Goal: Task Accomplishment & Management: Use online tool/utility

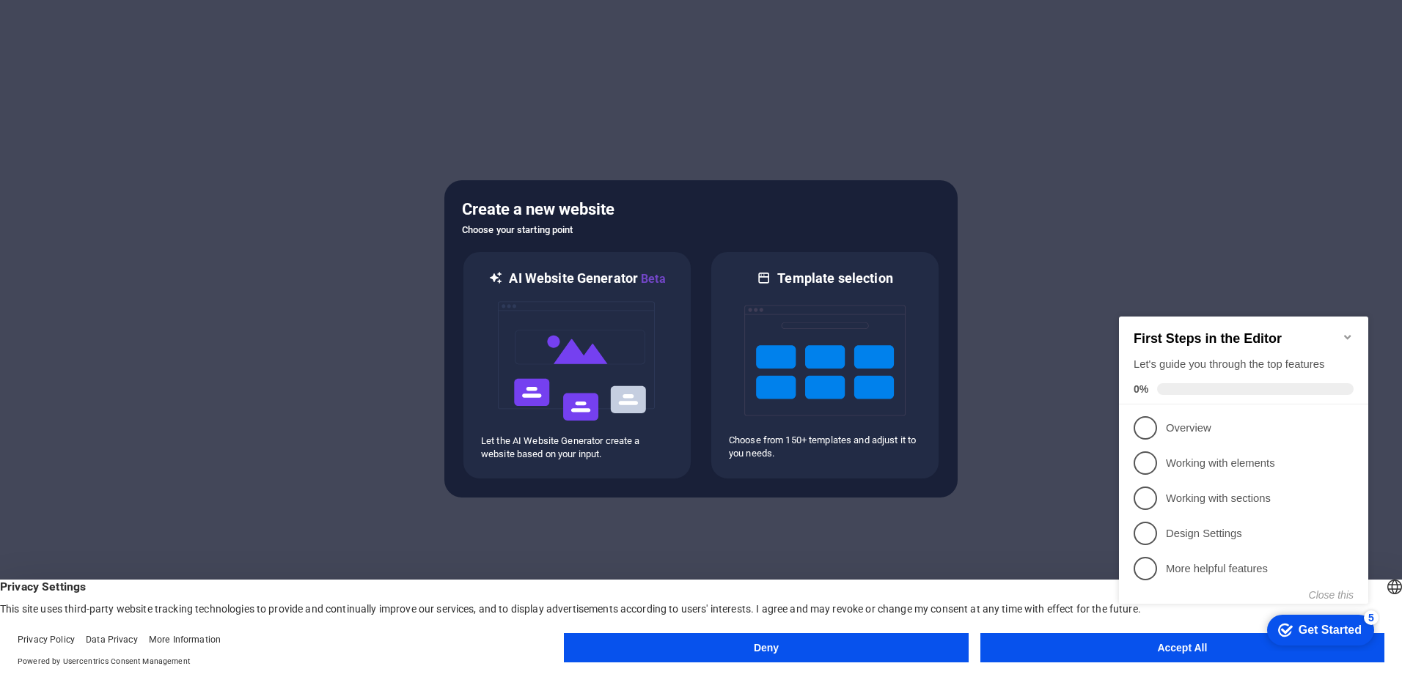
click at [1352, 331] on icon "Minimize checklist" at bounding box center [1348, 337] width 12 height 12
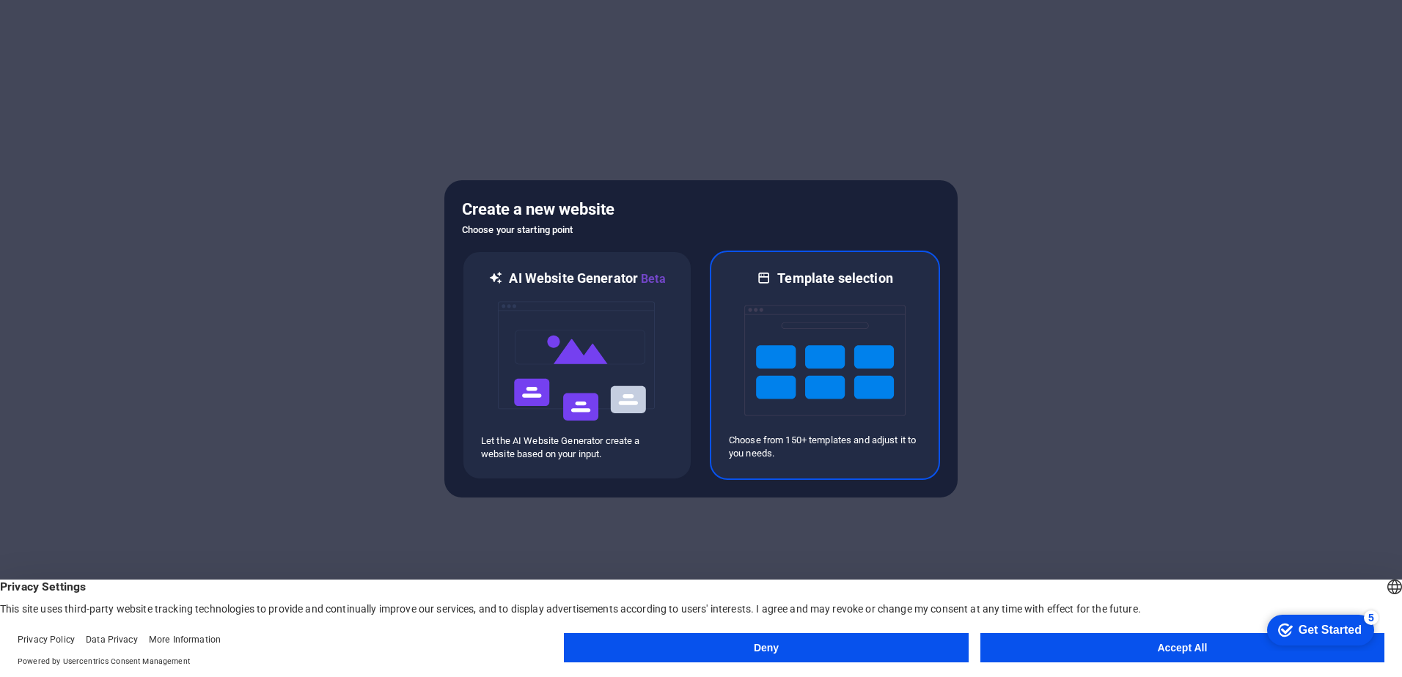
click at [876, 323] on img at bounding box center [824, 360] width 161 height 147
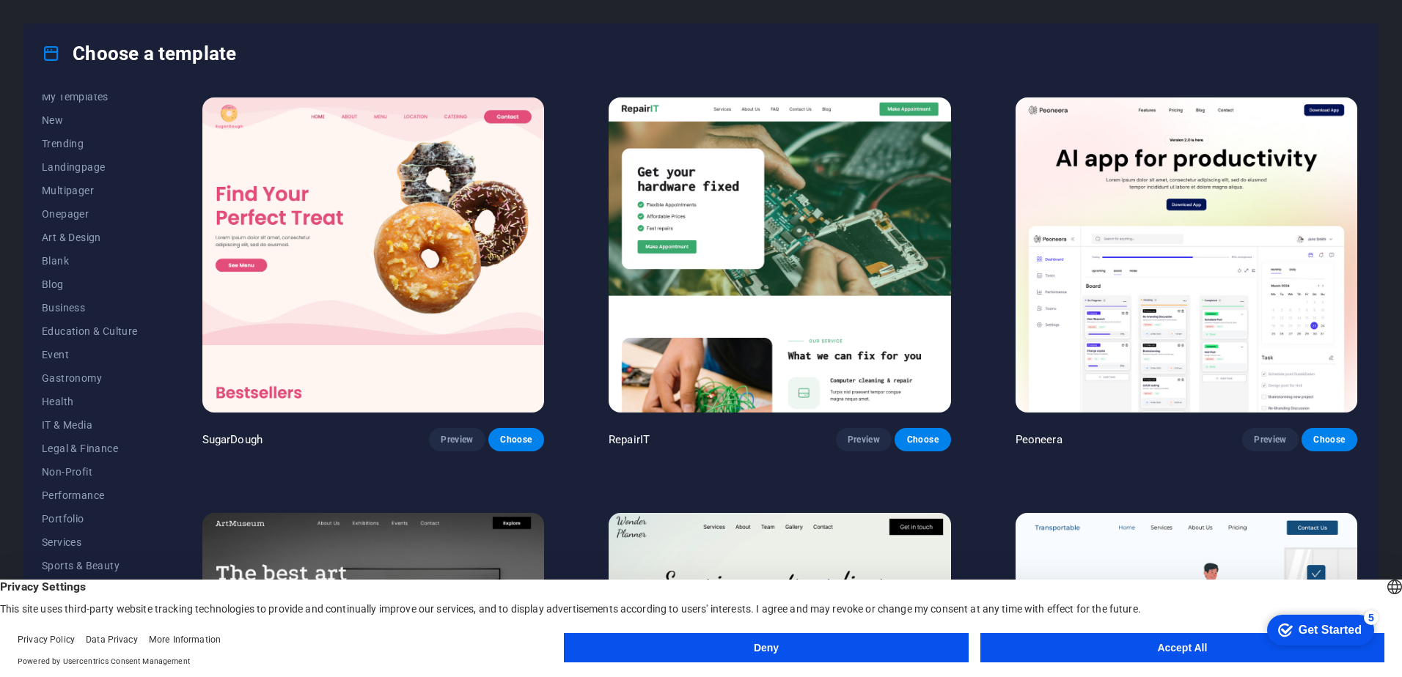
scroll to position [45, 0]
click at [1025, 642] on button "Accept All" at bounding box center [1182, 647] width 404 height 29
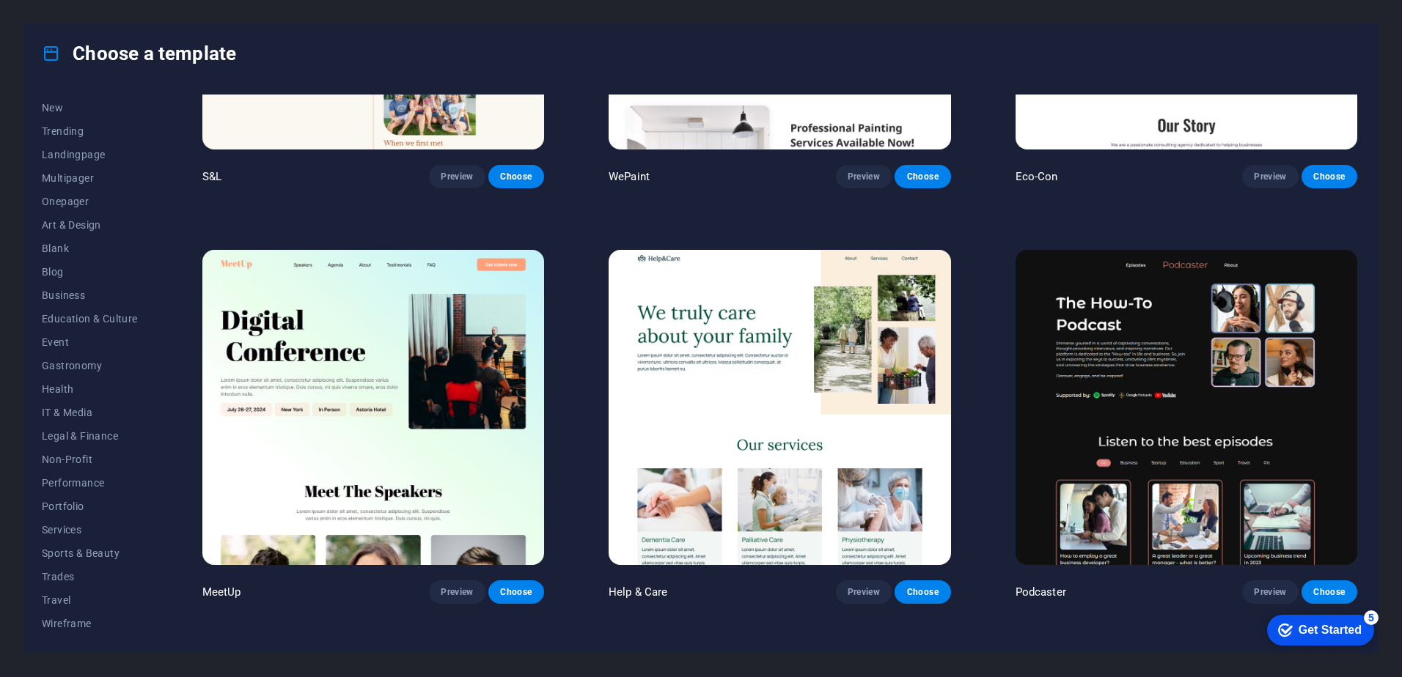
scroll to position [1100, 0]
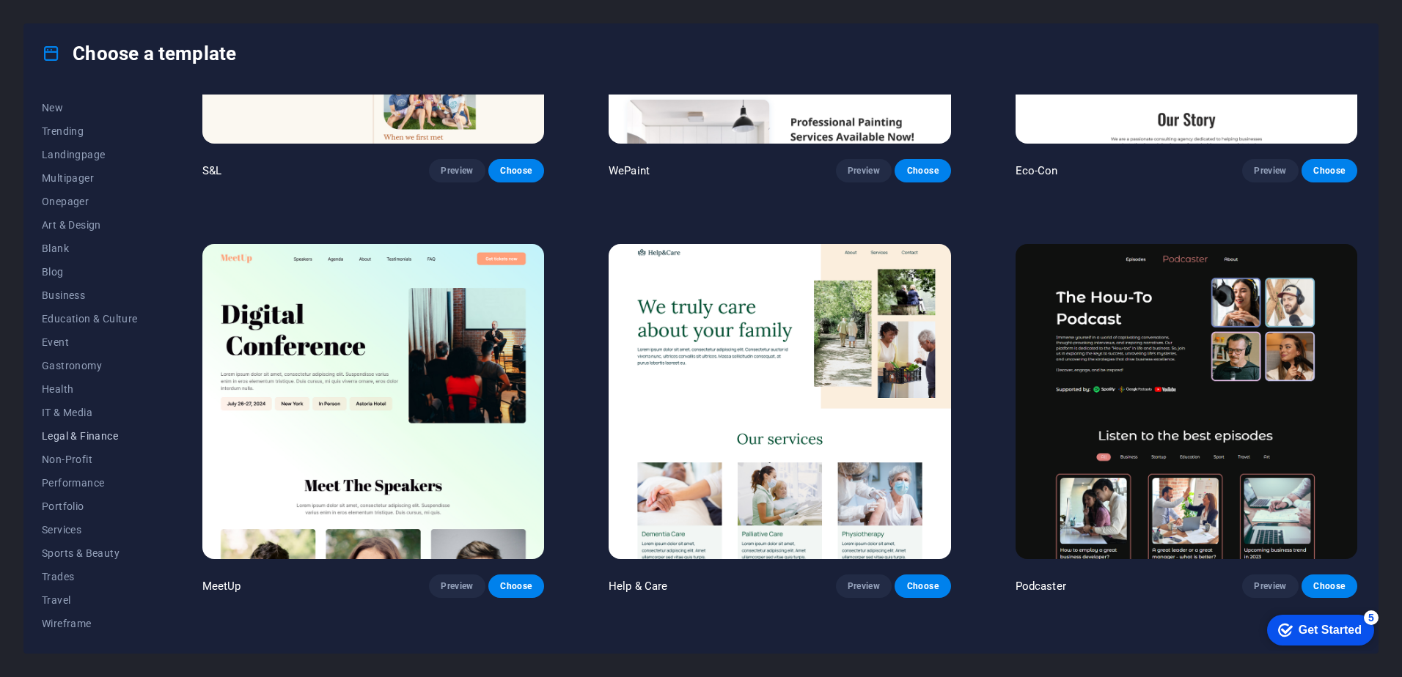
click at [88, 433] on span "Legal & Finance" at bounding box center [90, 436] width 96 height 12
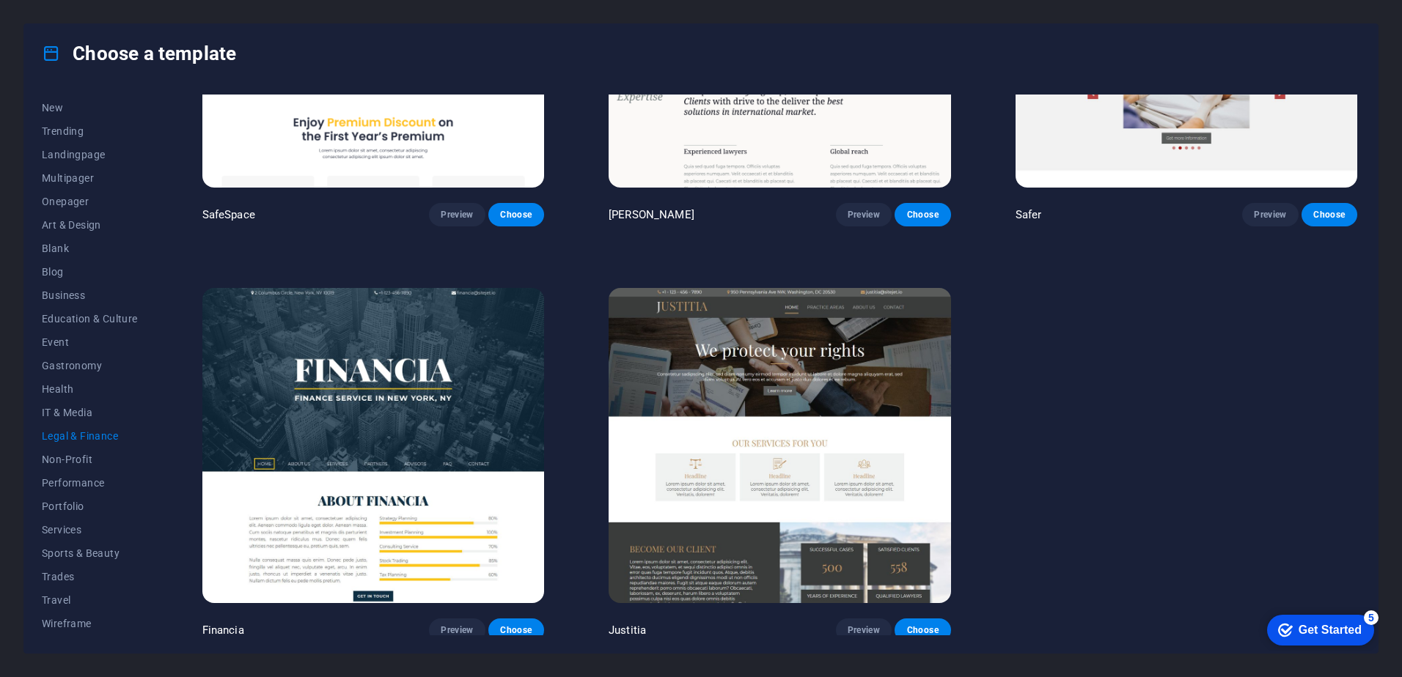
scroll to position [228, 0]
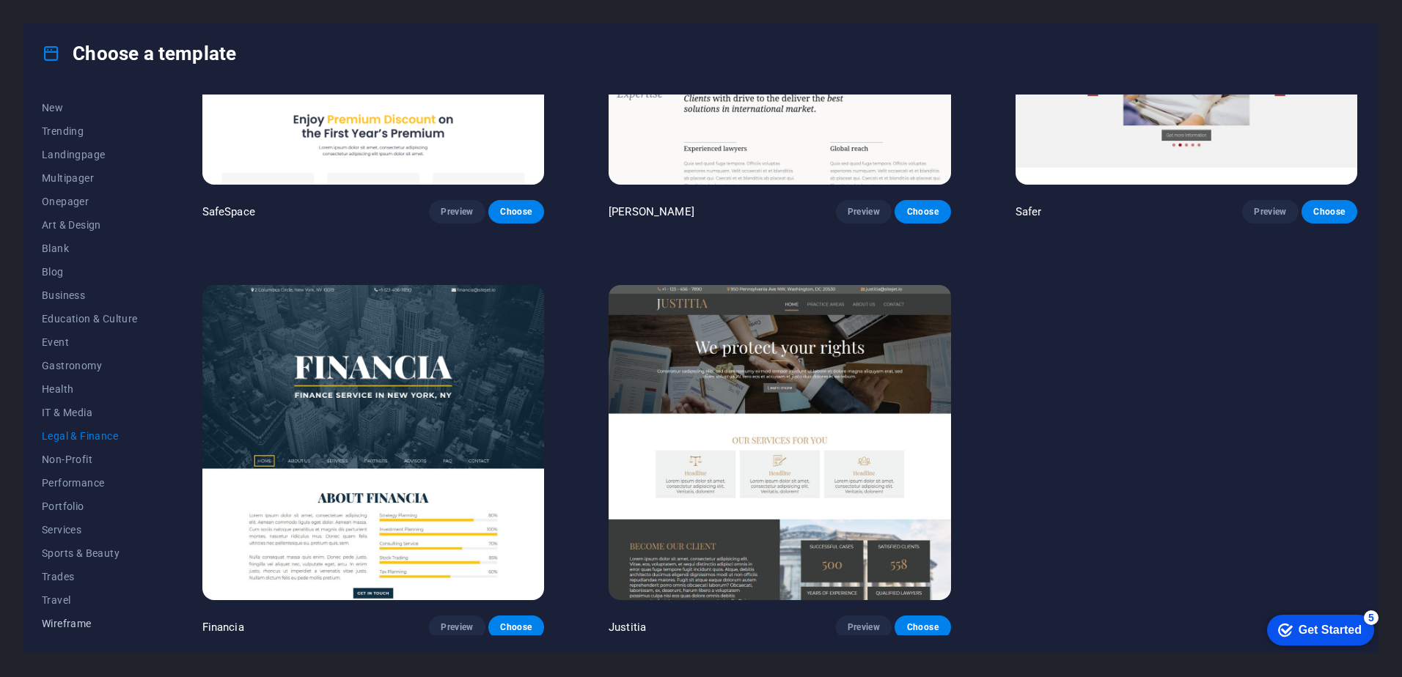
click at [77, 616] on button "Wireframe" at bounding box center [90, 623] width 96 height 23
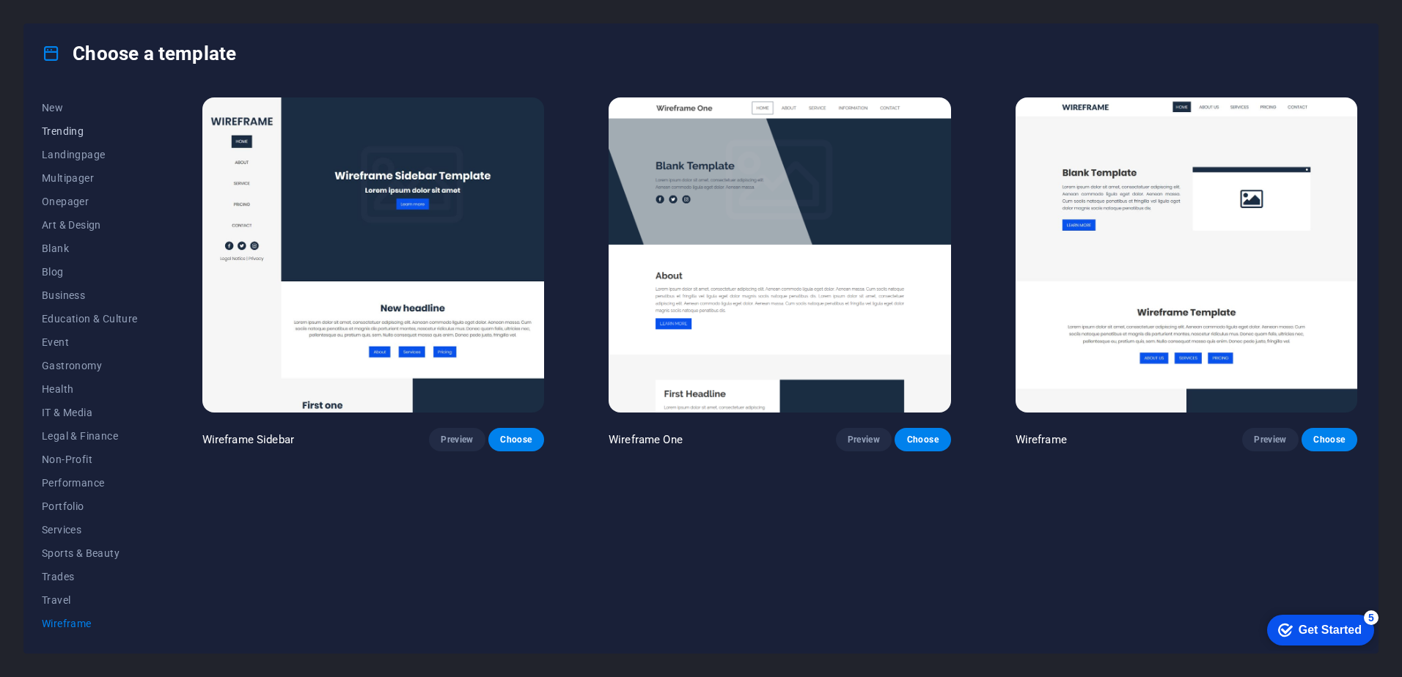
click at [73, 122] on button "Trending" at bounding box center [90, 131] width 96 height 23
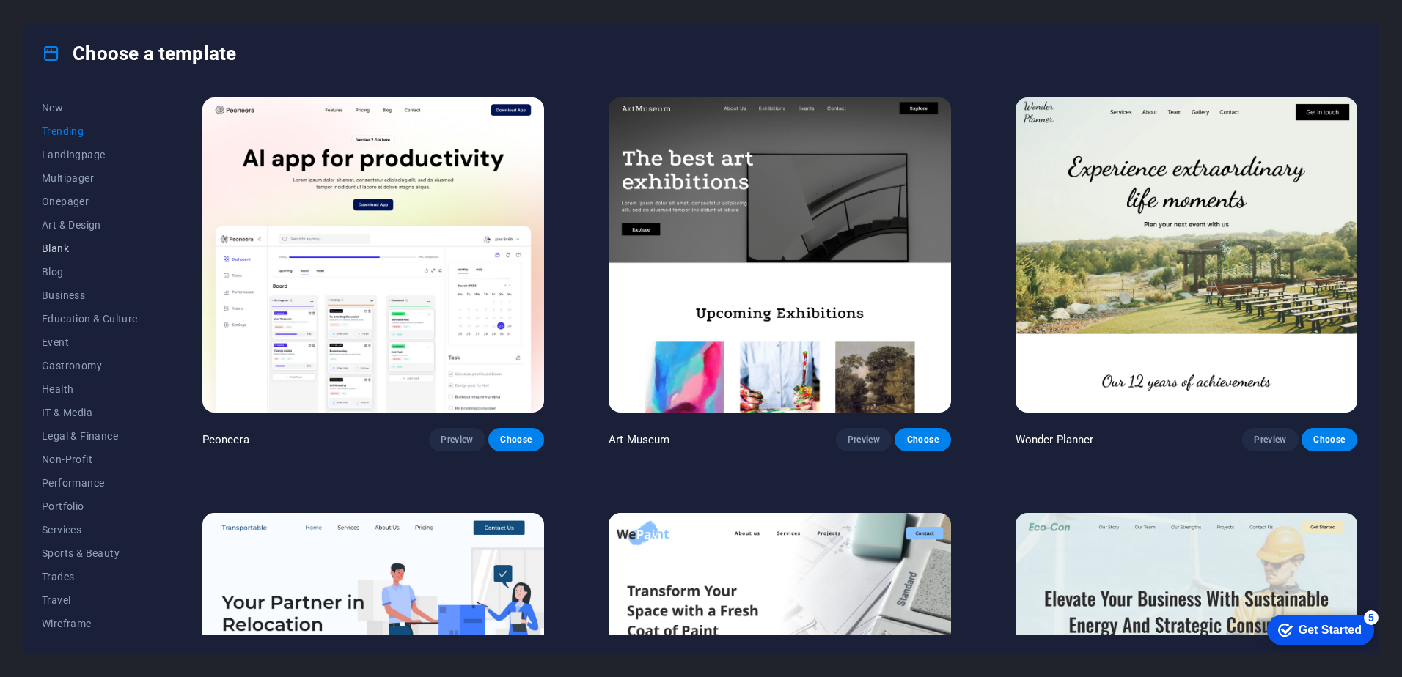
click at [59, 243] on span "Blank" at bounding box center [90, 249] width 96 height 12
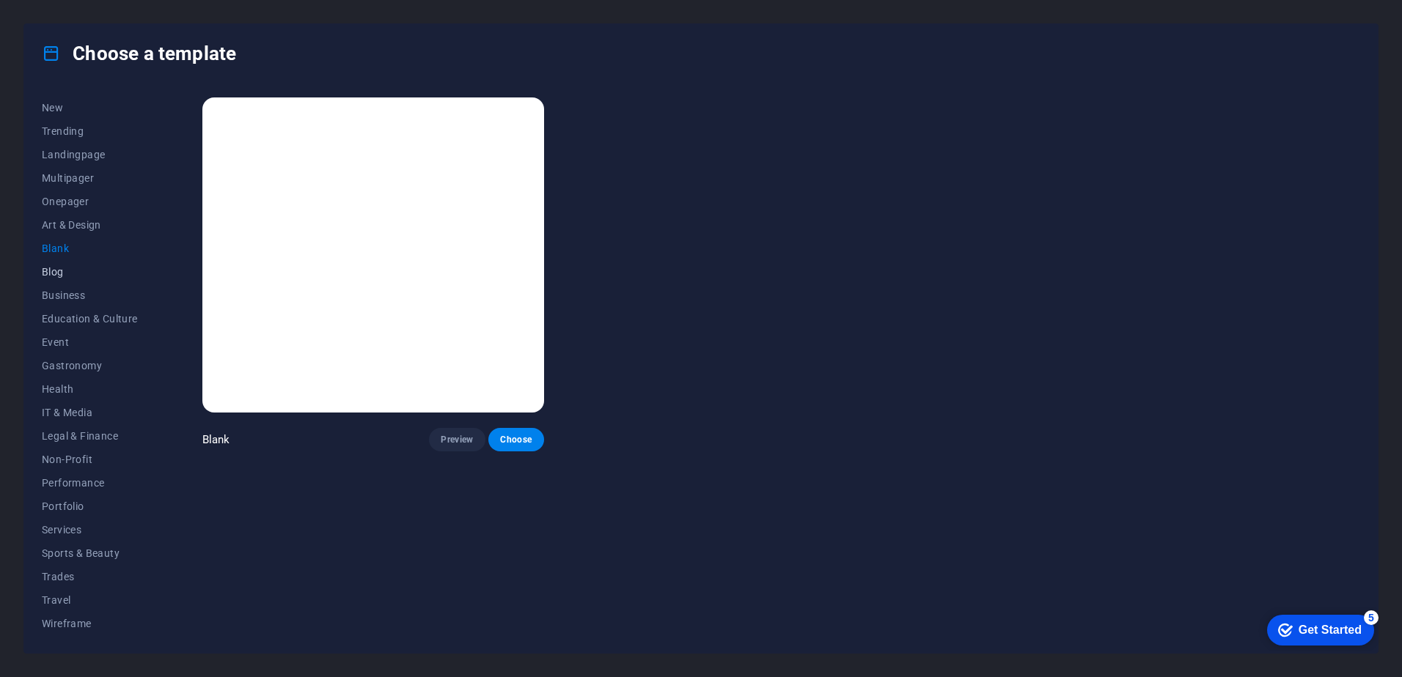
click at [57, 268] on span "Blog" at bounding box center [90, 272] width 96 height 12
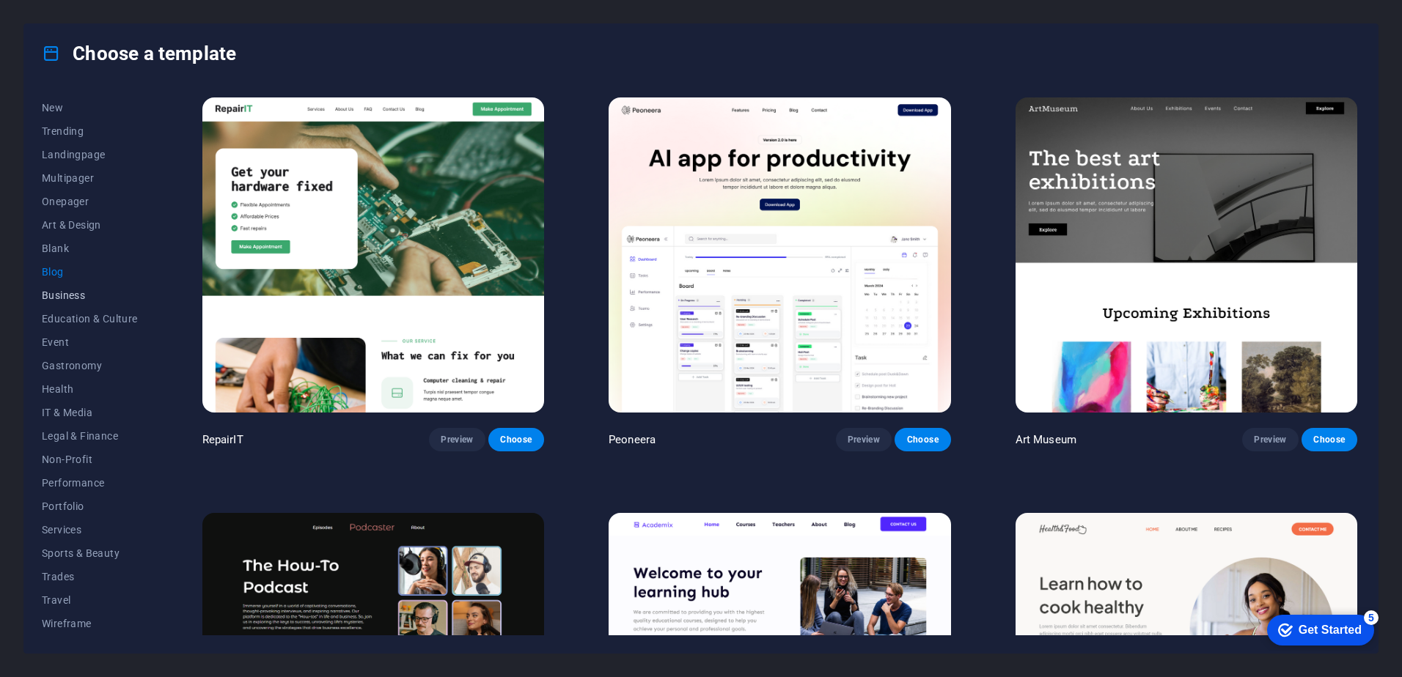
click at [76, 298] on span "Business" at bounding box center [90, 296] width 96 height 12
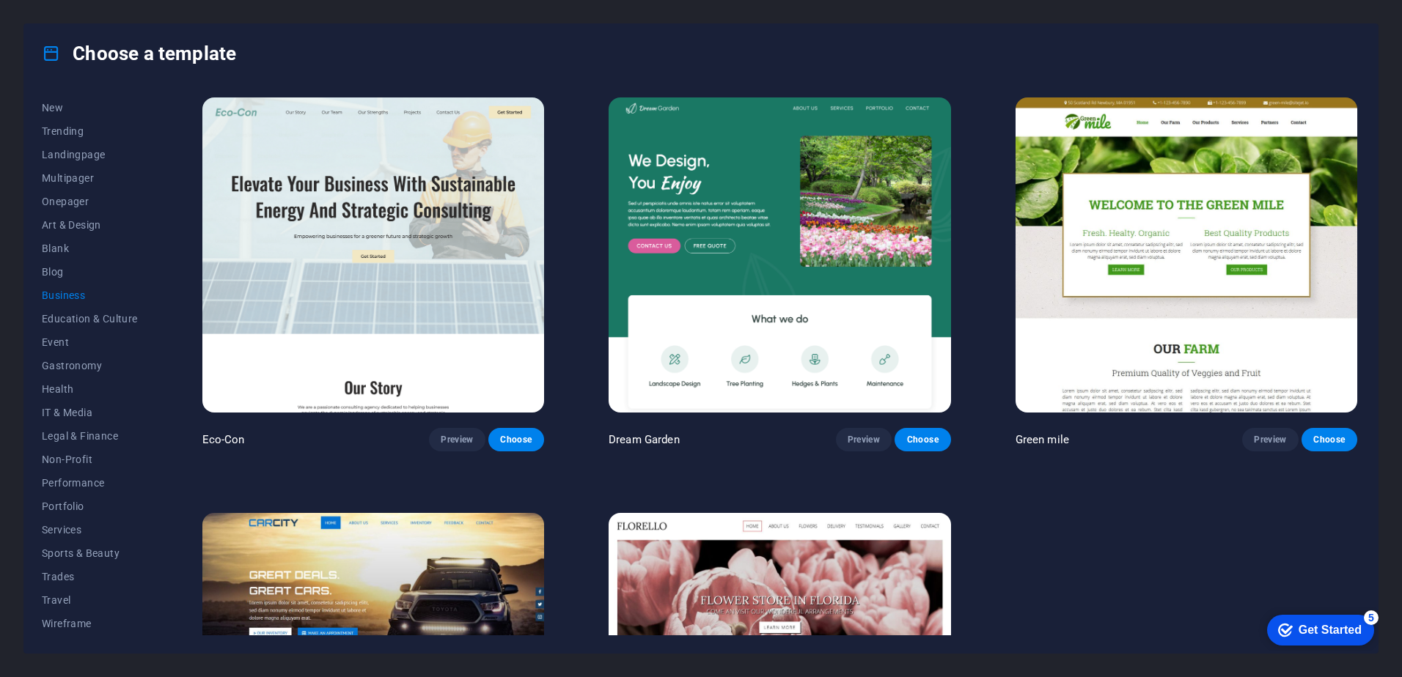
click at [761, 194] on img at bounding box center [780, 255] width 342 height 315
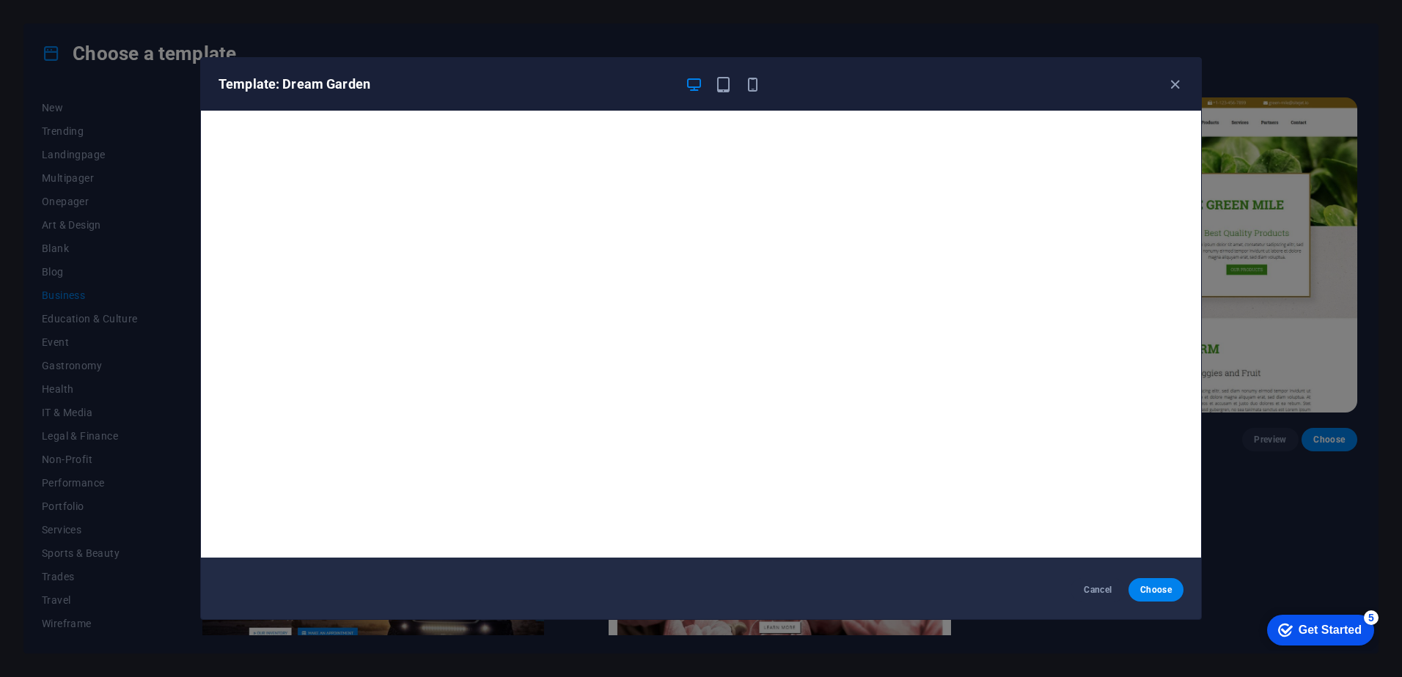
scroll to position [4, 0]
click at [1176, 81] on icon "button" at bounding box center [1175, 84] width 17 height 17
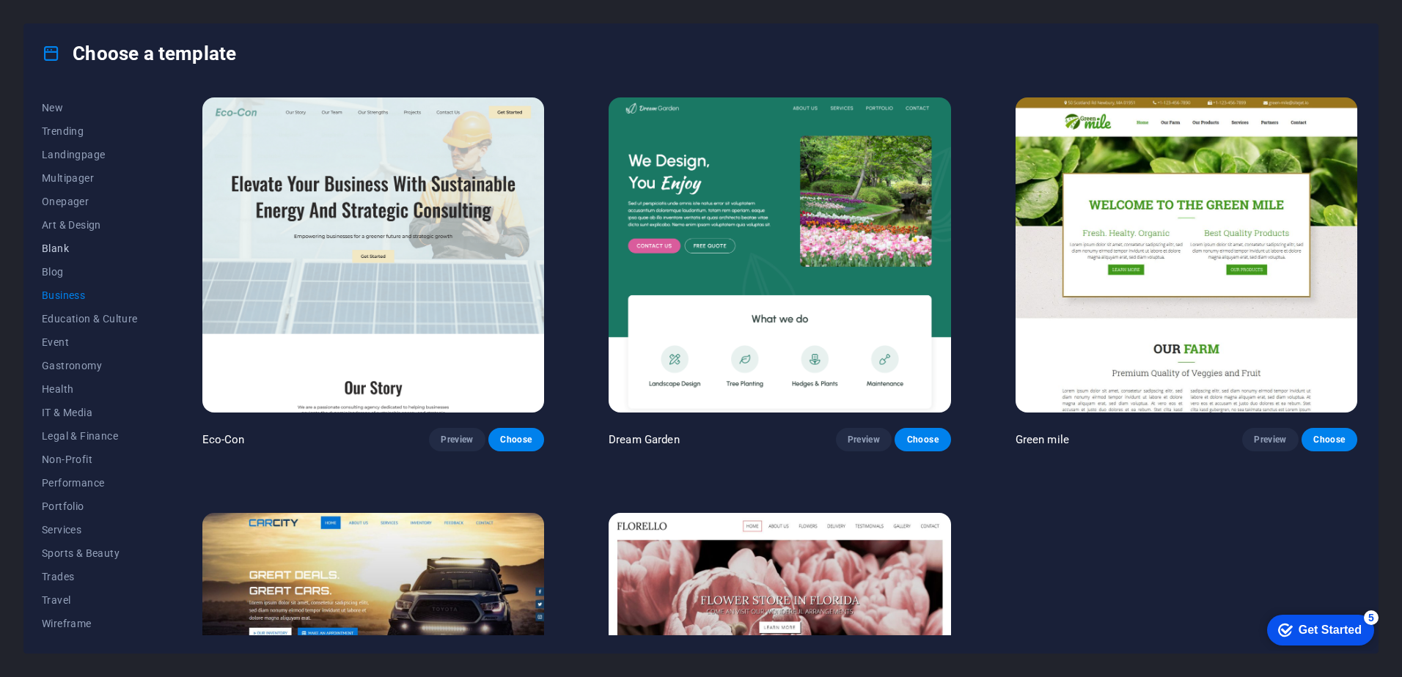
click at [57, 246] on span "Blank" at bounding box center [90, 249] width 96 height 12
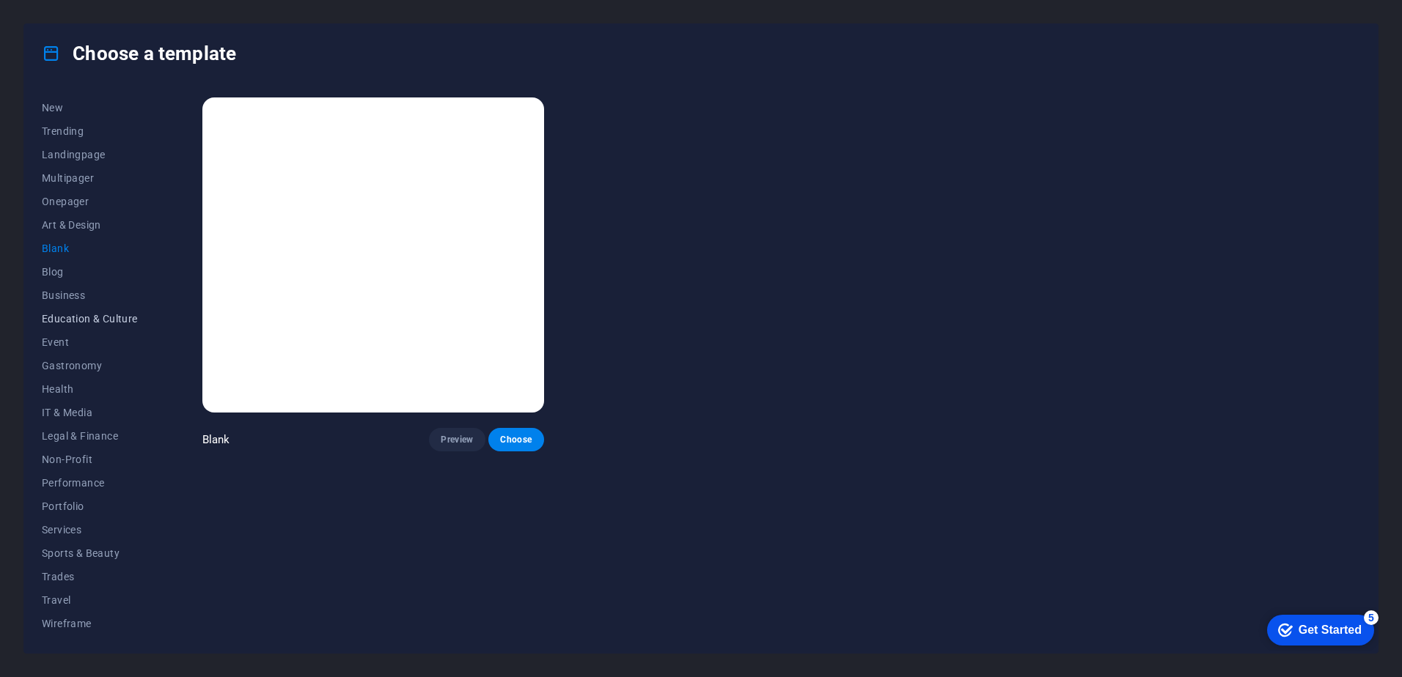
click at [82, 313] on span "Education & Culture" at bounding box center [90, 319] width 96 height 12
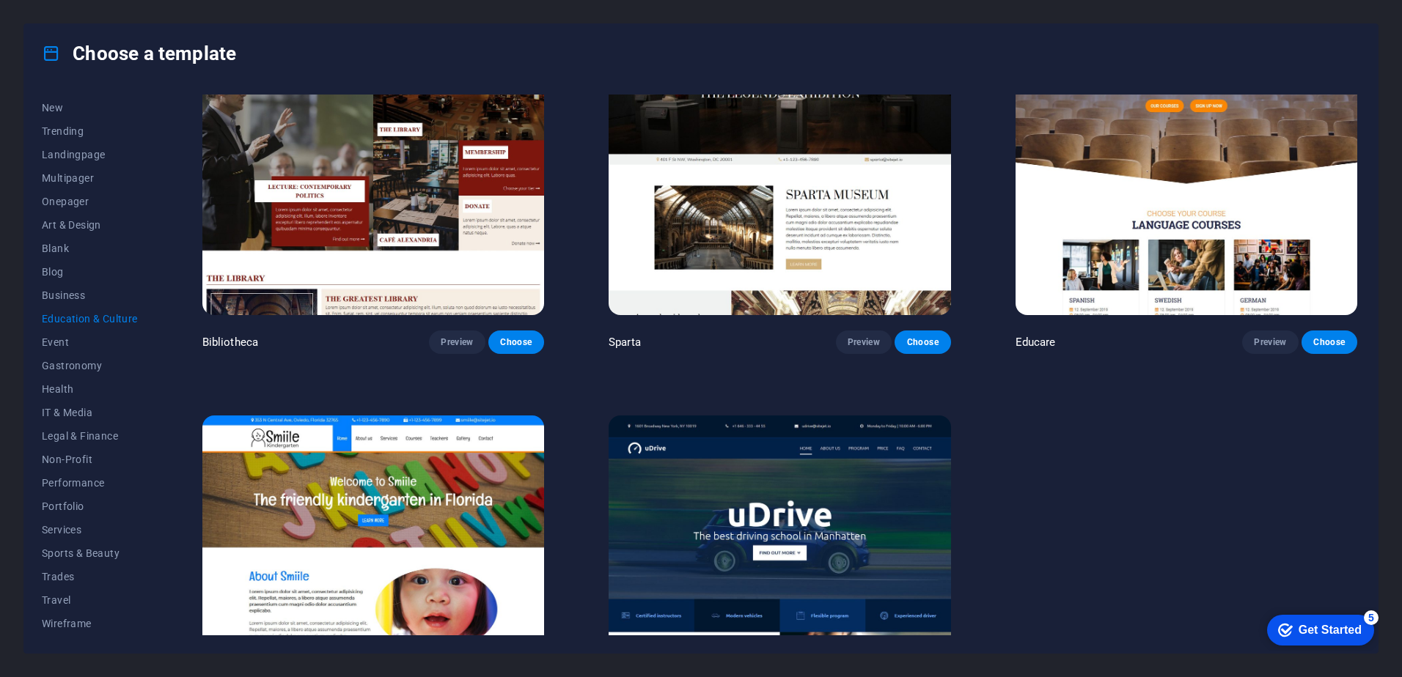
scroll to position [642, 0]
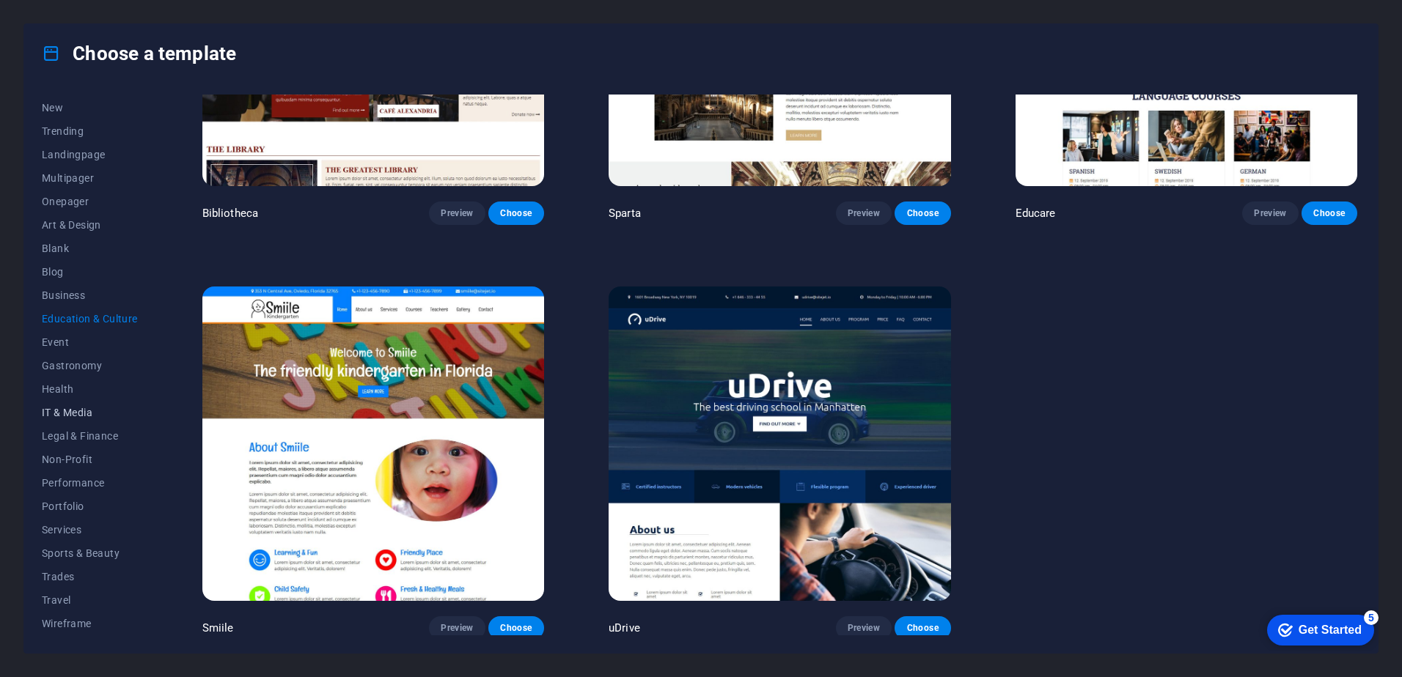
click at [54, 411] on span "IT & Media" at bounding box center [90, 413] width 96 height 12
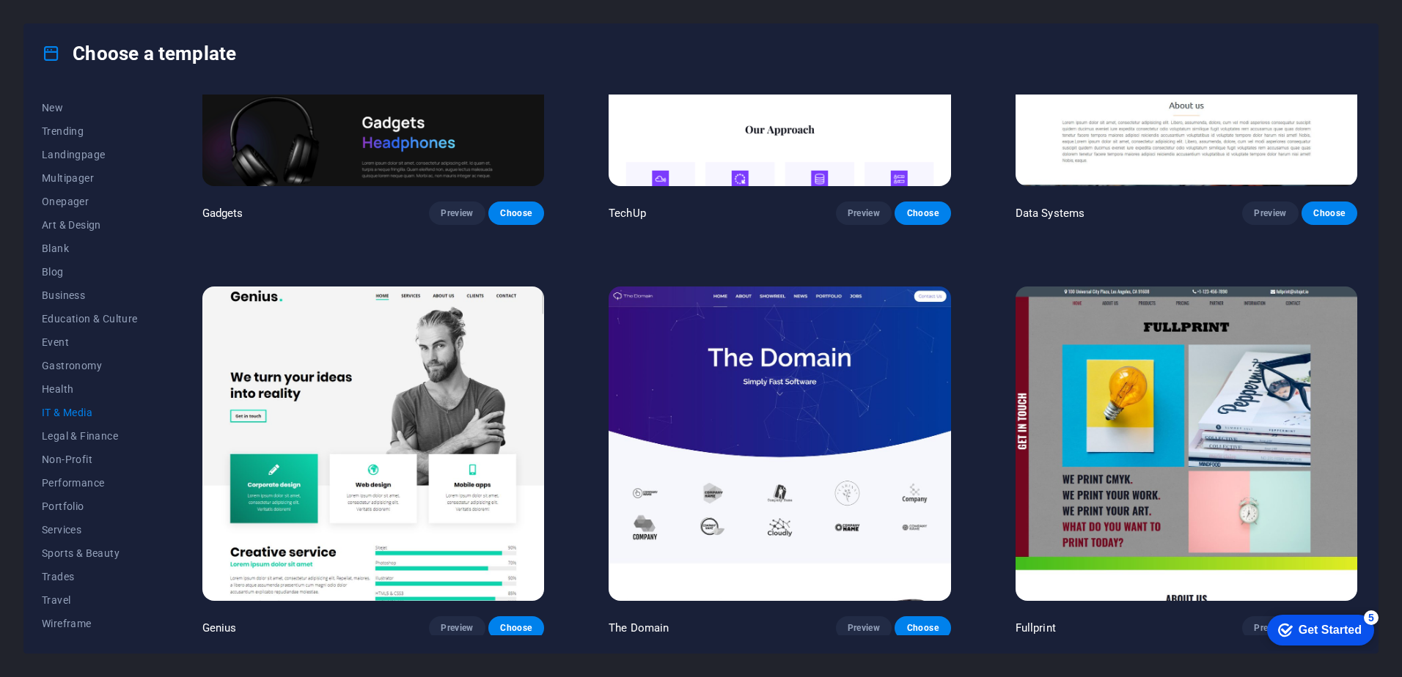
scroll to position [0, 0]
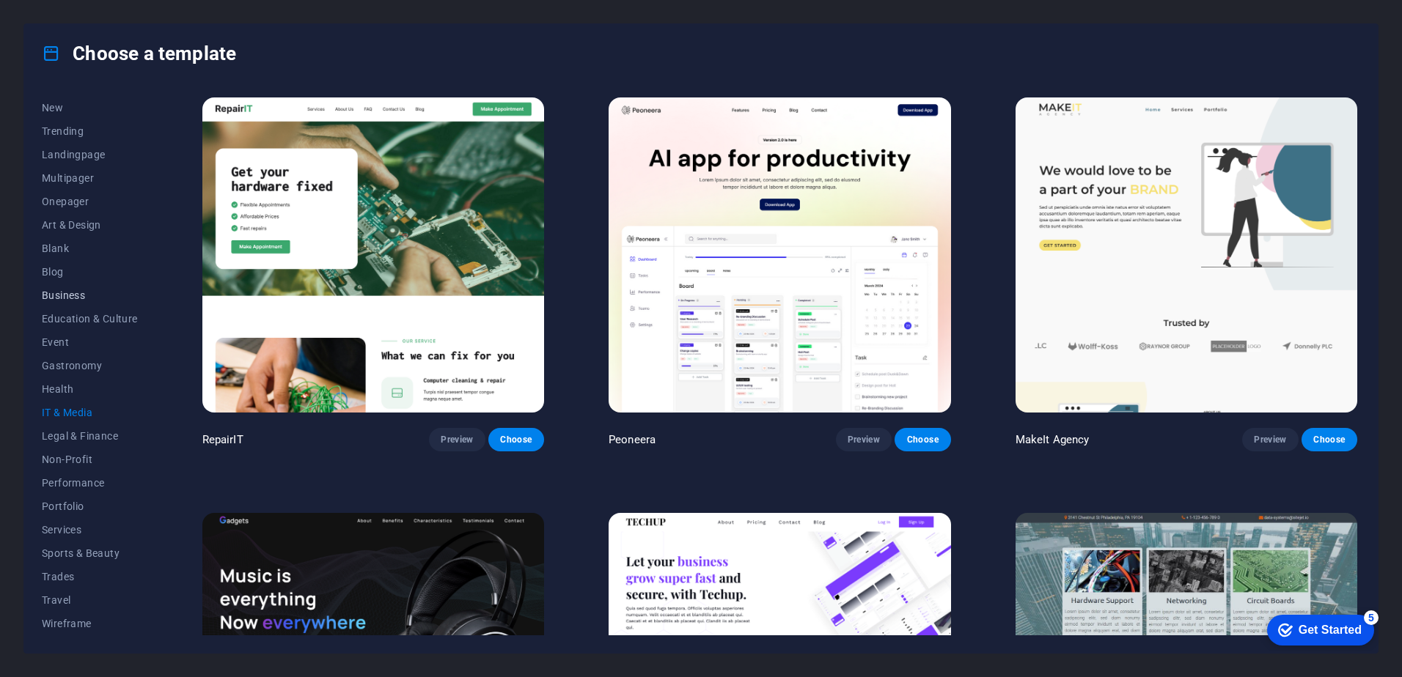
click at [62, 293] on span "Business" at bounding box center [90, 296] width 96 height 12
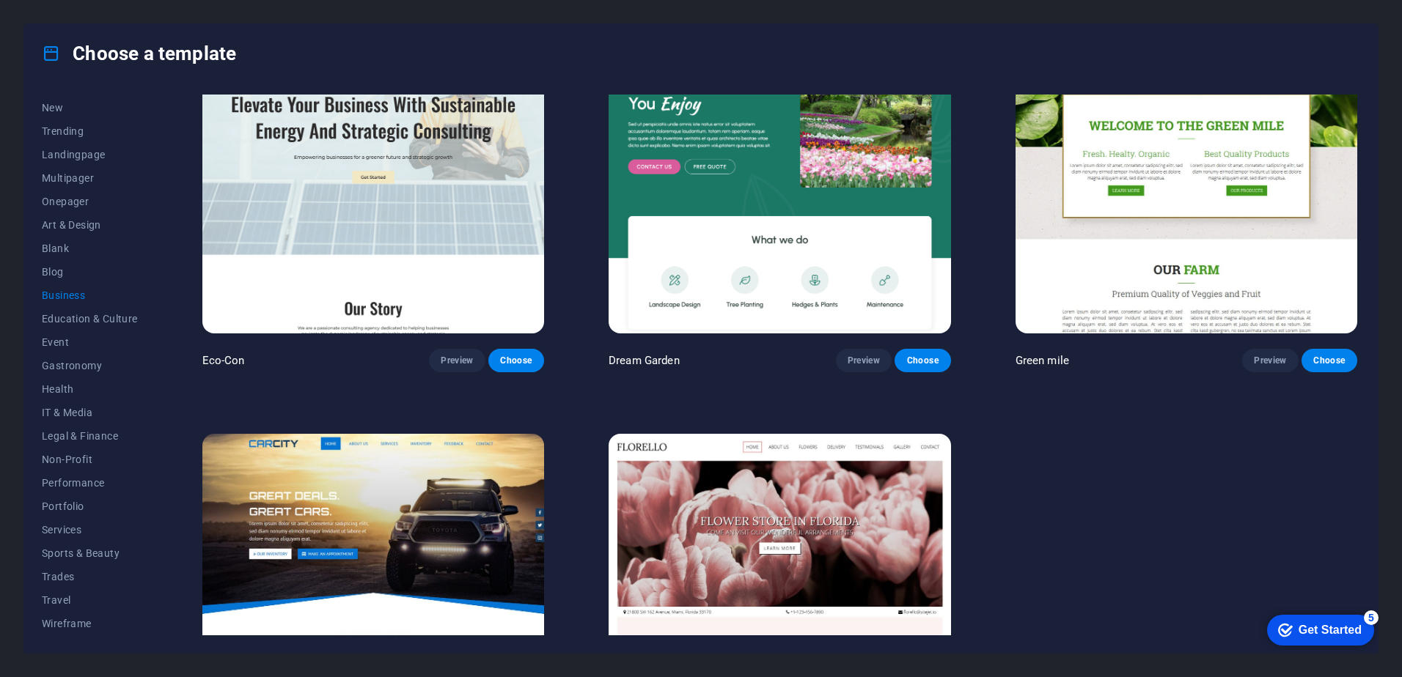
scroll to position [228, 0]
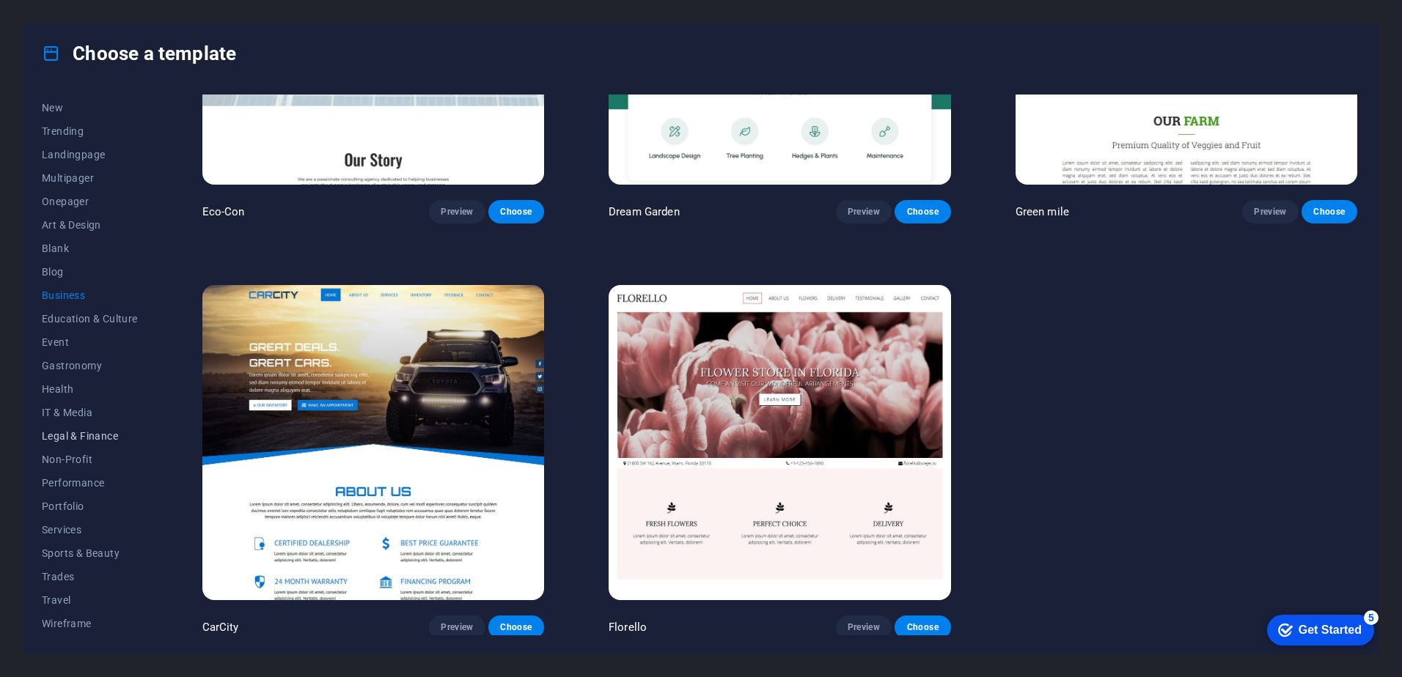
click at [73, 436] on span "Legal & Finance" at bounding box center [90, 436] width 96 height 12
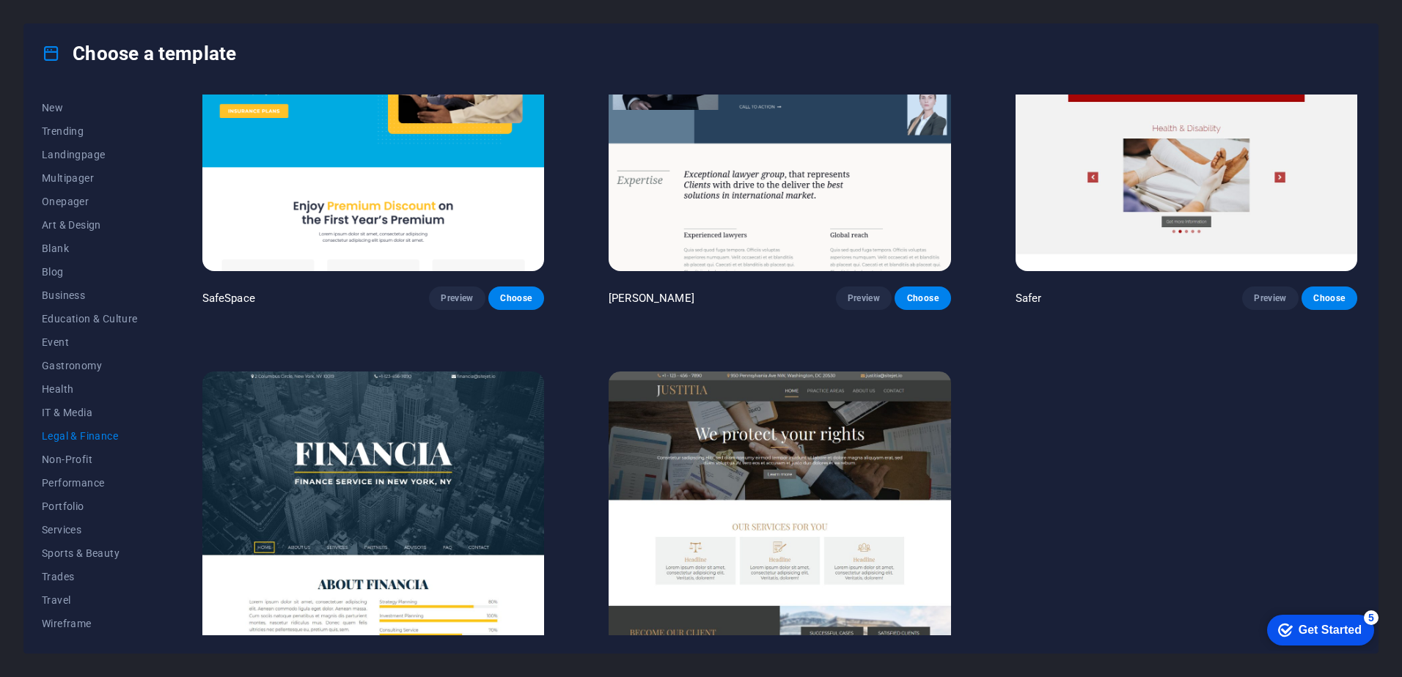
scroll to position [0, 0]
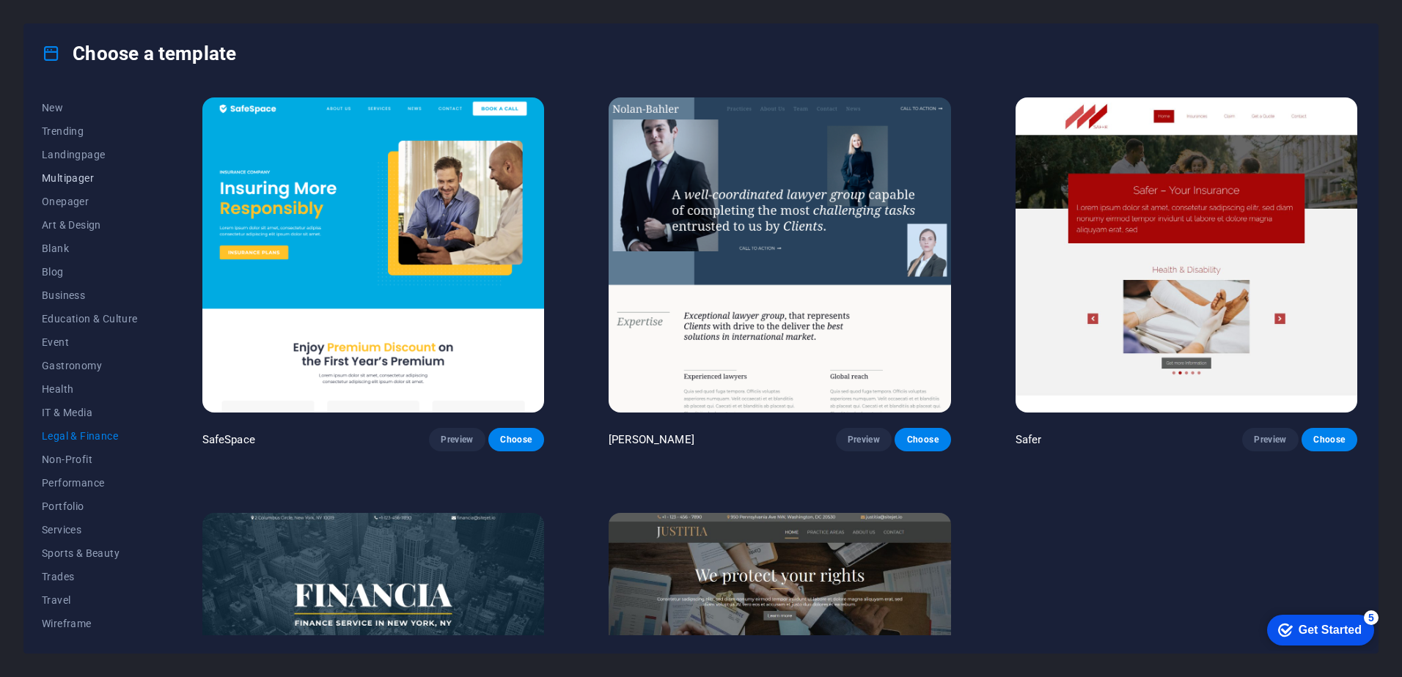
click at [90, 177] on span "Multipager" at bounding box center [90, 178] width 96 height 12
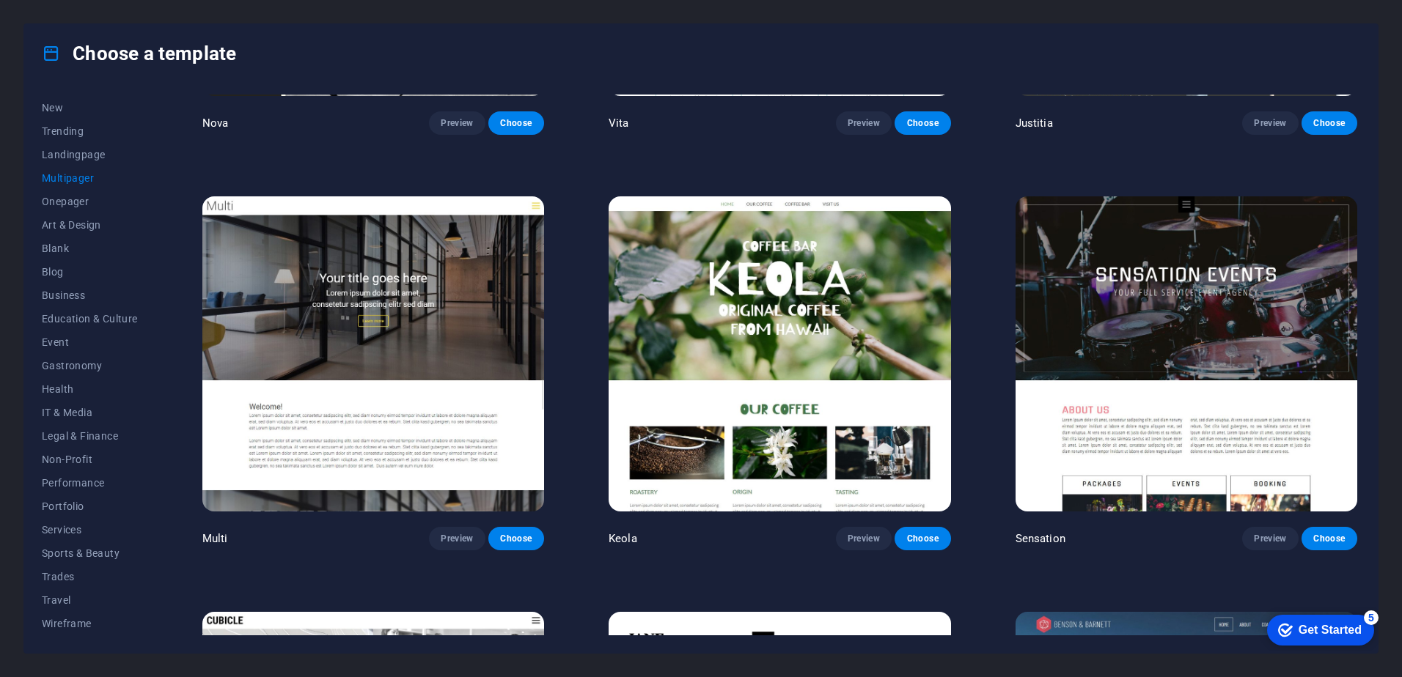
scroll to position [8506, 0]
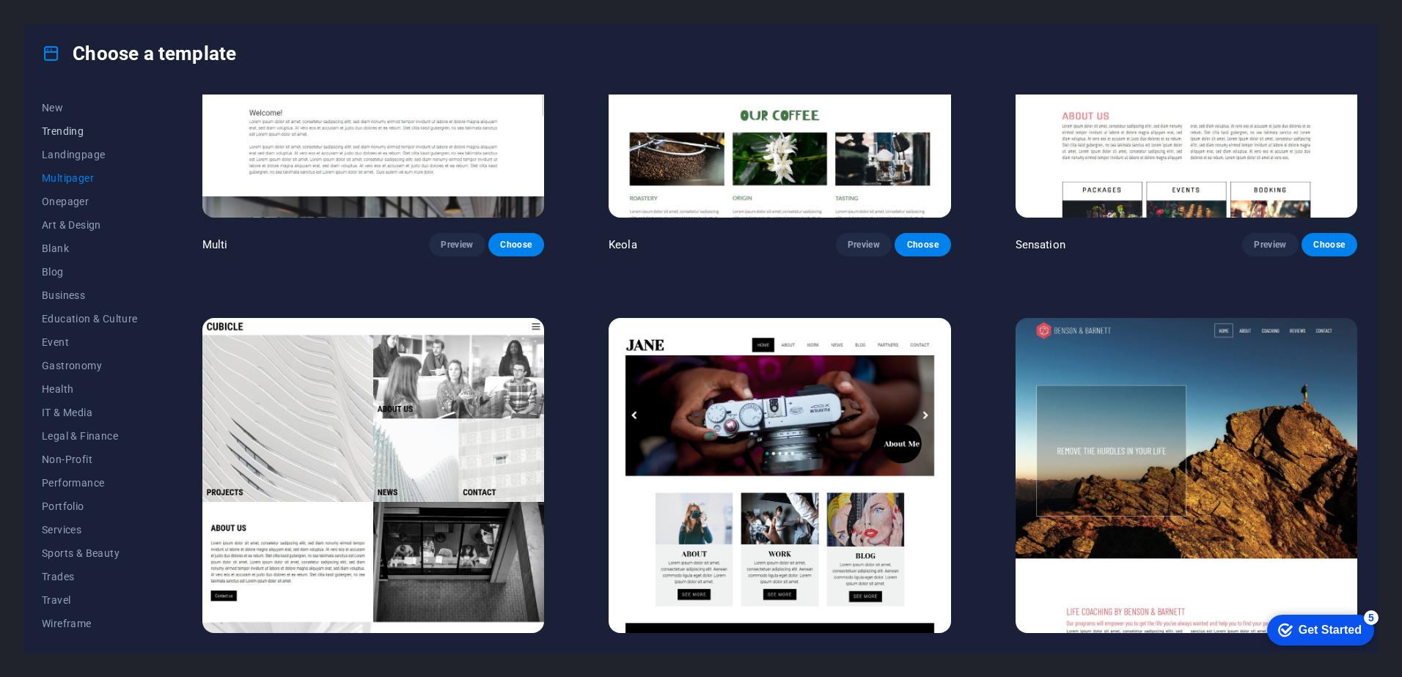
click at [73, 131] on span "Trending" at bounding box center [90, 131] width 96 height 12
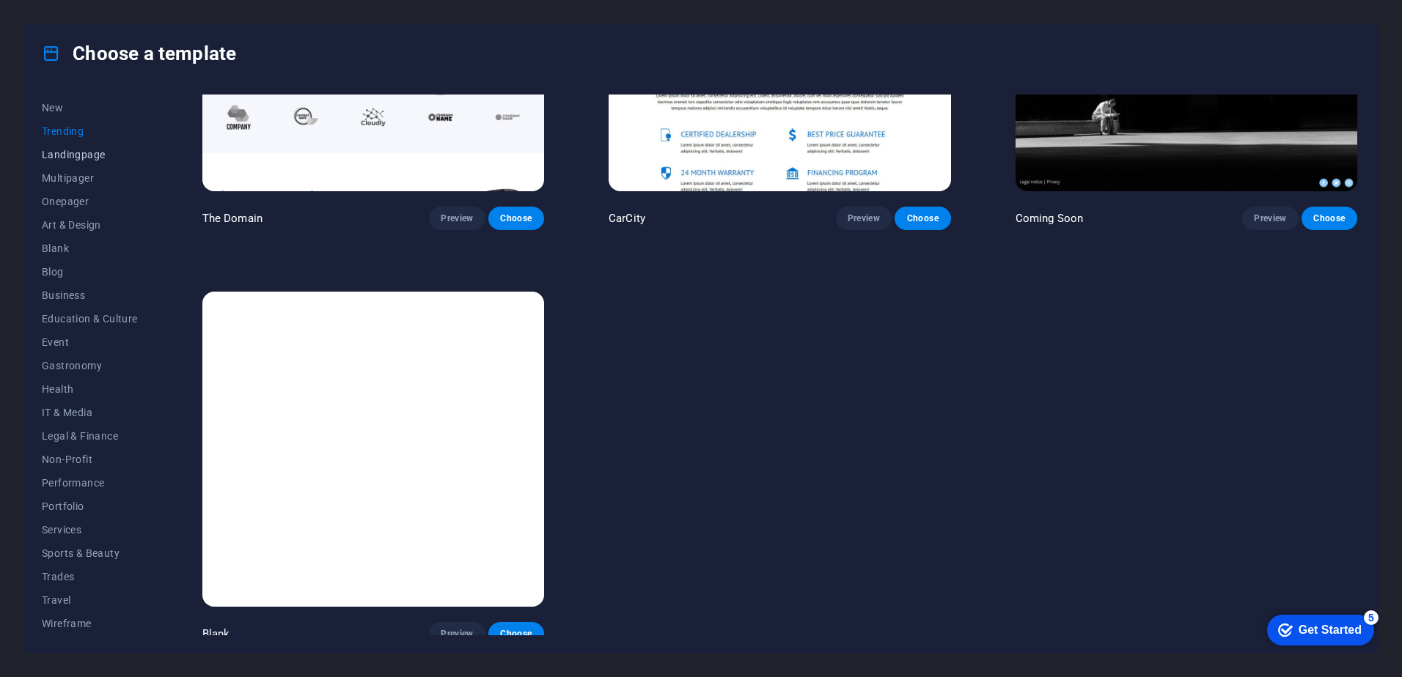
click at [73, 149] on span "Landingpage" at bounding box center [90, 155] width 96 height 12
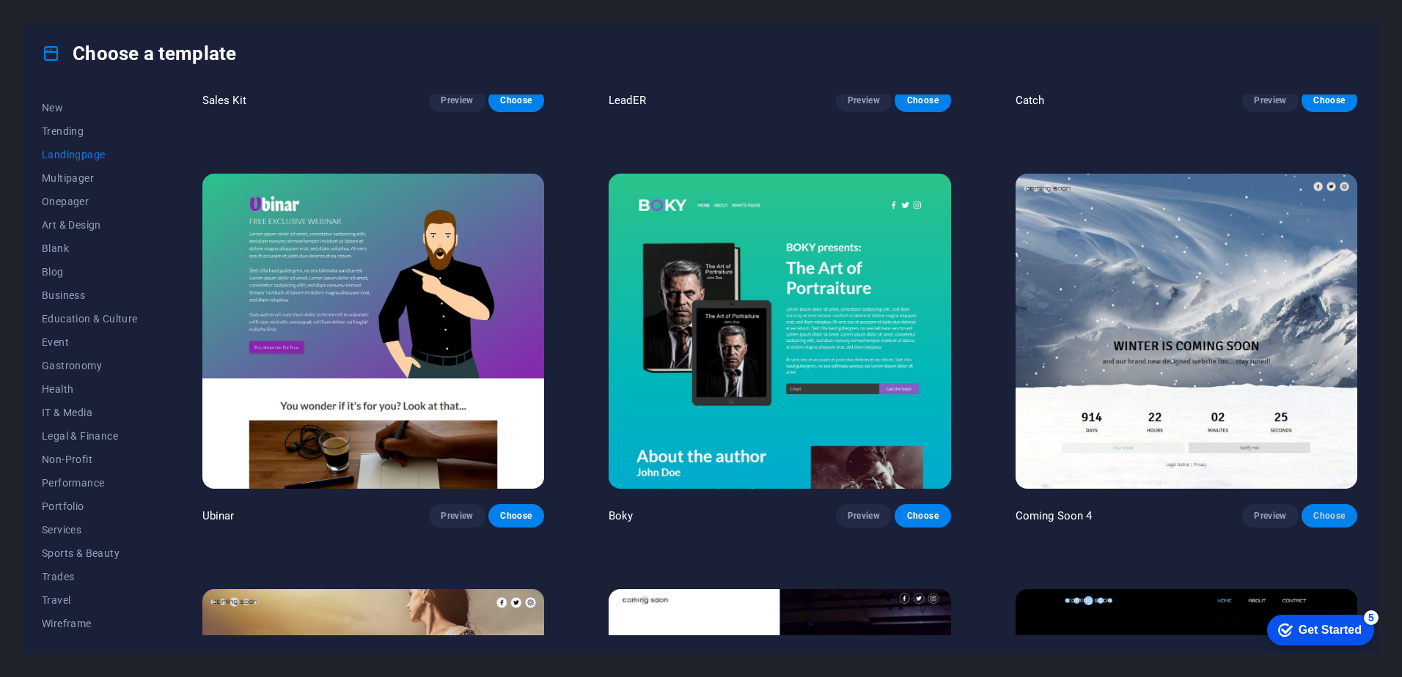
scroll to position [3126, 0]
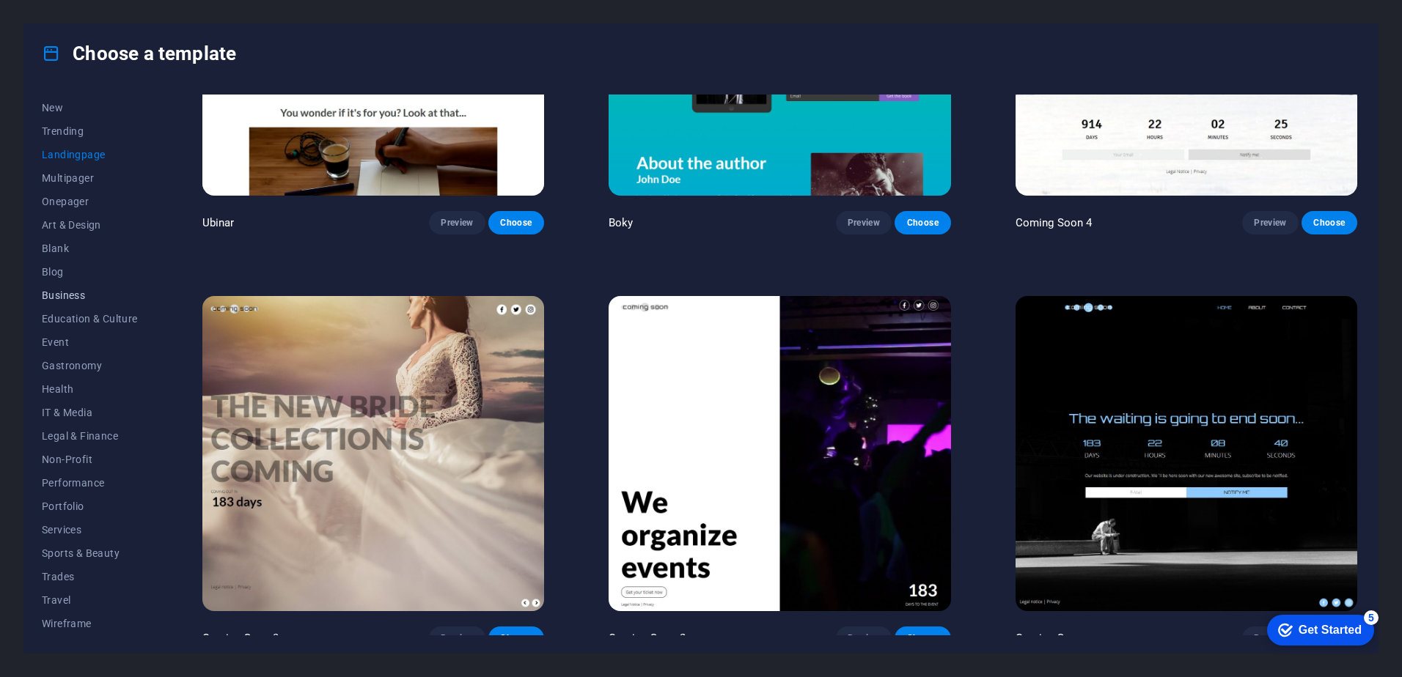
click at [56, 292] on span "Business" at bounding box center [90, 296] width 96 height 12
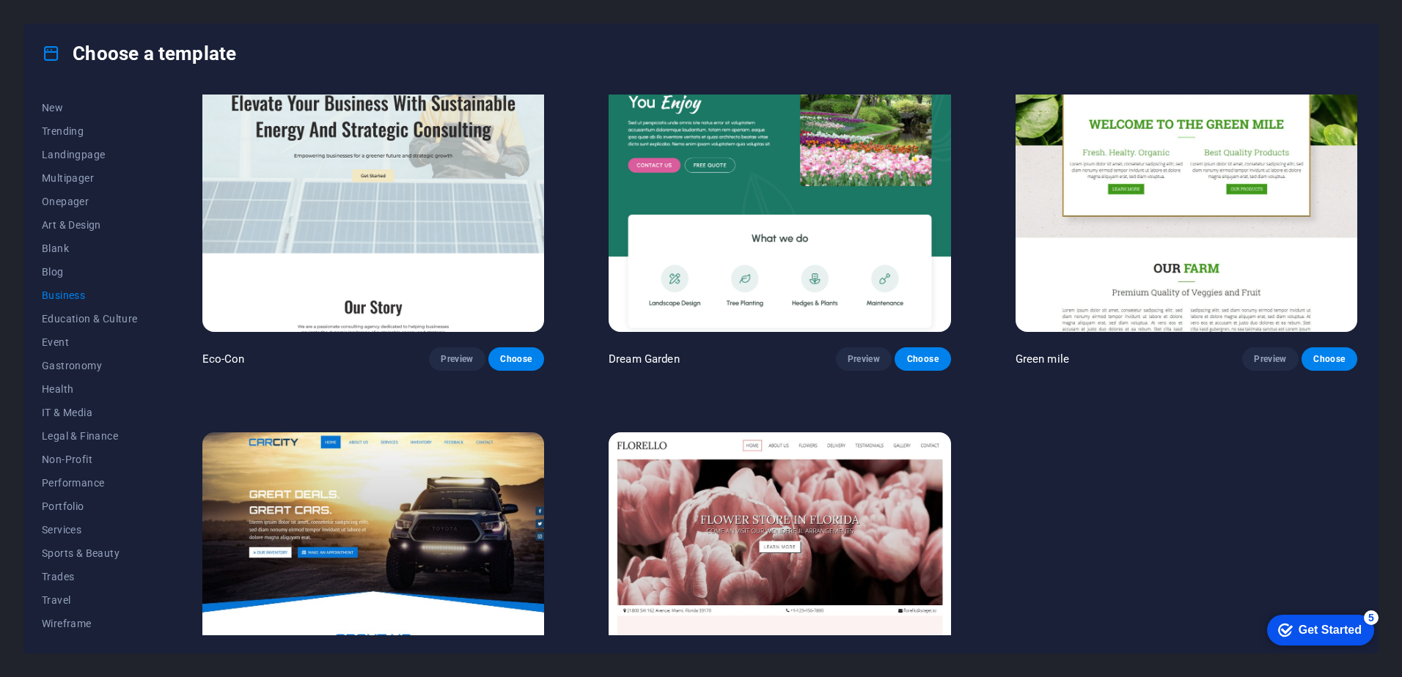
scroll to position [0, 0]
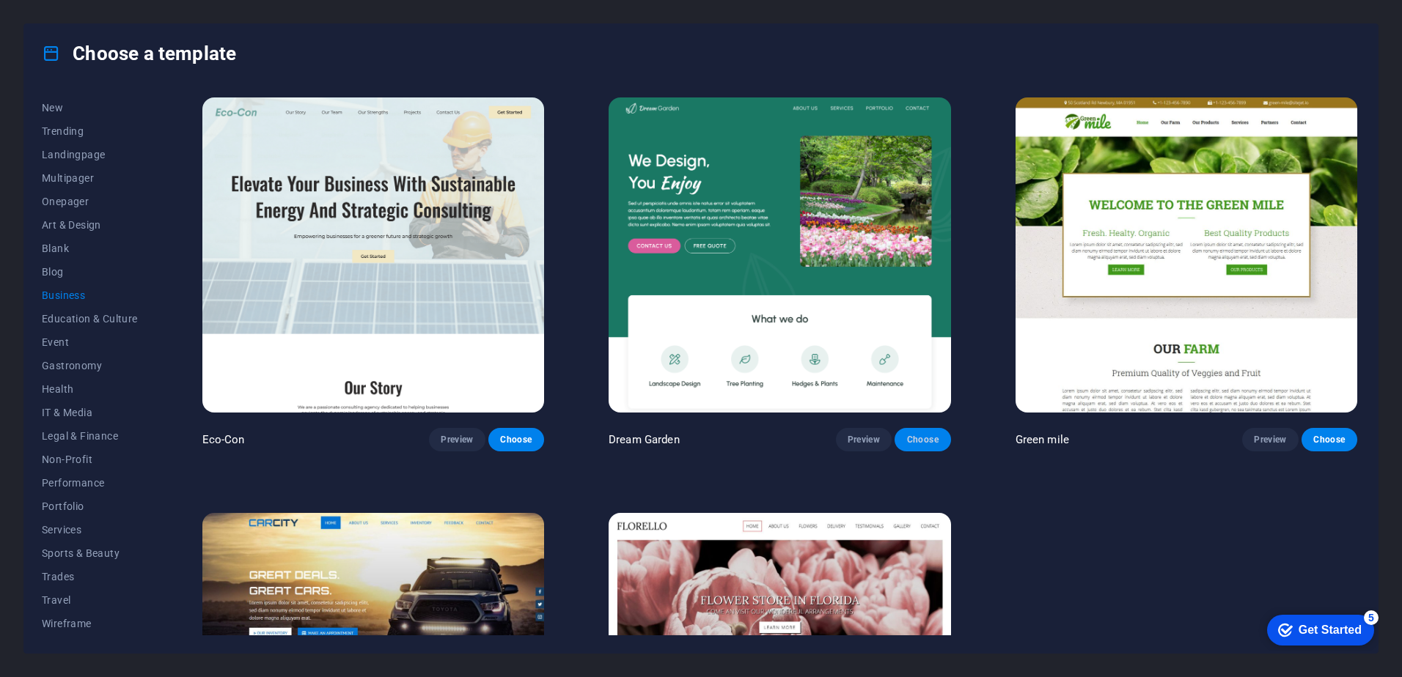
click at [918, 435] on span "Choose" at bounding box center [922, 440] width 32 height 12
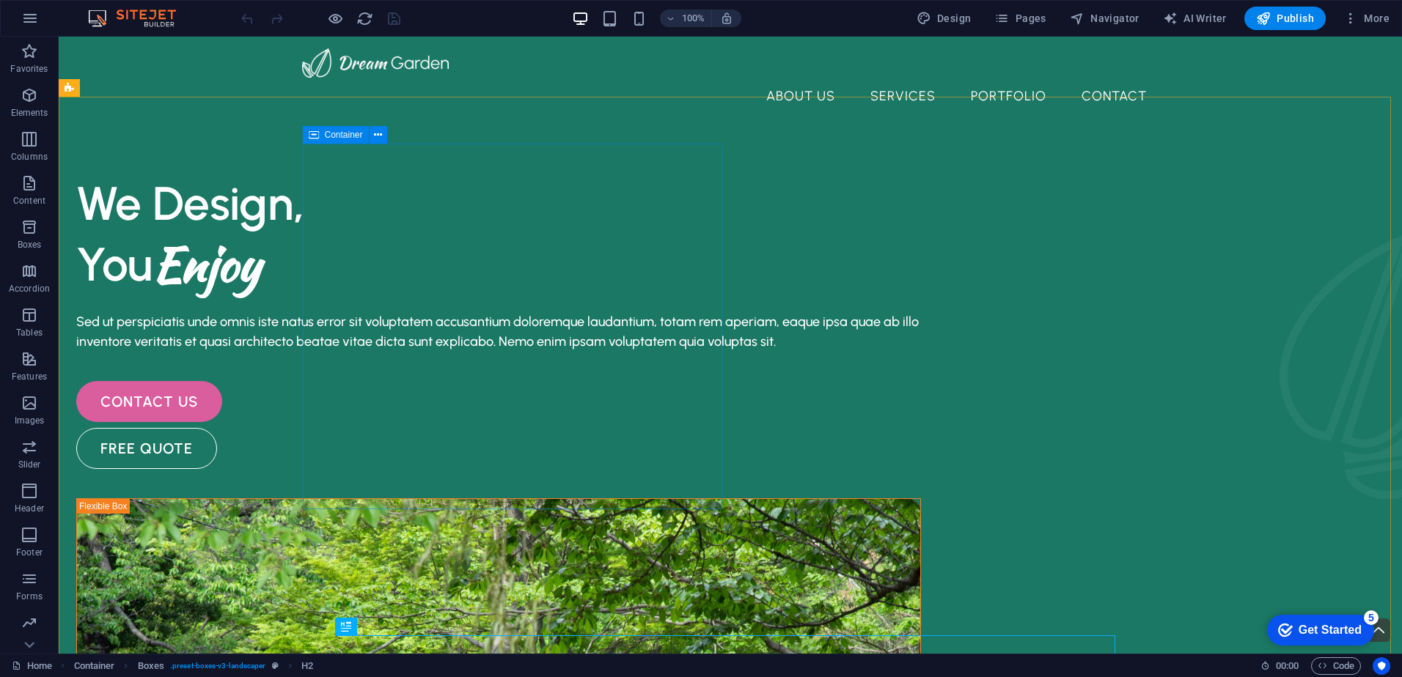
click at [342, 136] on span "Container" at bounding box center [344, 135] width 38 height 9
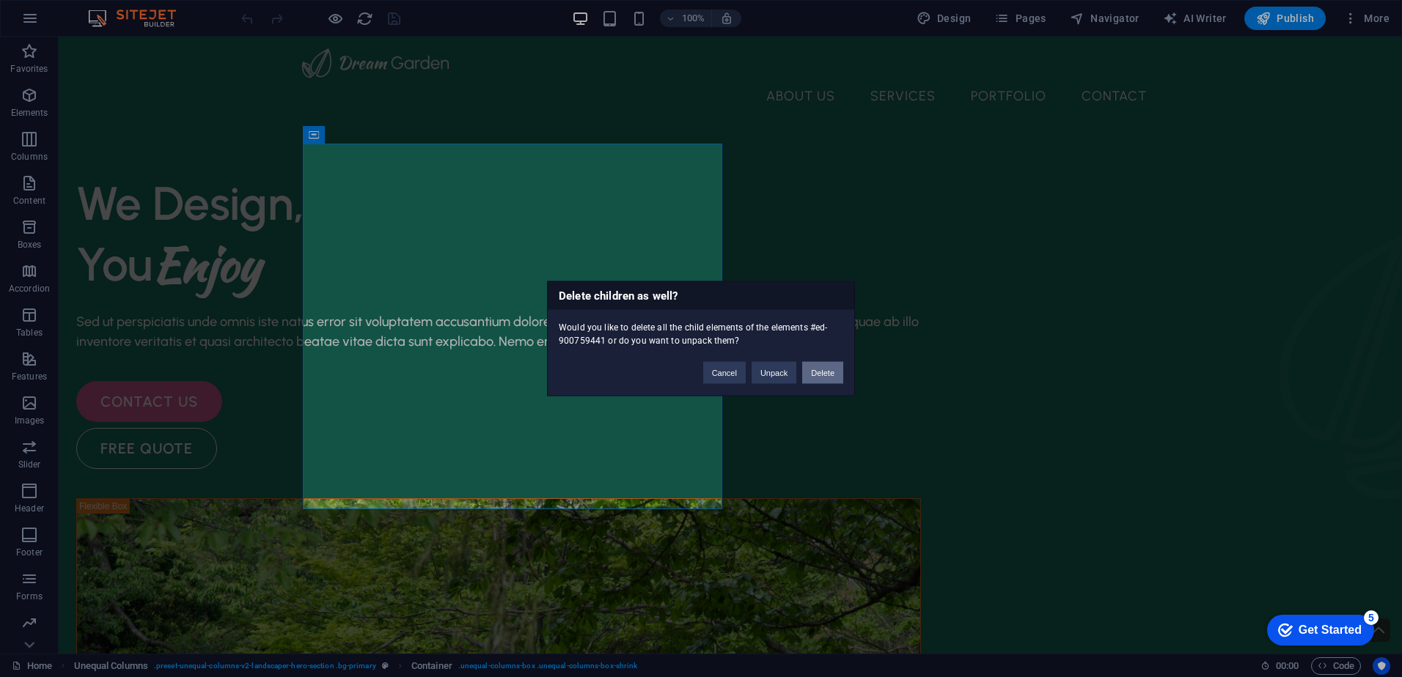
click at [820, 377] on button "Delete" at bounding box center [822, 373] width 41 height 22
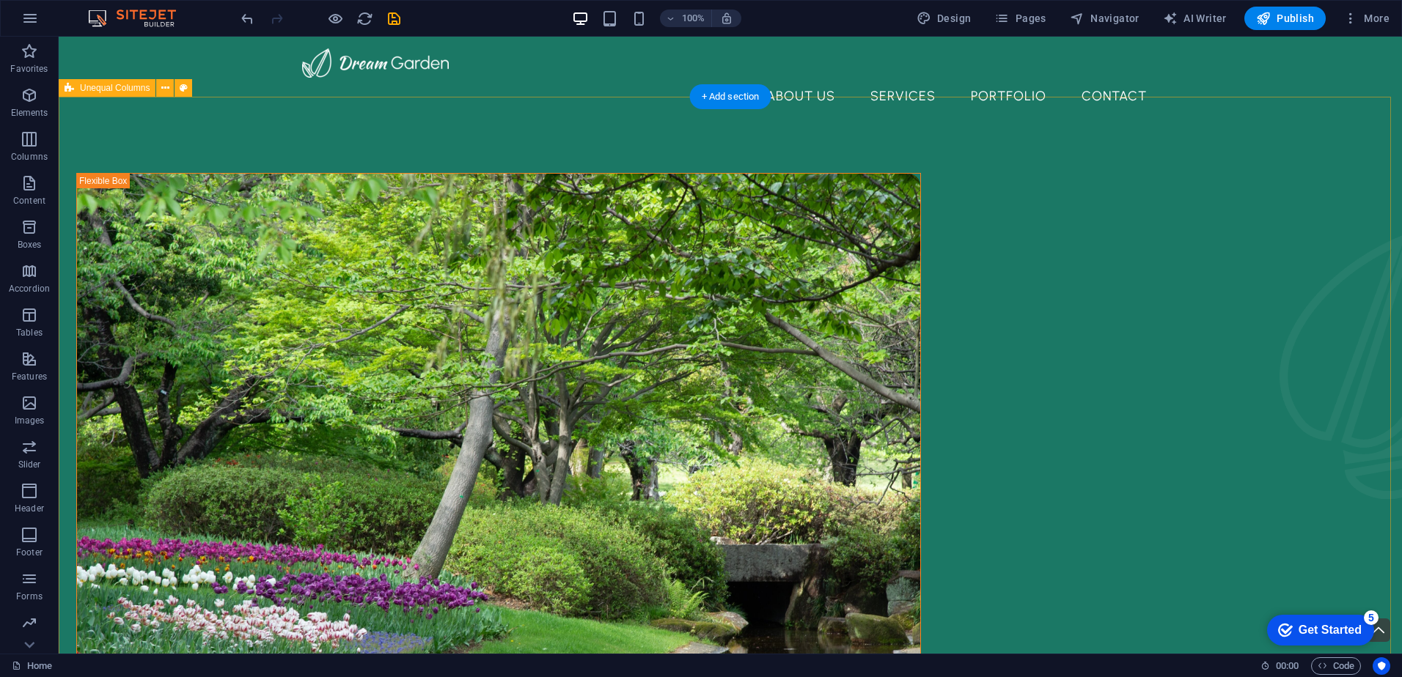
click at [627, 143] on div at bounding box center [730, 670] width 1343 height 1089
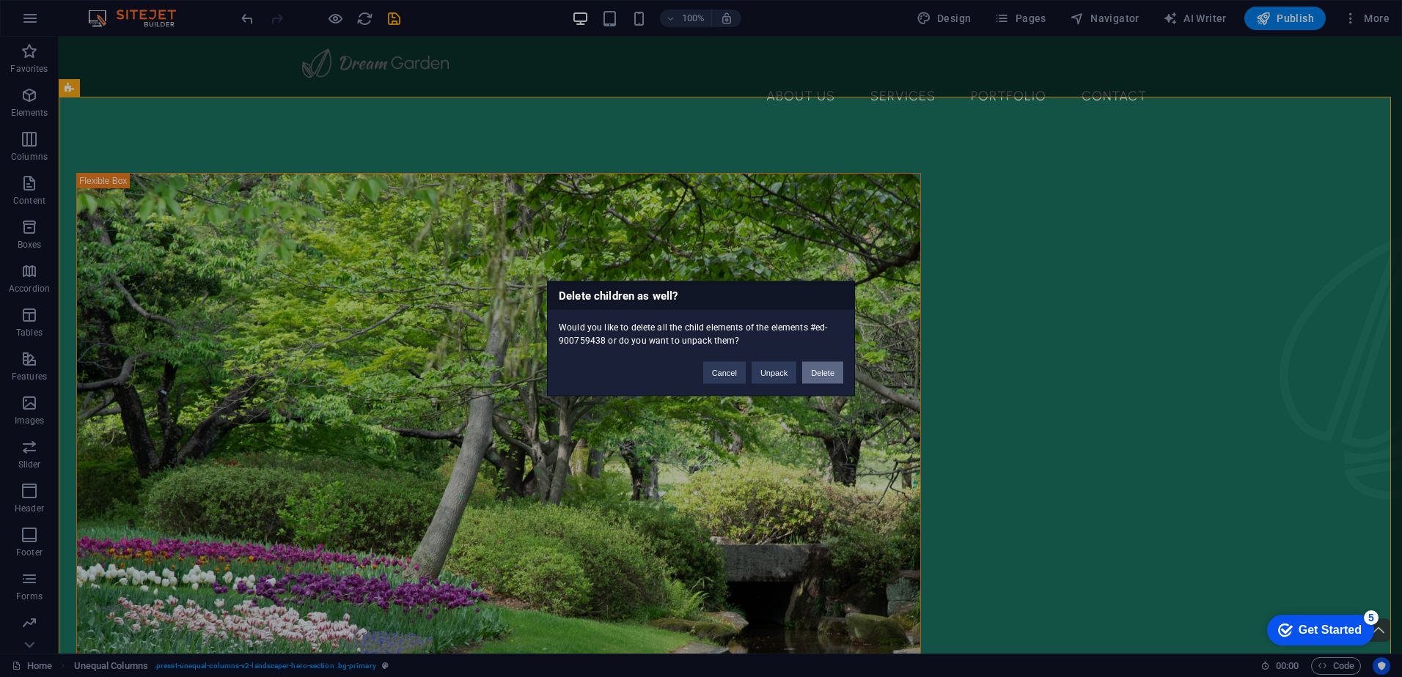
click at [827, 375] on button "Delete" at bounding box center [822, 373] width 41 height 22
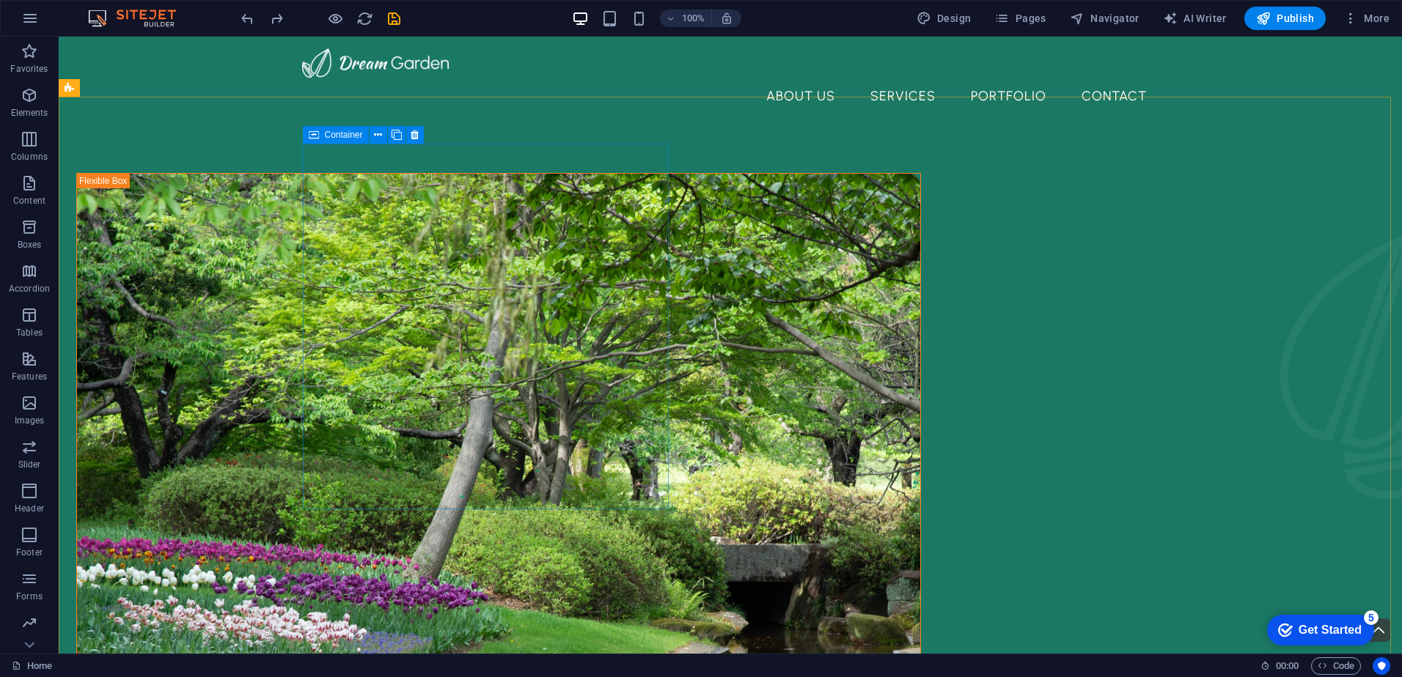
click at [336, 134] on span "Container" at bounding box center [344, 135] width 38 height 9
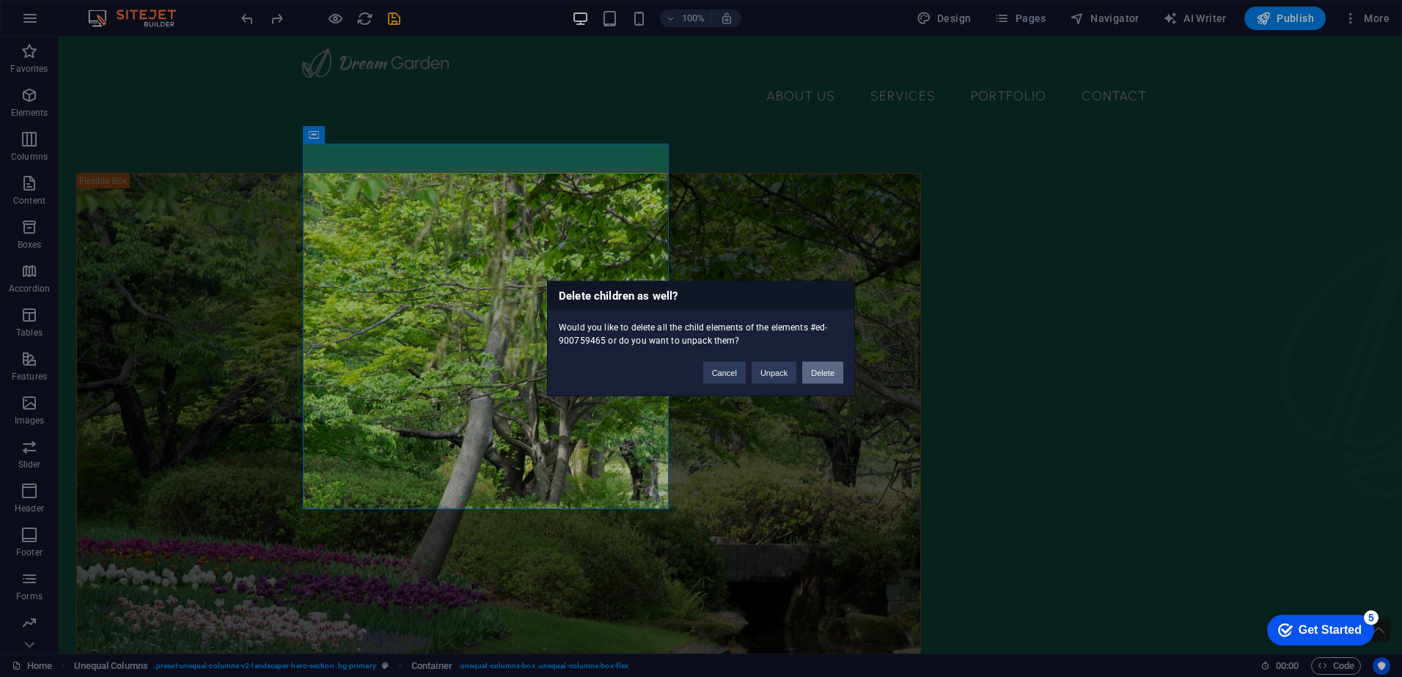
click at [834, 374] on button "Delete" at bounding box center [822, 373] width 41 height 22
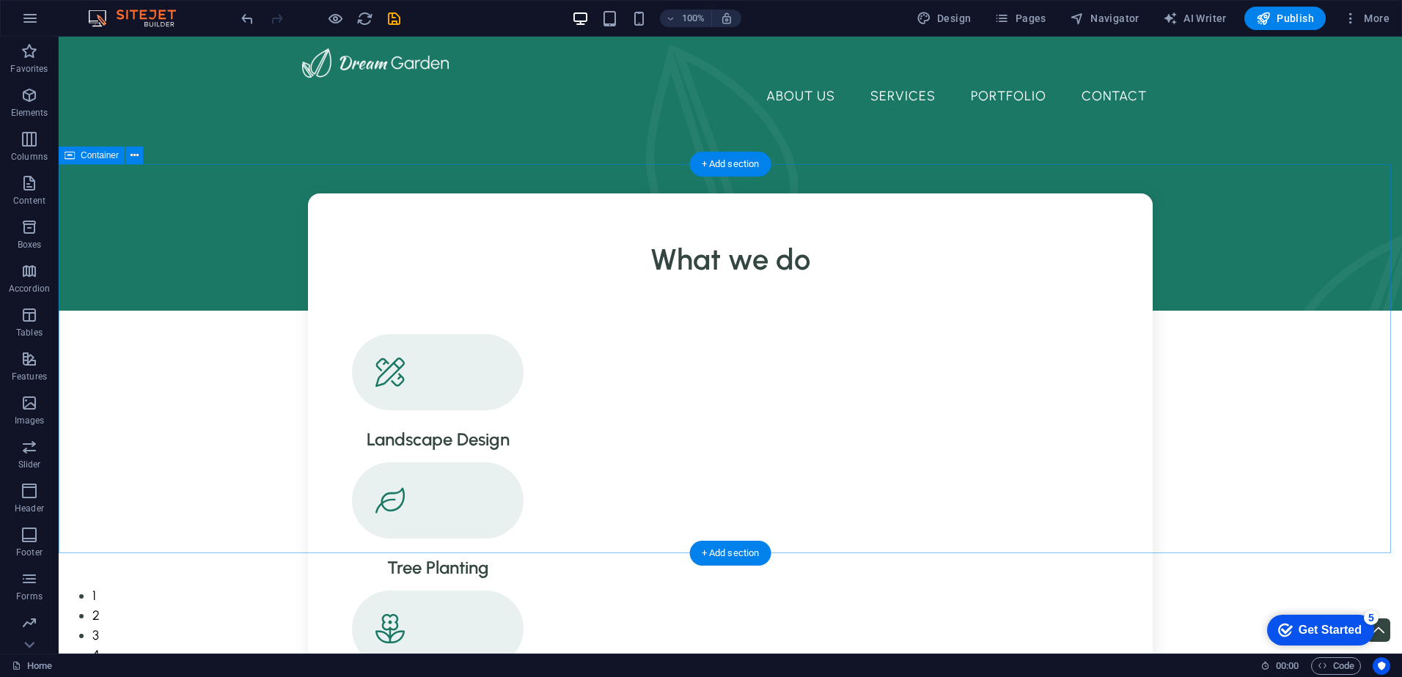
click at [636, 551] on div "What we do Landscape Design Tree Planting [PERSON_NAME] & Plants Maintenance" at bounding box center [730, 593] width 1343 height 798
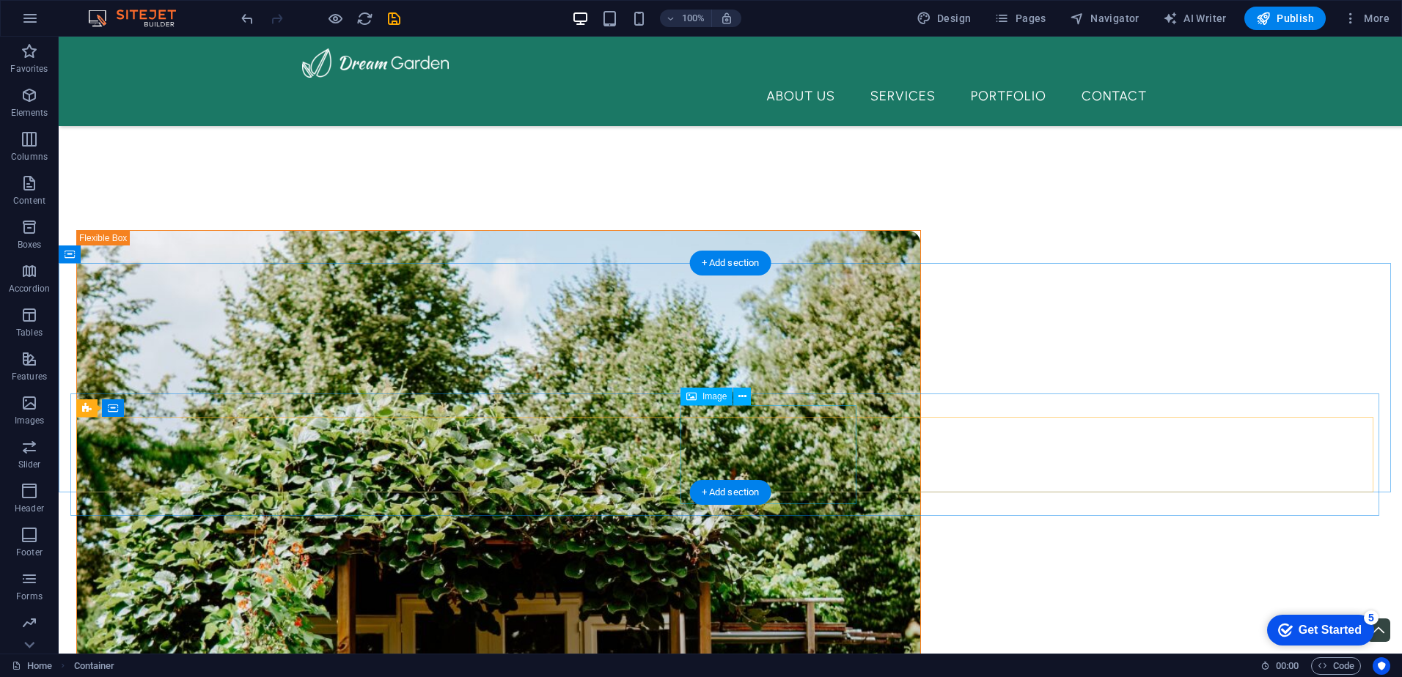
scroll to position [807, 0]
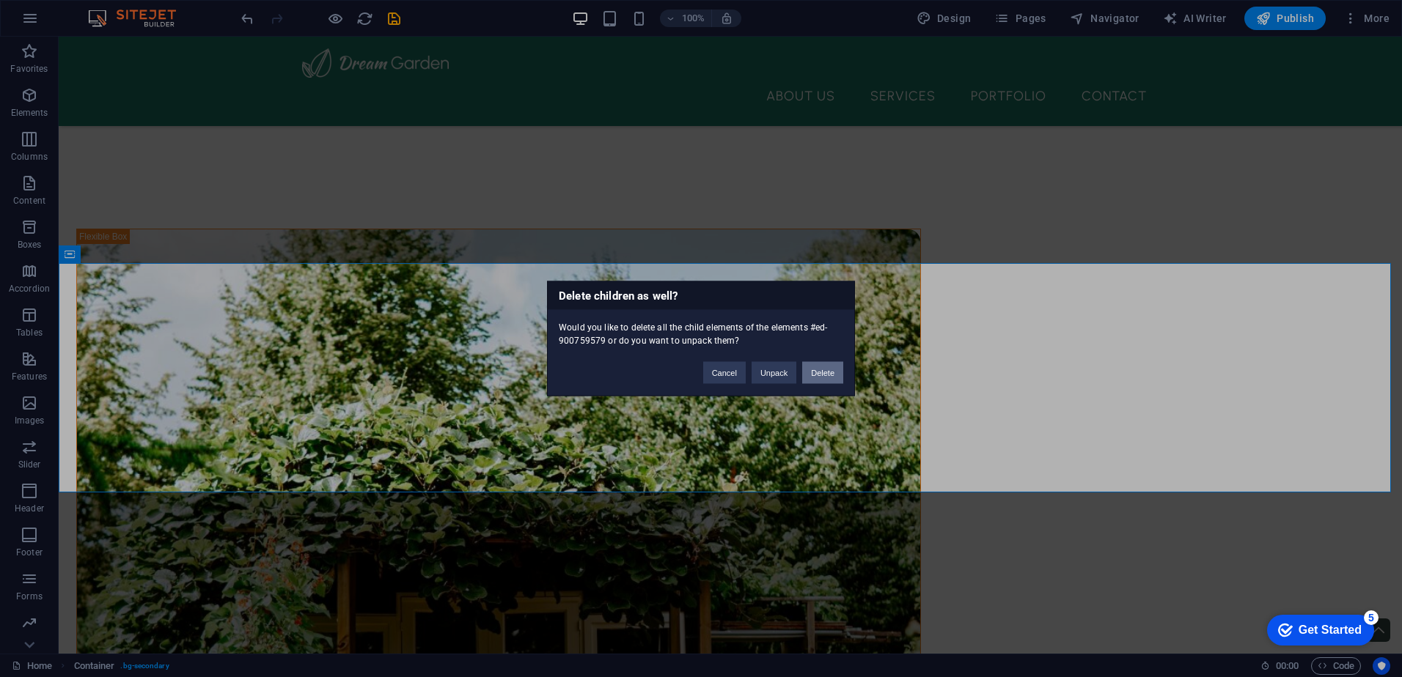
drag, startPoint x: 811, startPoint y: 370, endPoint x: 752, endPoint y: 333, distance: 69.2
click at [811, 370] on button "Delete" at bounding box center [822, 373] width 41 height 22
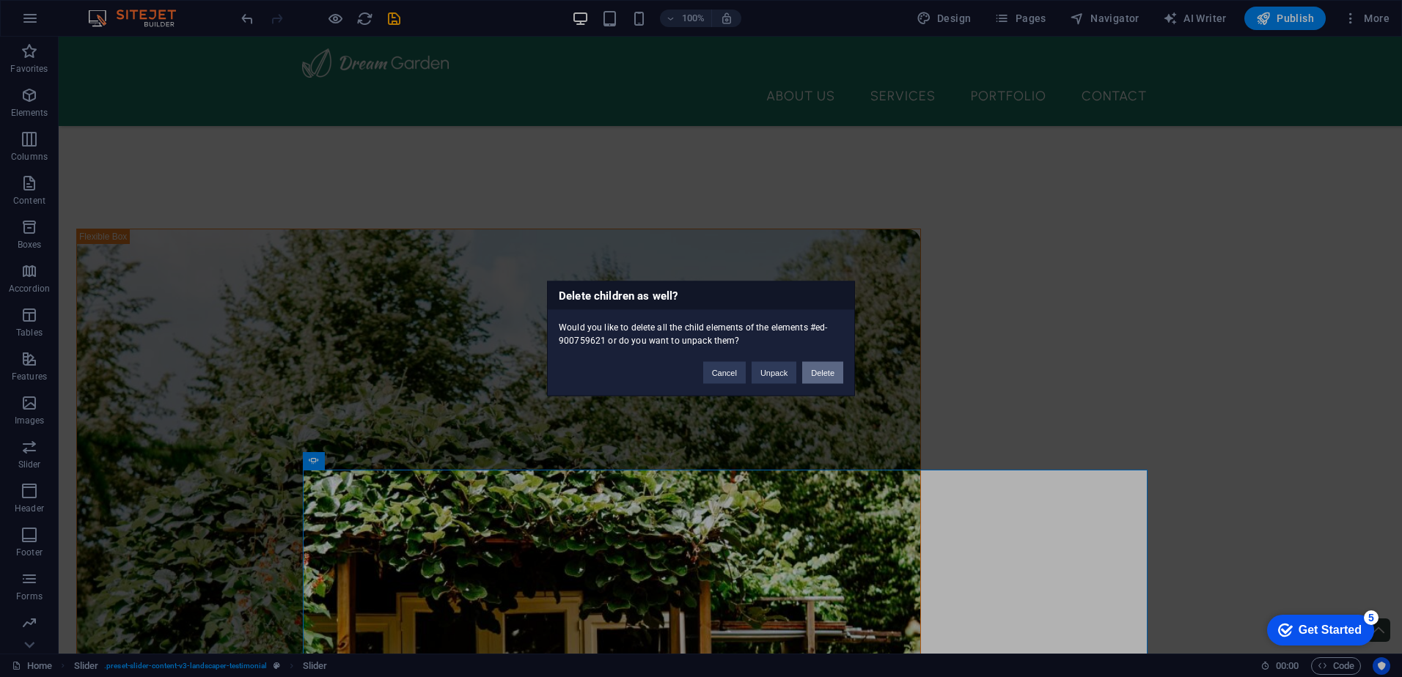
click at [812, 372] on button "Delete" at bounding box center [822, 373] width 41 height 22
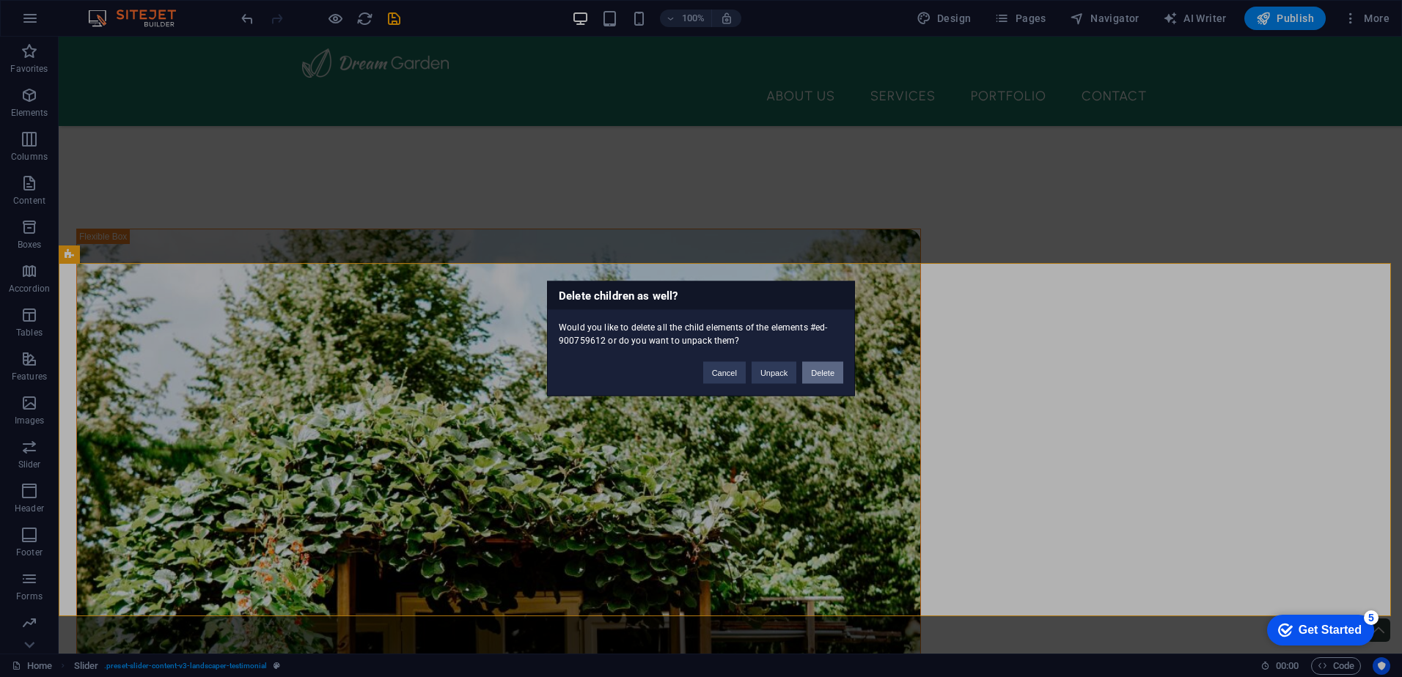
click at [820, 374] on button "Delete" at bounding box center [822, 373] width 41 height 22
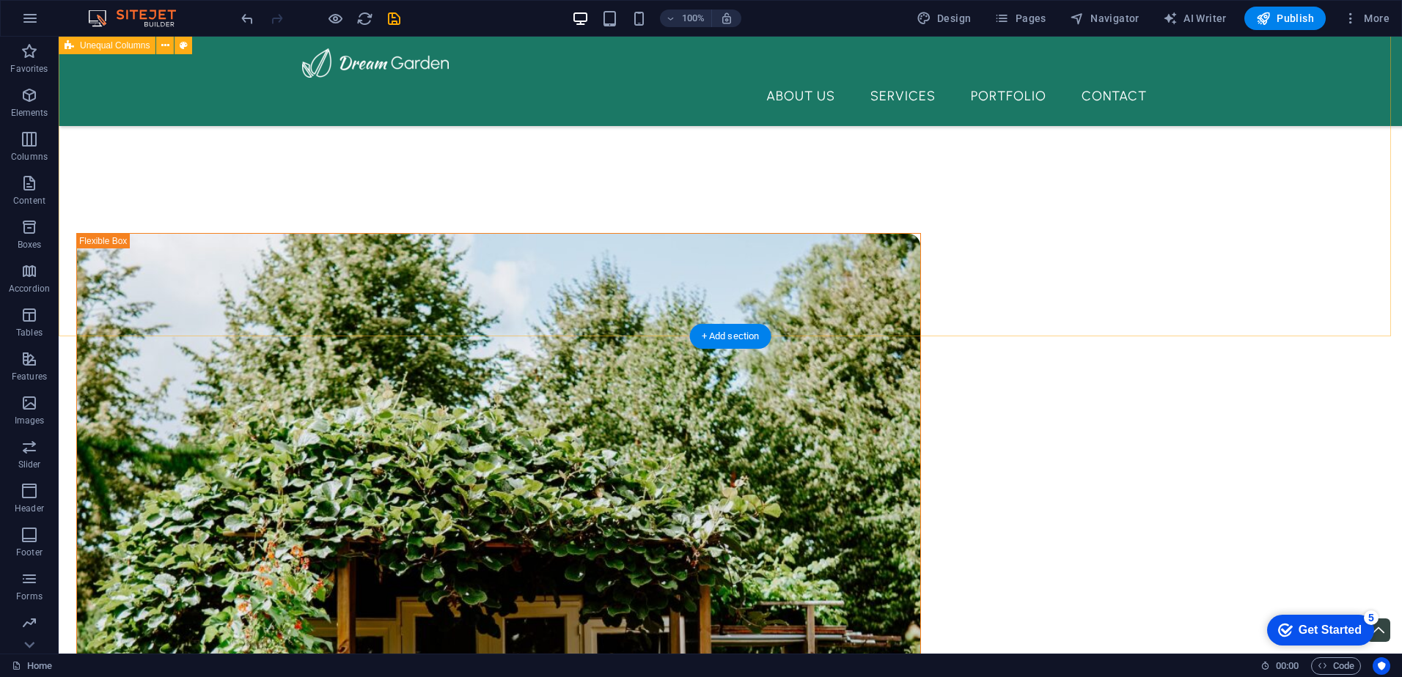
scroll to position [733, 0]
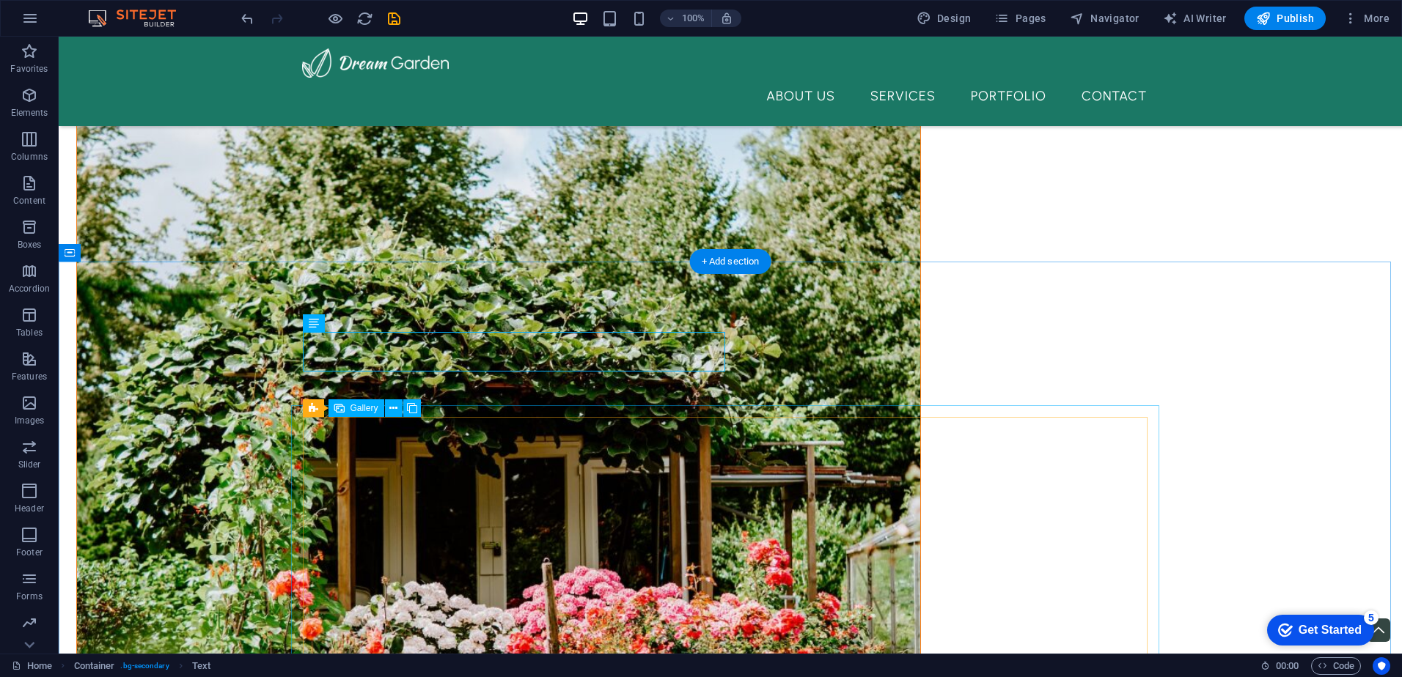
scroll to position [807, 0]
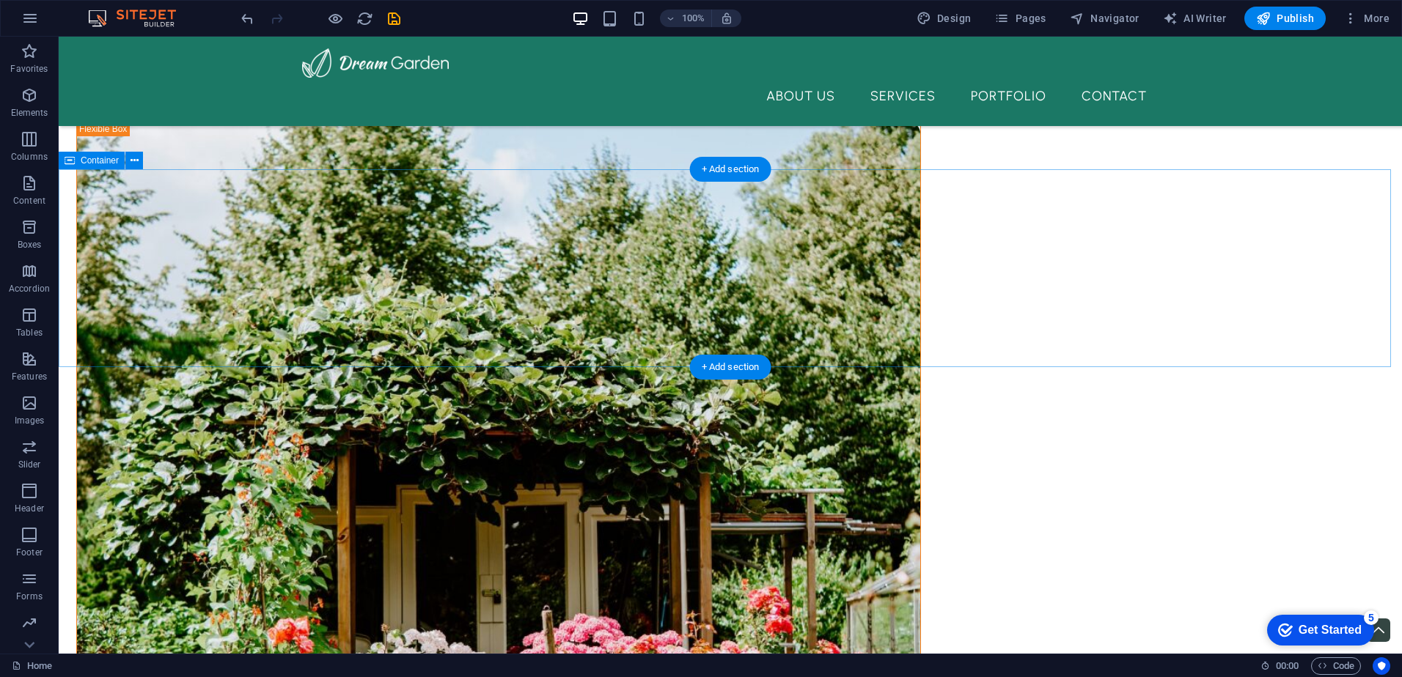
scroll to position [953, 0]
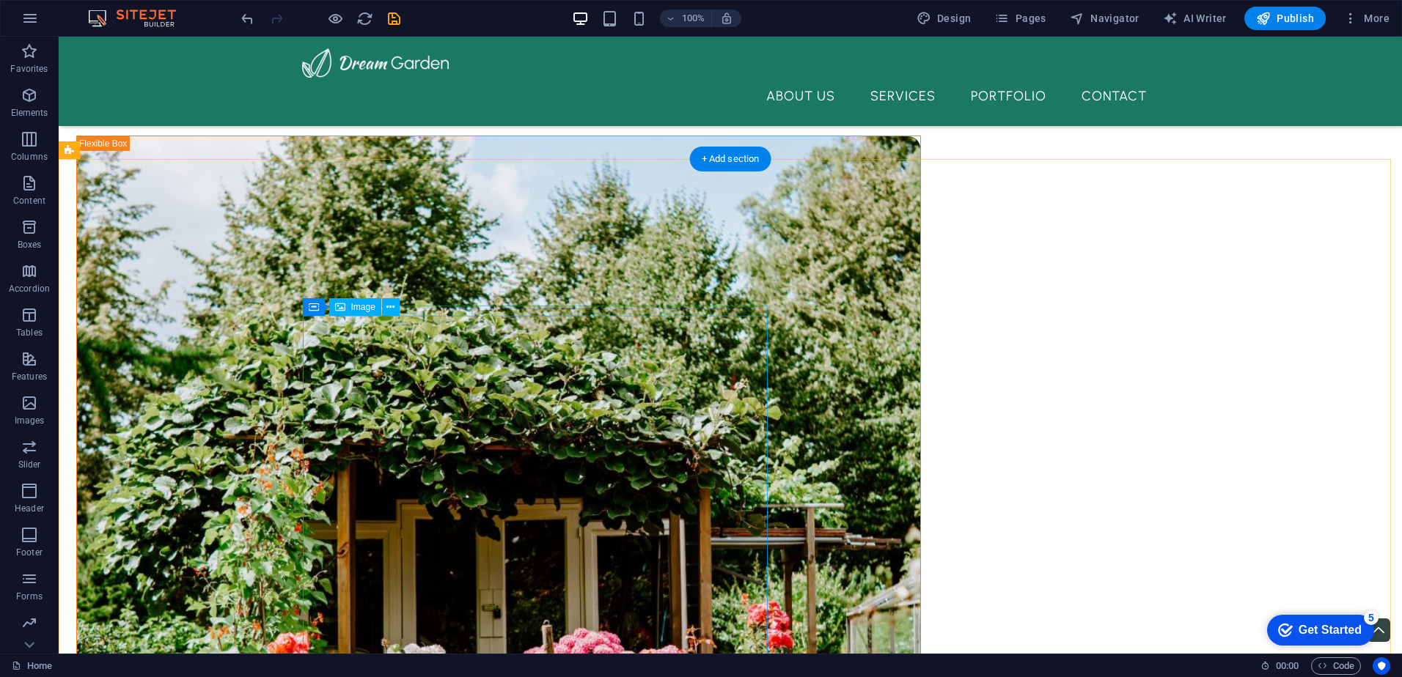
scroll to position [880, 0]
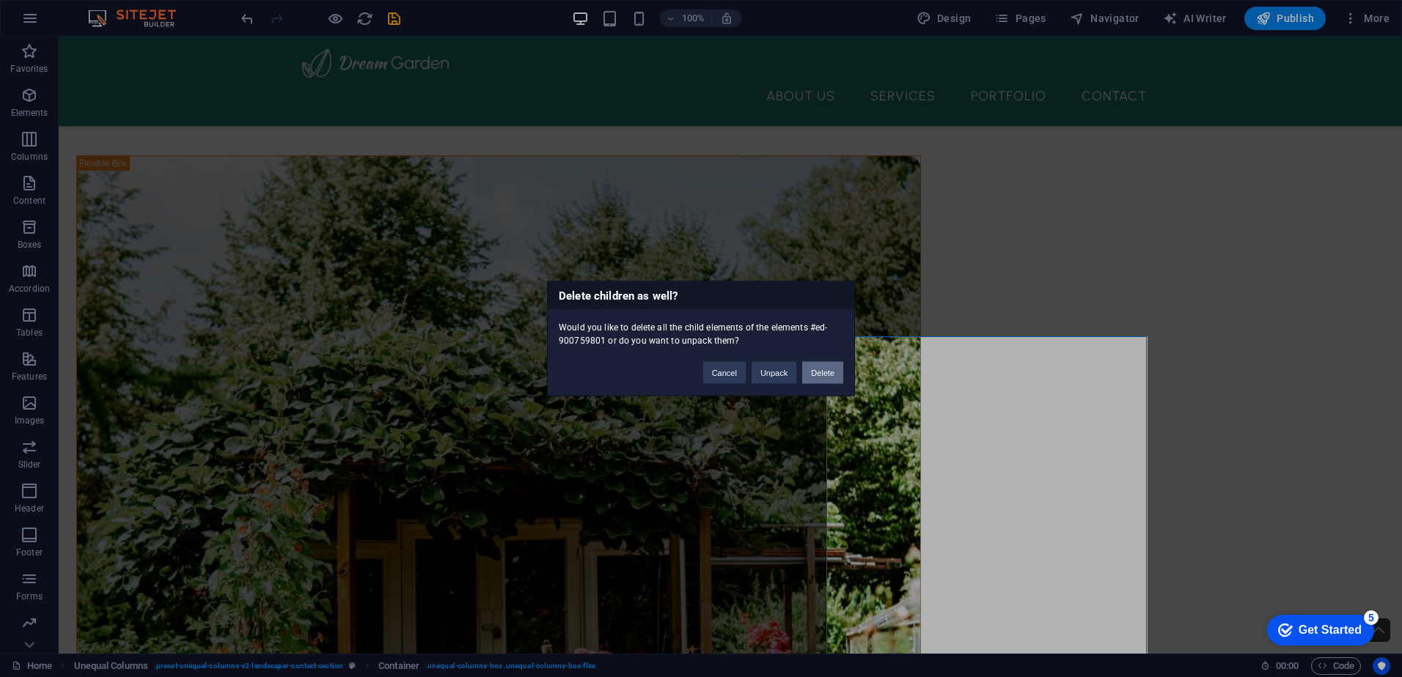
click at [832, 375] on button "Delete" at bounding box center [822, 373] width 41 height 22
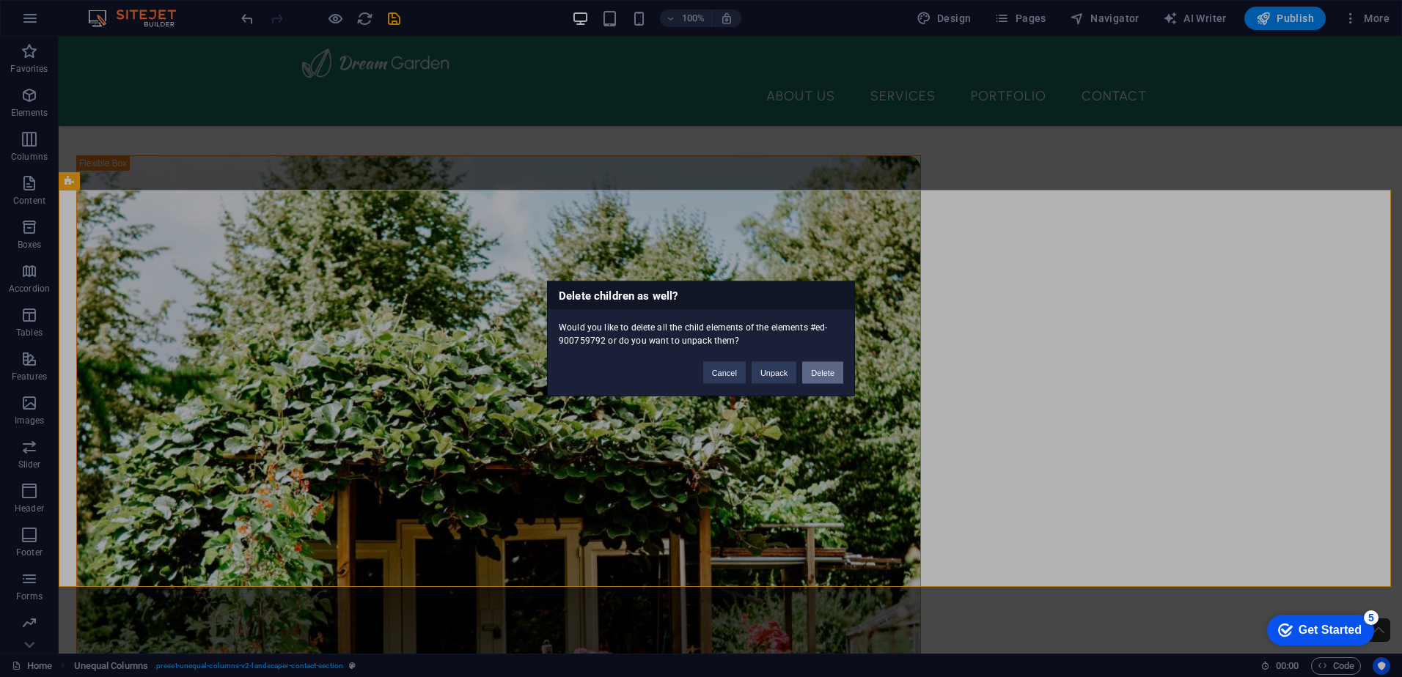
click at [816, 378] on button "Delete" at bounding box center [822, 373] width 41 height 22
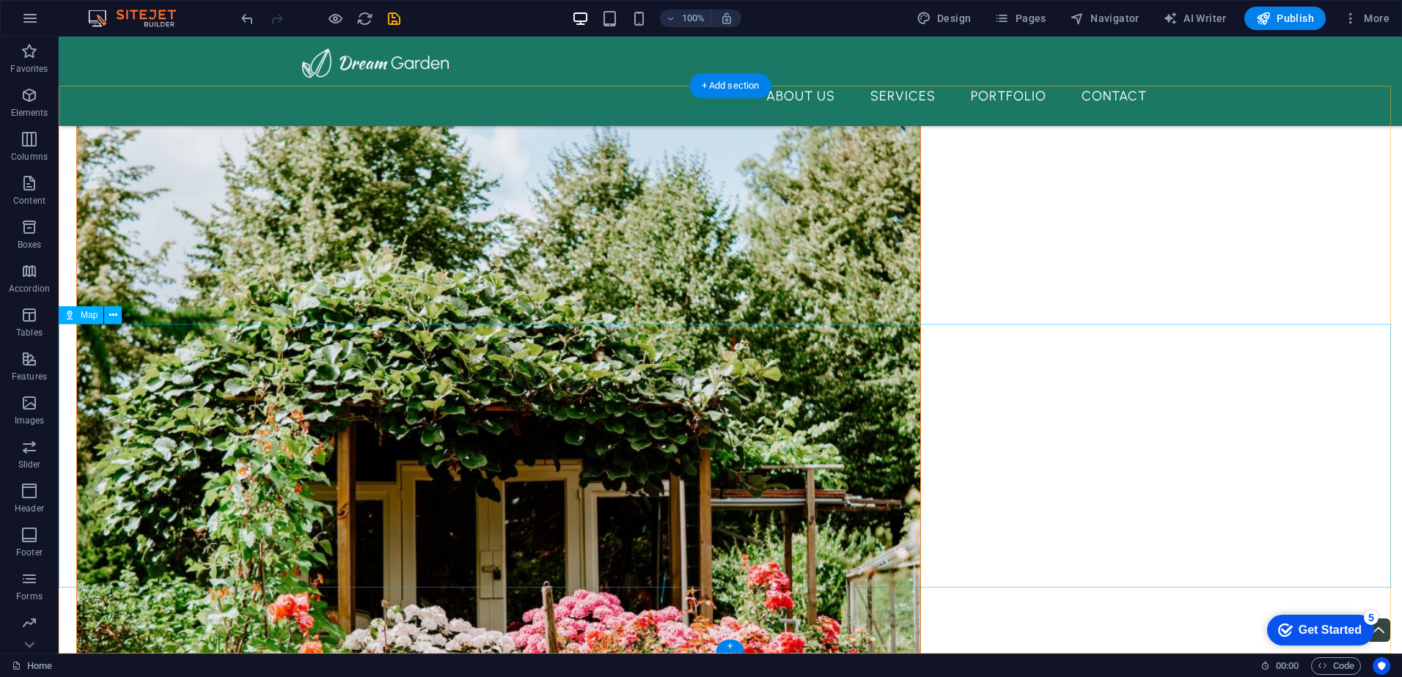
scroll to position [984, 0]
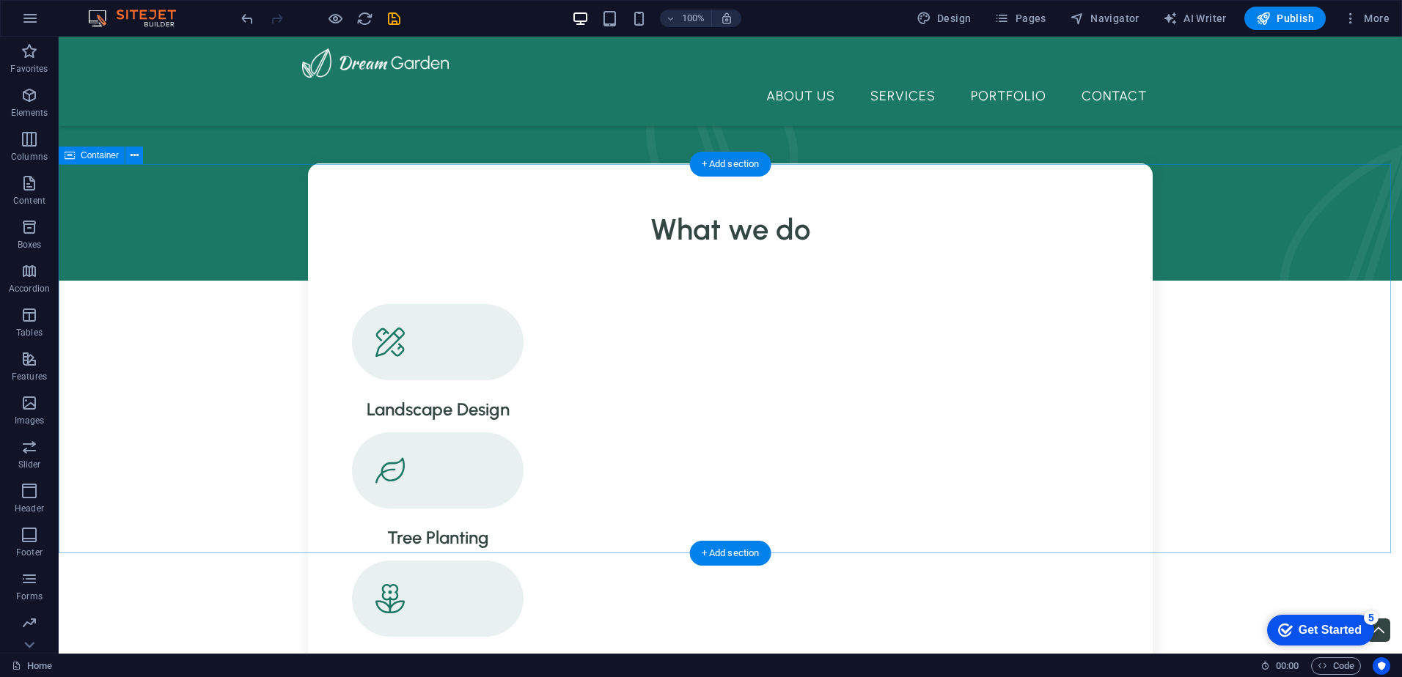
scroll to position [0, 0]
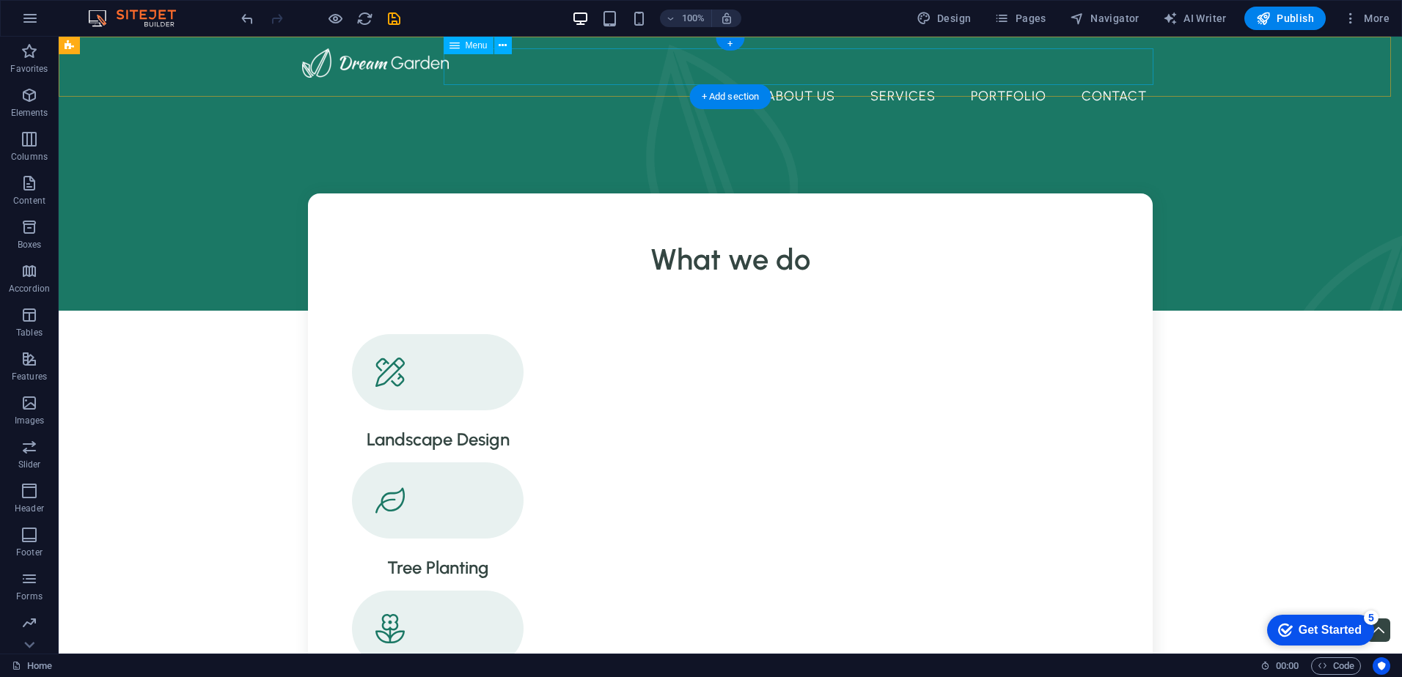
click at [807, 78] on nav "About Us Services Portfolio Contact" at bounding box center [730, 96] width 856 height 37
click at [815, 78] on nav "About Us Services Portfolio Contact" at bounding box center [730, 96] width 856 height 37
click at [845, 78] on nav "About Us Services Portfolio Contact" at bounding box center [730, 96] width 856 height 37
click at [796, 78] on nav "About Us Services Portfolio Contact" at bounding box center [730, 96] width 856 height 37
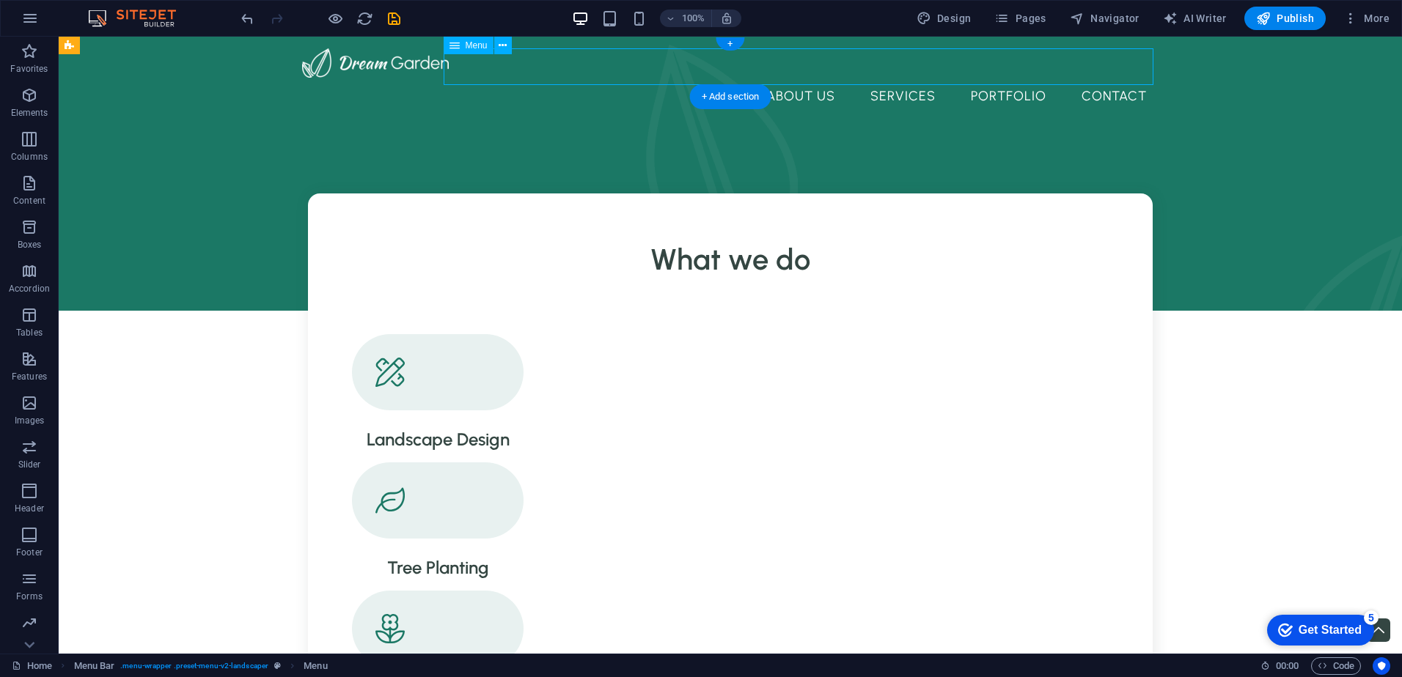
select select "1"
select select
select select "2"
select select
select select "3"
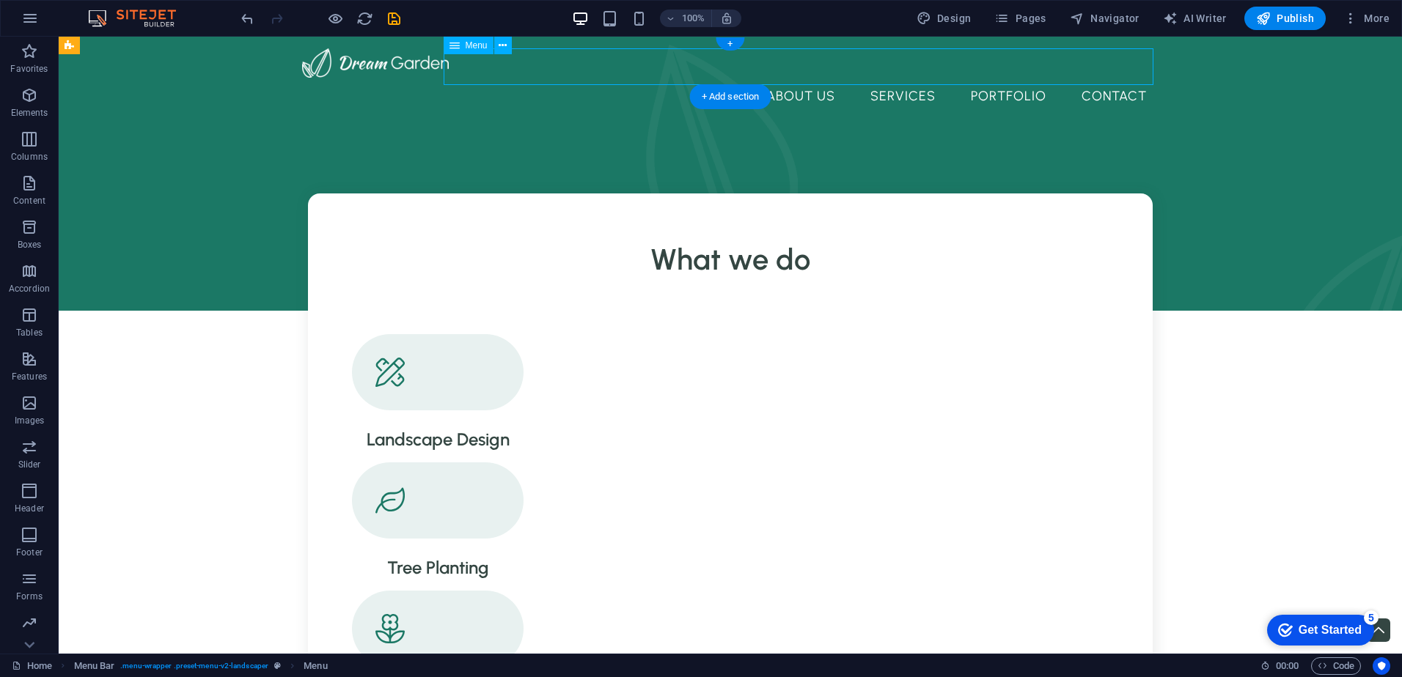
select select
select select "4"
select select
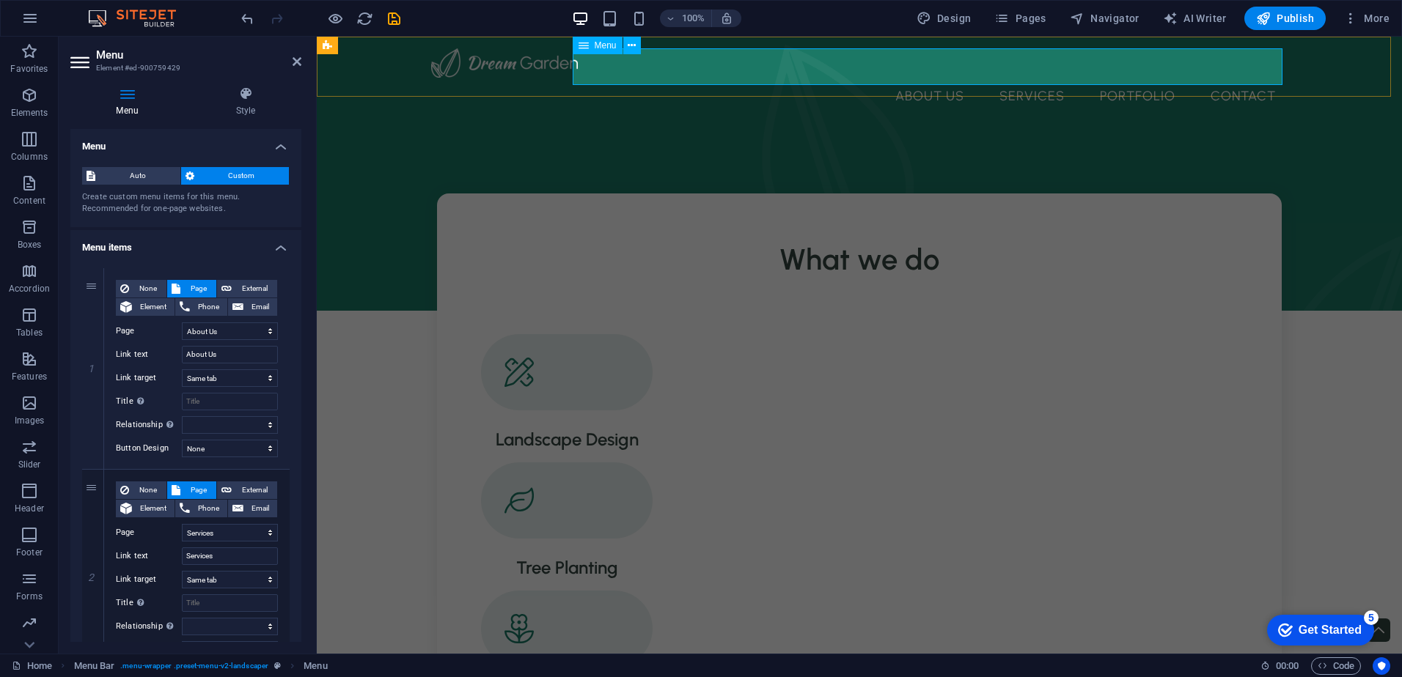
click at [1009, 78] on nav "About Us Services Portfolio Contact" at bounding box center [859, 96] width 856 height 37
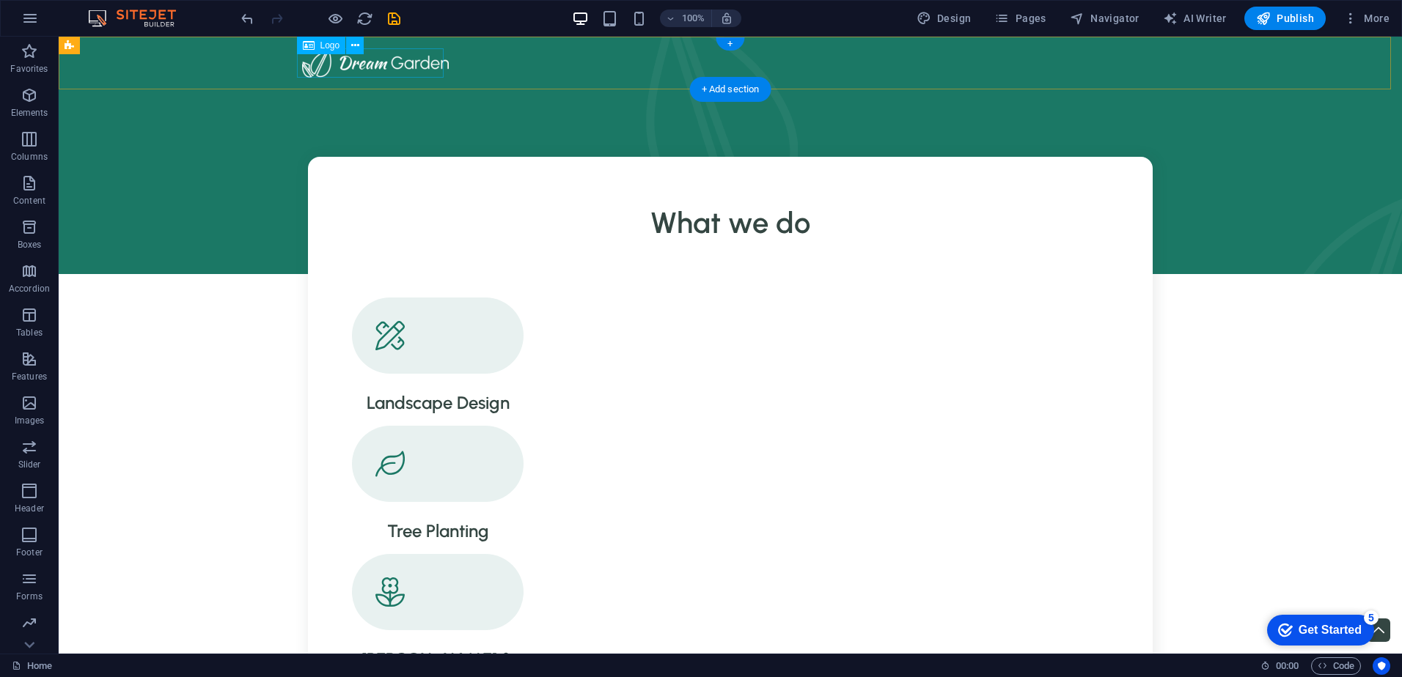
click at [406, 59] on div at bounding box center [730, 62] width 856 height 29
click at [404, 61] on div at bounding box center [730, 62] width 856 height 29
click at [354, 45] on icon at bounding box center [355, 45] width 8 height 15
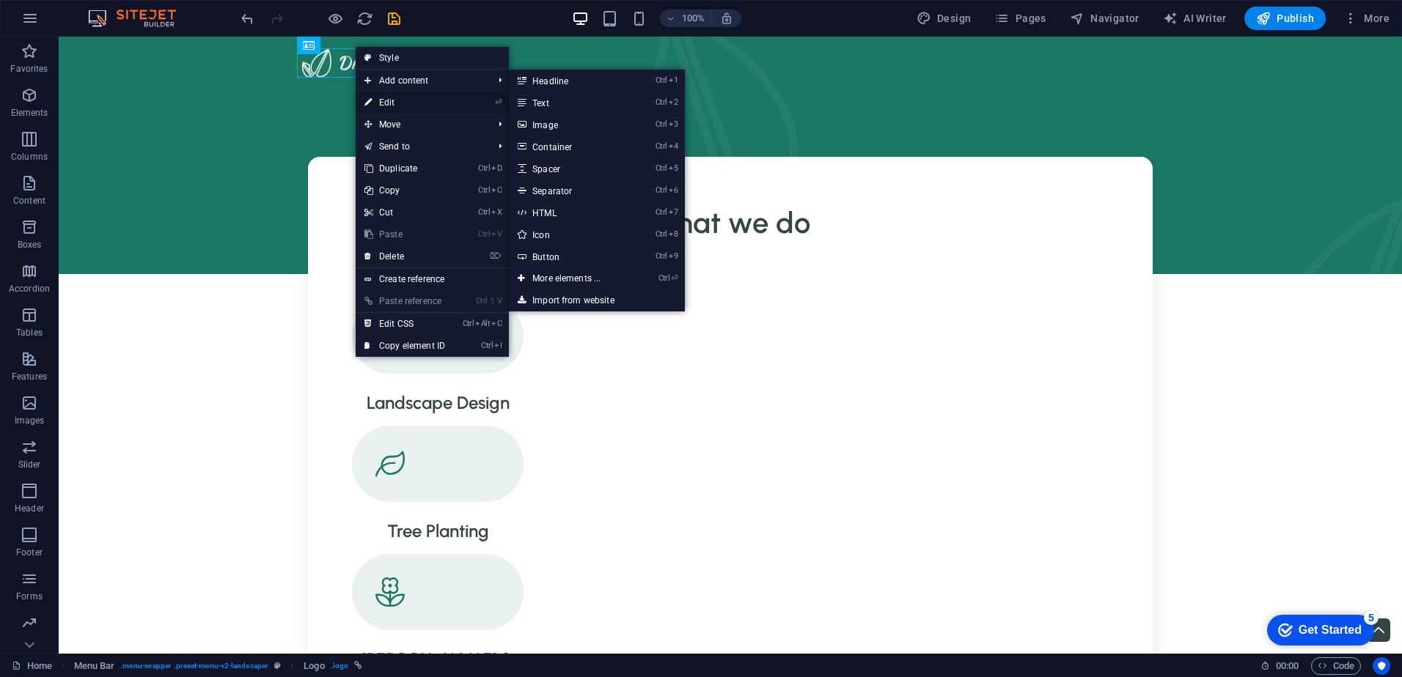
click at [403, 95] on link "⏎ Edit" at bounding box center [405, 103] width 98 height 22
select select "px"
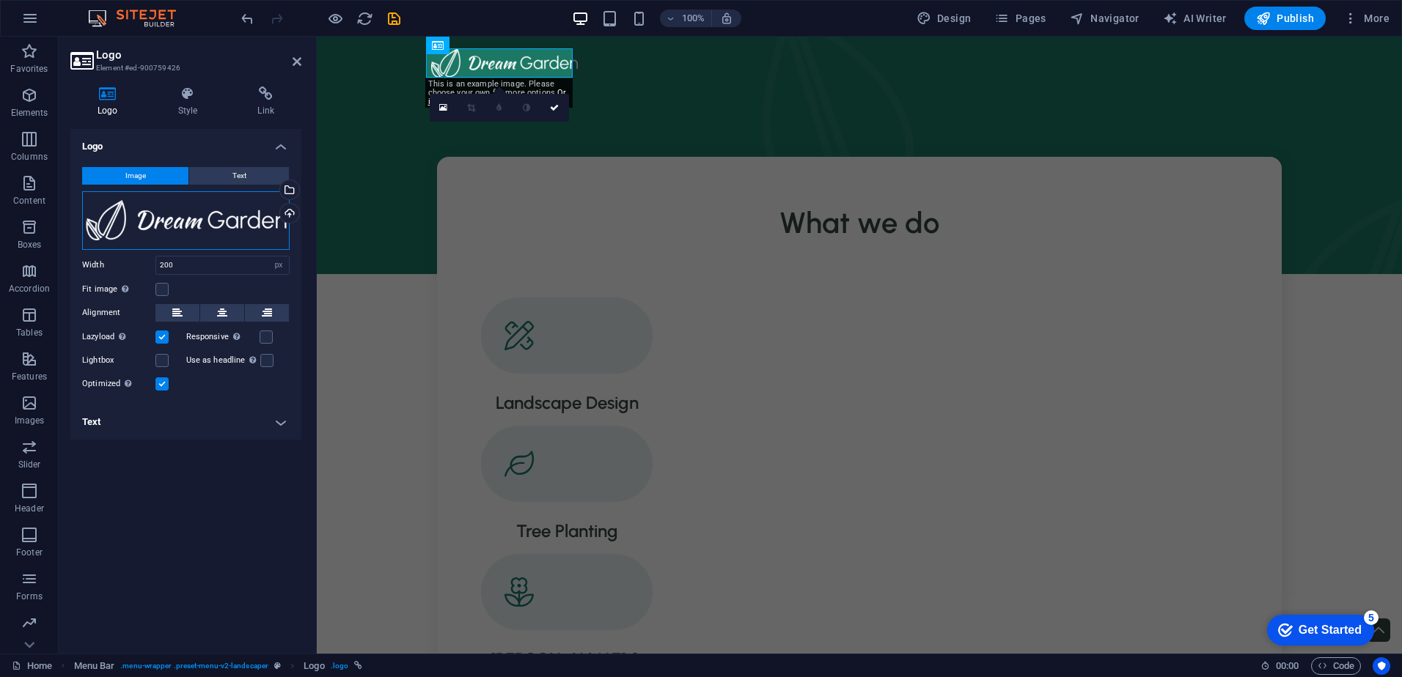
click at [264, 218] on div "Drag files here, click to choose files or select files from Files or our free s…" at bounding box center [185, 220] width 207 height 59
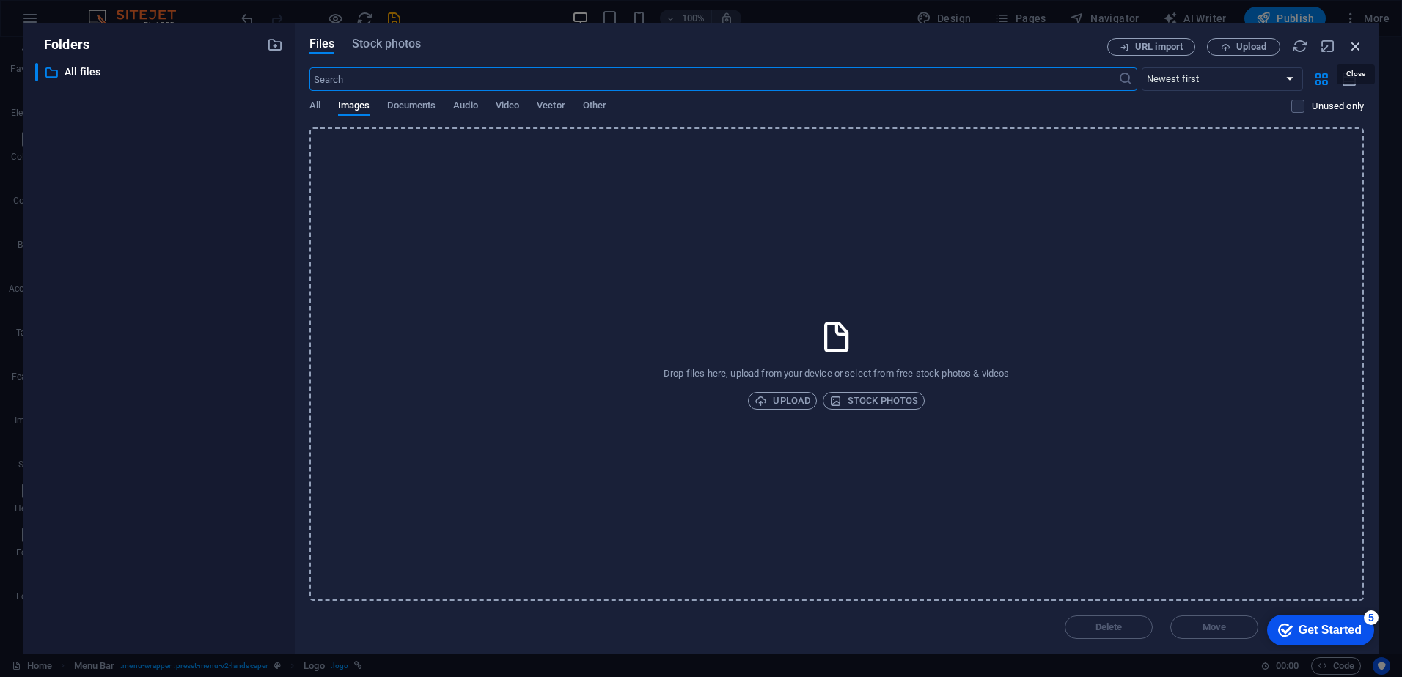
click at [1353, 44] on icon "button" at bounding box center [1356, 46] width 16 height 16
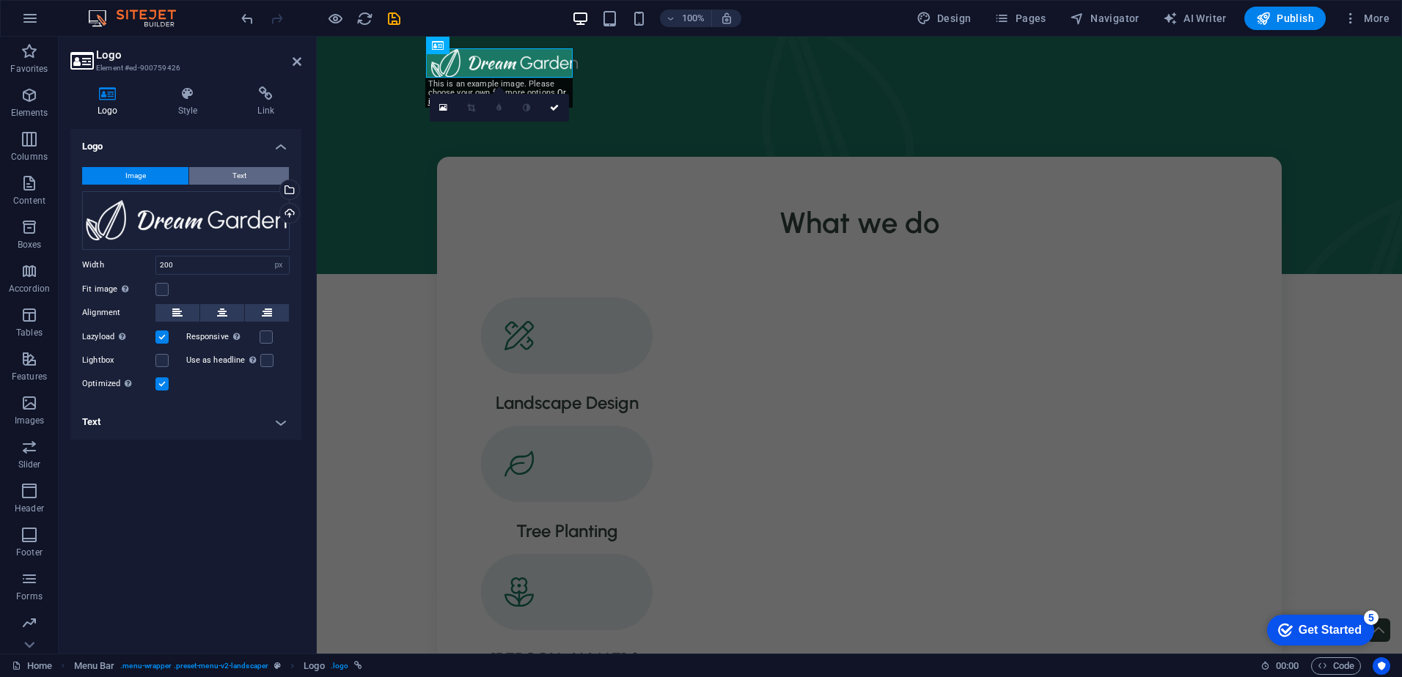
click at [251, 175] on button "Text" at bounding box center [239, 176] width 100 height 18
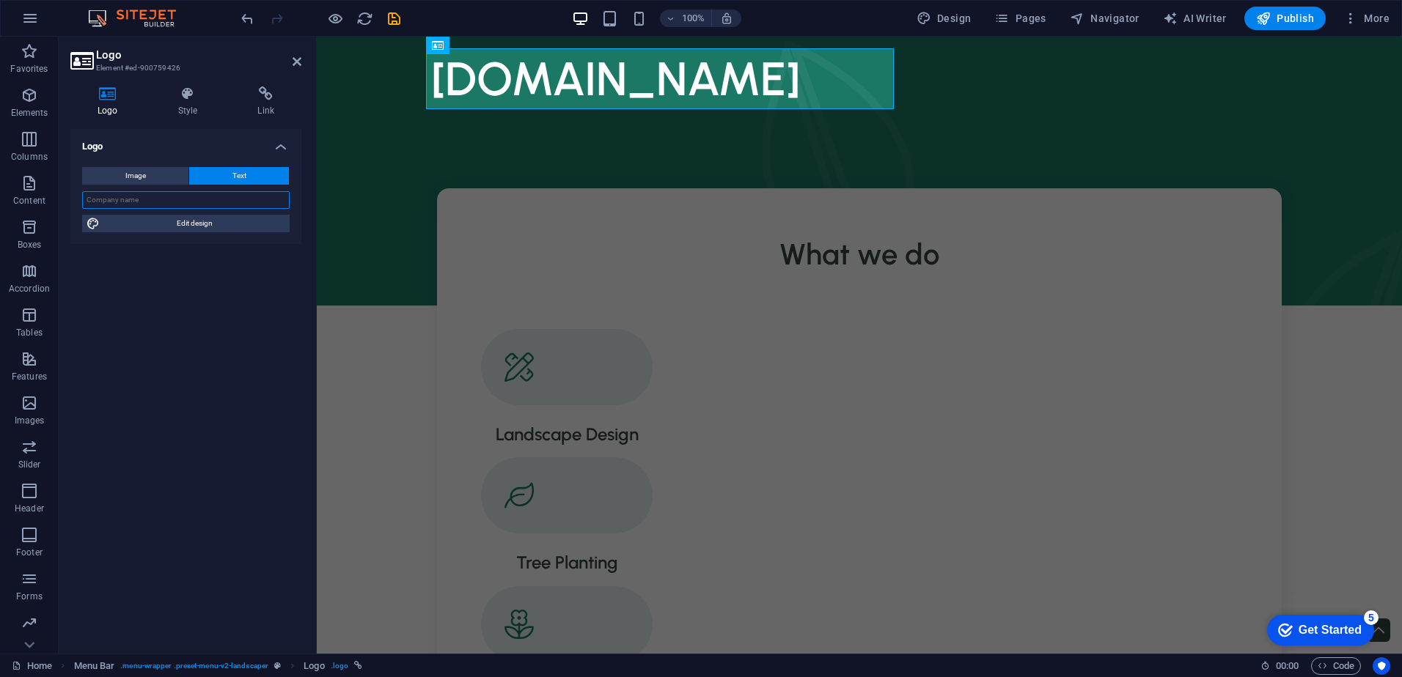
click at [167, 200] on input "text" at bounding box center [185, 200] width 207 height 18
click at [536, 92] on div "[DOMAIN_NAME]" at bounding box center [859, 78] width 856 height 61
click at [216, 222] on span "Edit design" at bounding box center [194, 224] width 181 height 18
select select "px"
select select "500"
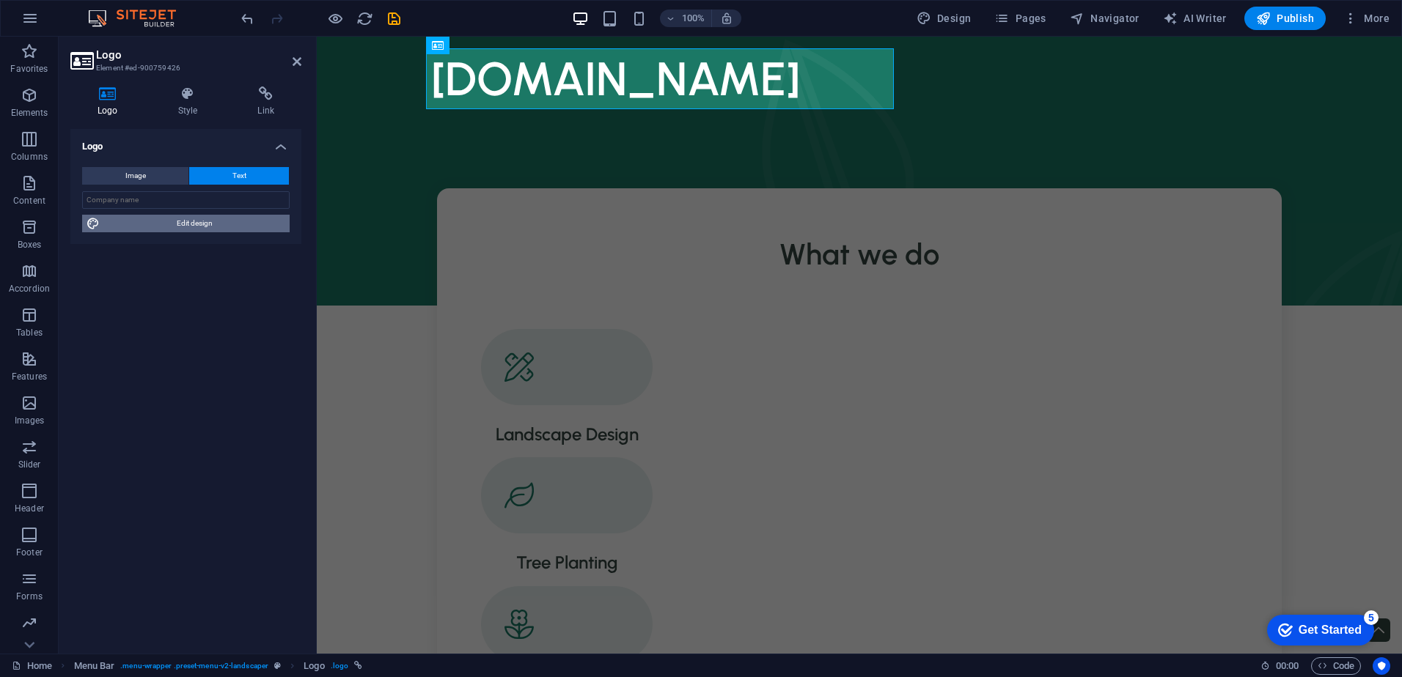
select select "px"
select select "600"
select select "px"
select select "rem"
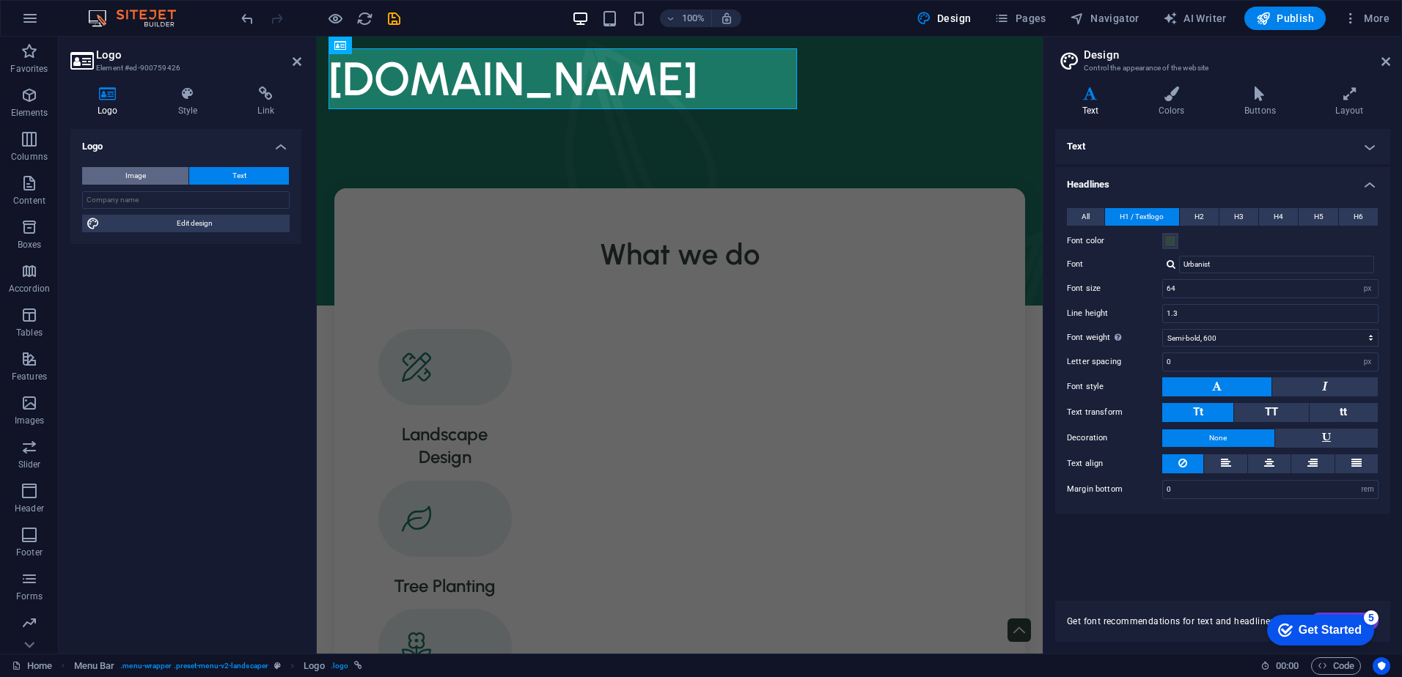
click at [149, 174] on button "Image" at bounding box center [135, 176] width 106 height 18
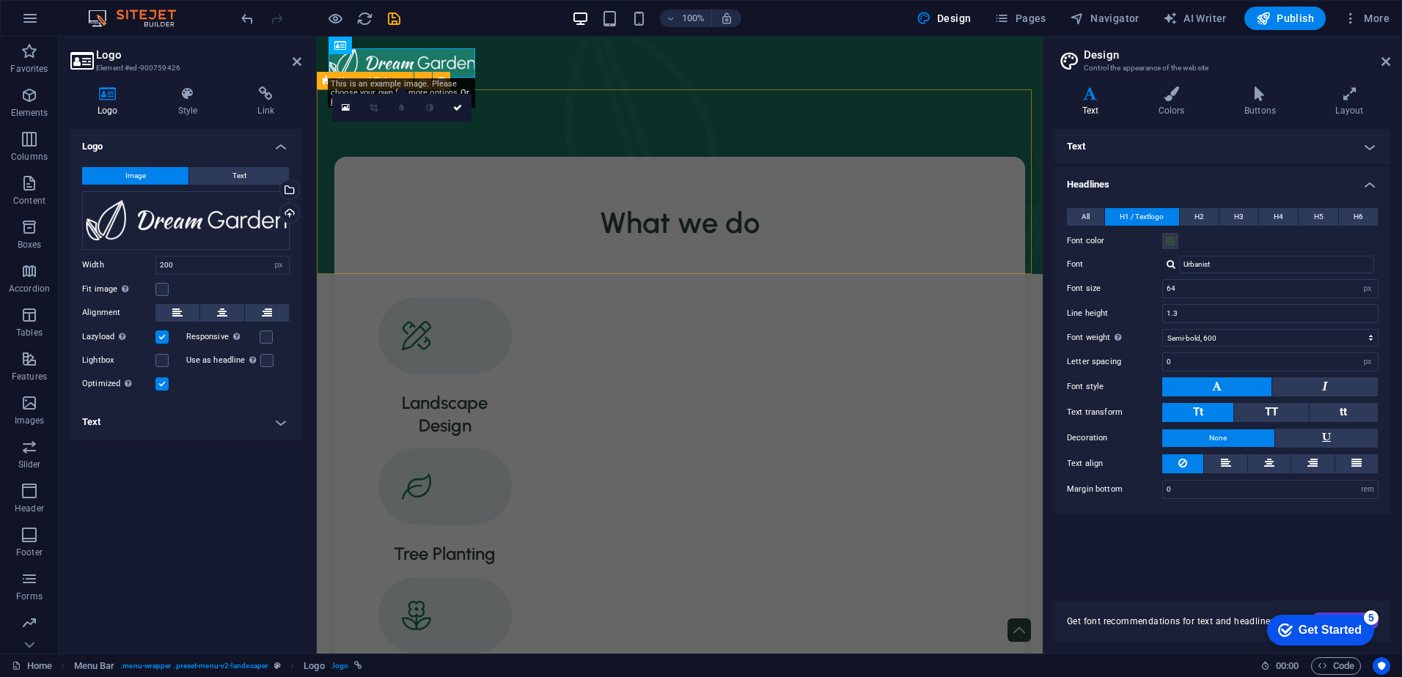
click at [453, 135] on div at bounding box center [680, 181] width 726 height 185
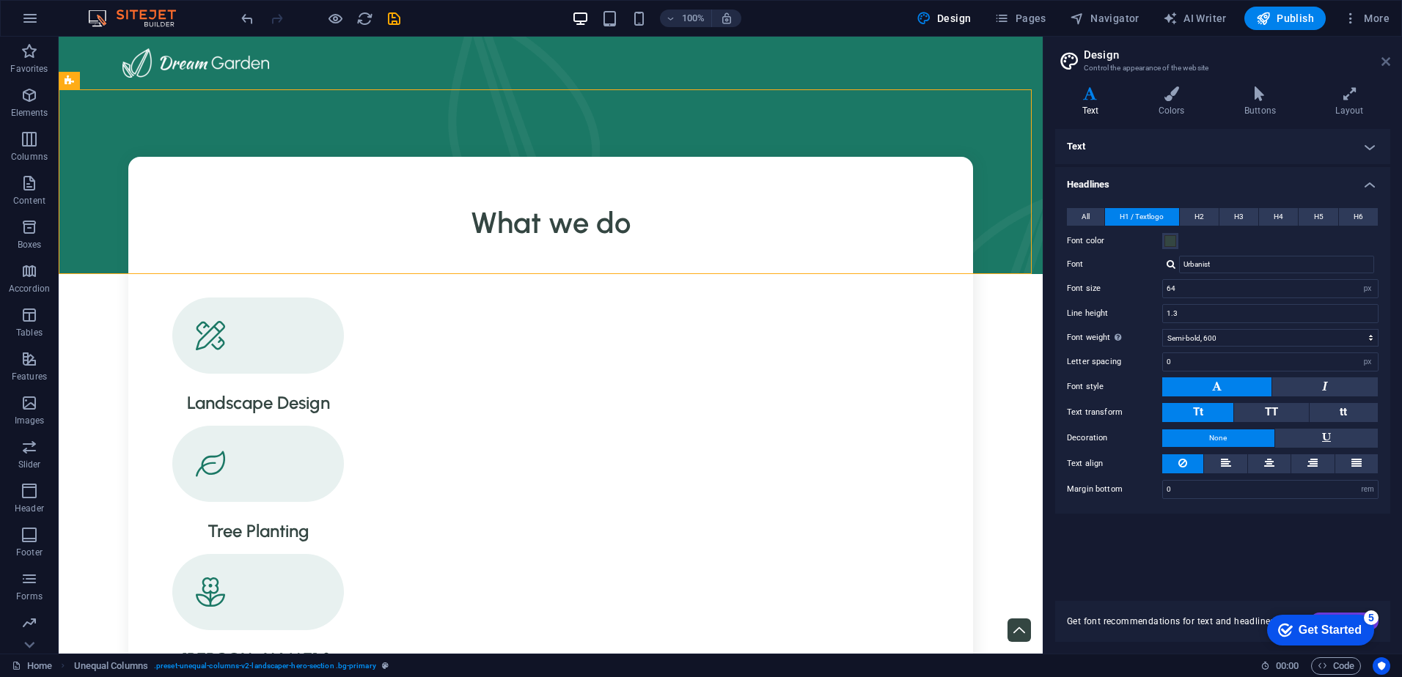
click at [1381, 60] on icon at bounding box center [1385, 62] width 9 height 12
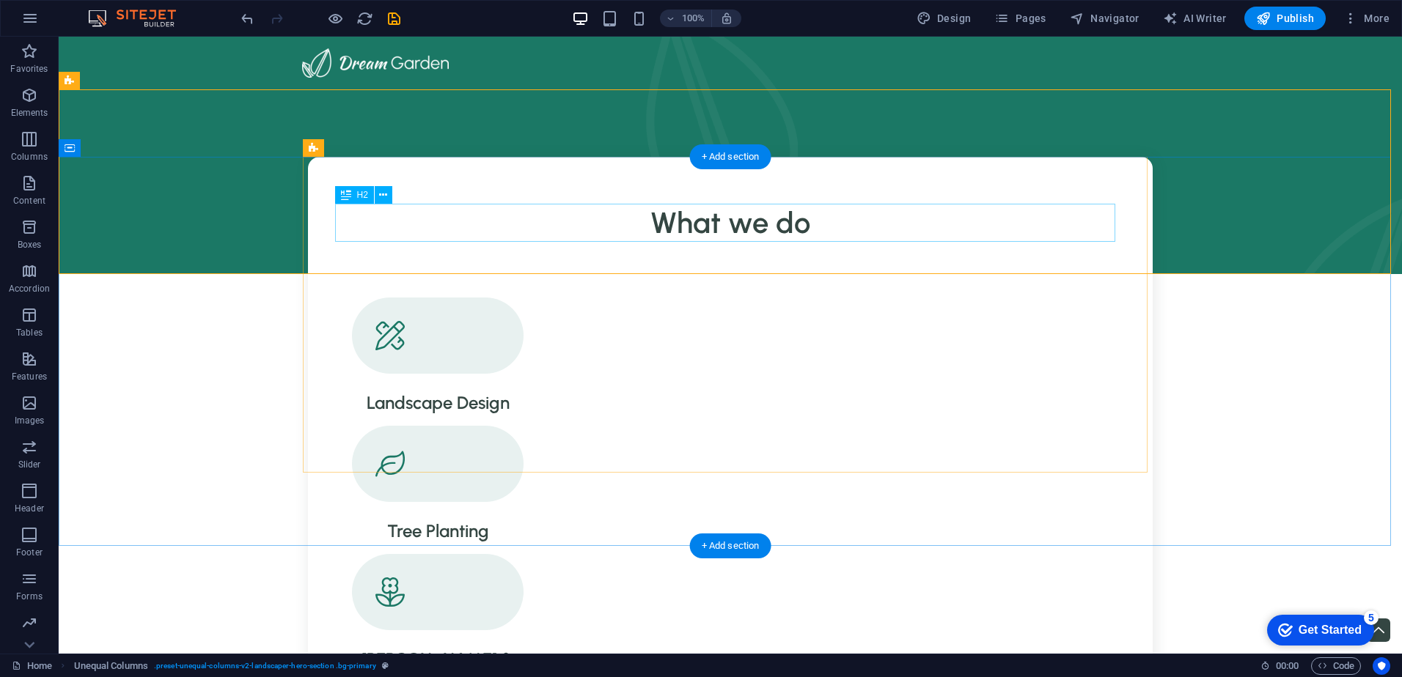
click at [790, 233] on div "What we do" at bounding box center [730, 223] width 780 height 38
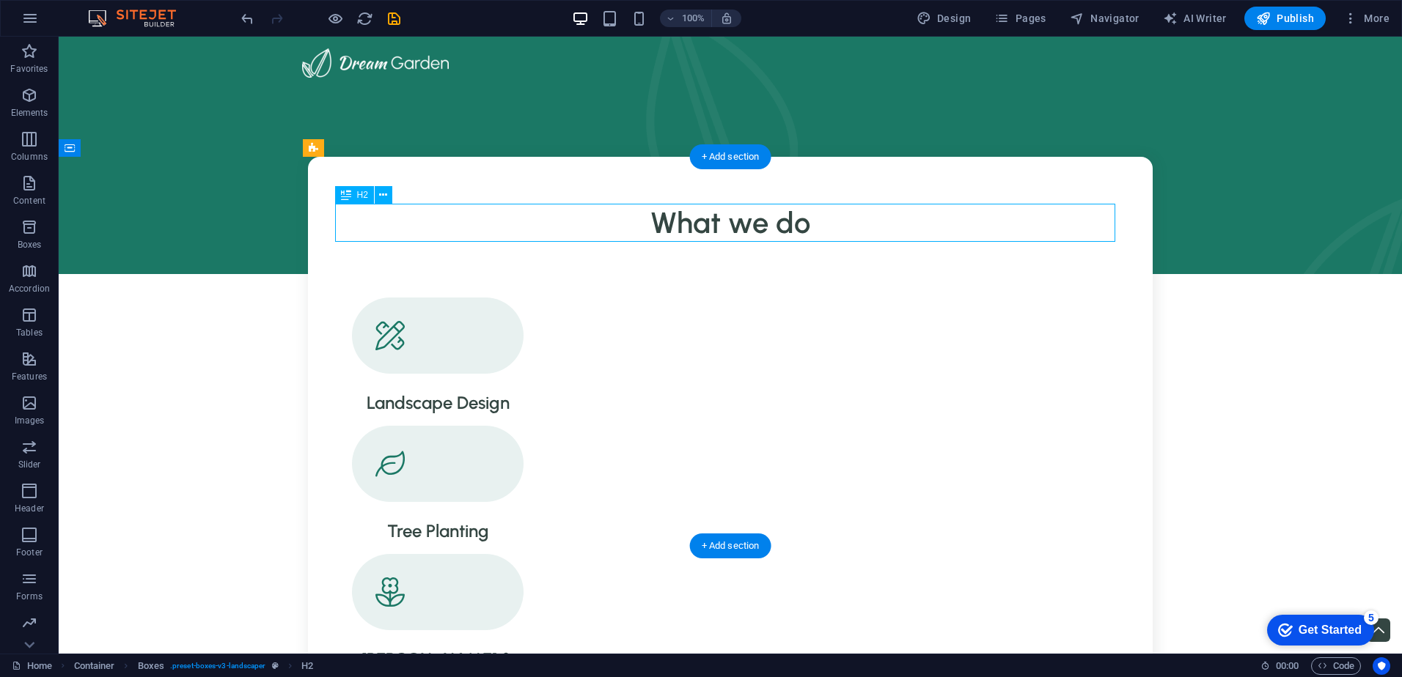
click at [699, 224] on div "What we do" at bounding box center [730, 223] width 780 height 38
drag, startPoint x: 699, startPoint y: 224, endPoint x: 441, endPoint y: 223, distance: 258.1
click at [699, 223] on div "What we do" at bounding box center [730, 223] width 780 height 38
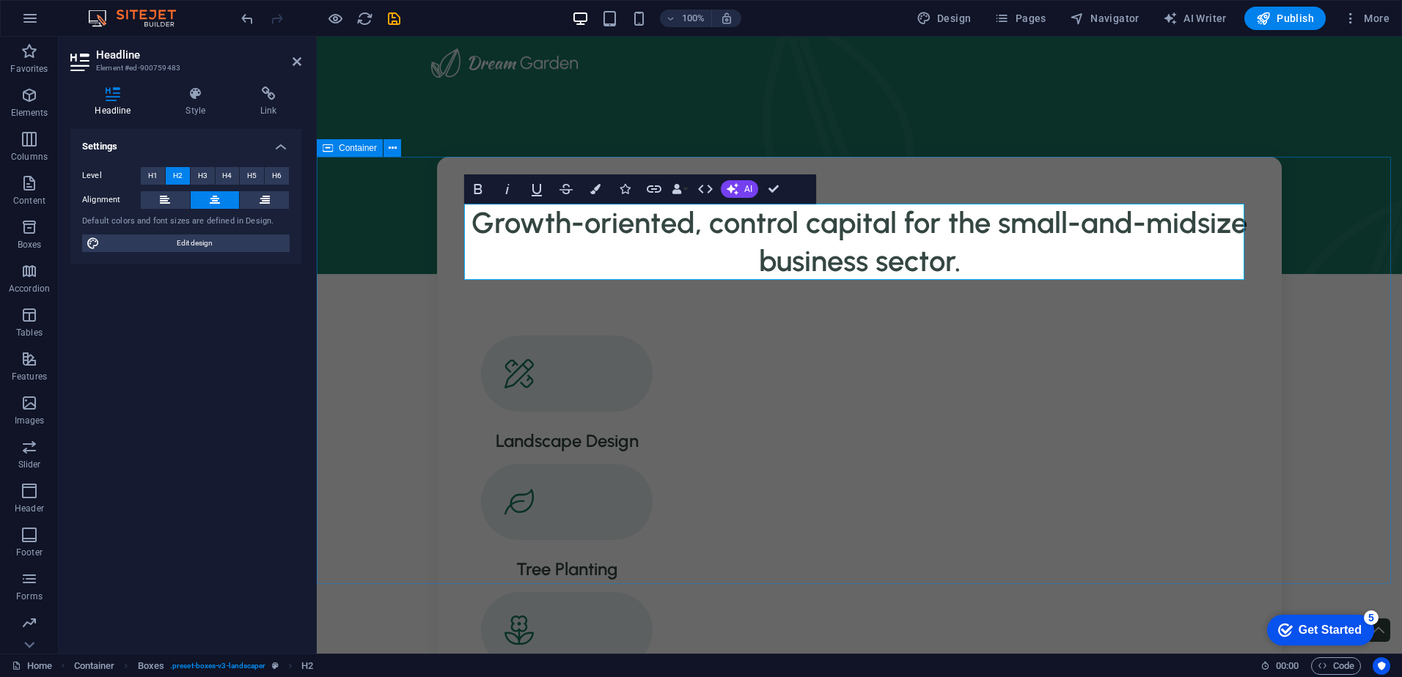
click at [1341, 319] on div "​​Growth-oriented, control capital for the small-and-midsize business sector. L…" at bounding box center [859, 575] width 1085 height 836
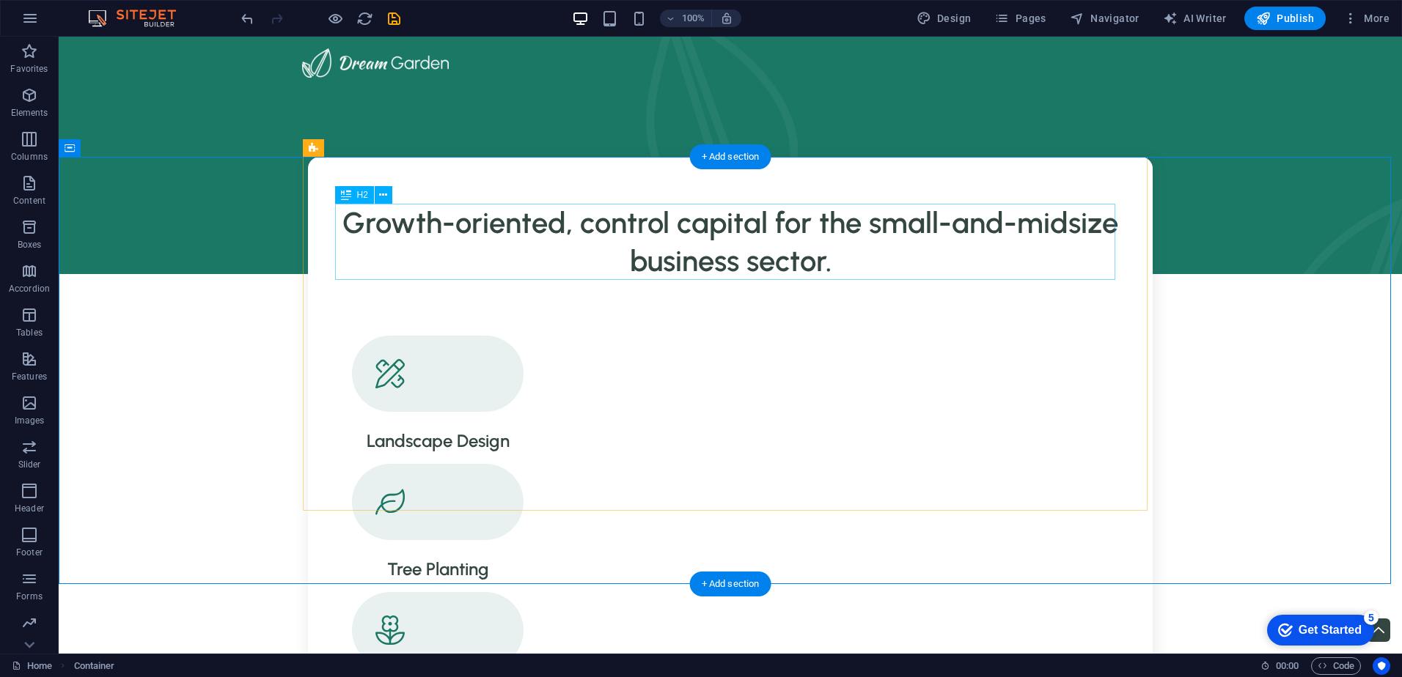
click at [872, 227] on div "Growth-oriented, control capital for the small-and-midsize business sector." at bounding box center [730, 242] width 780 height 76
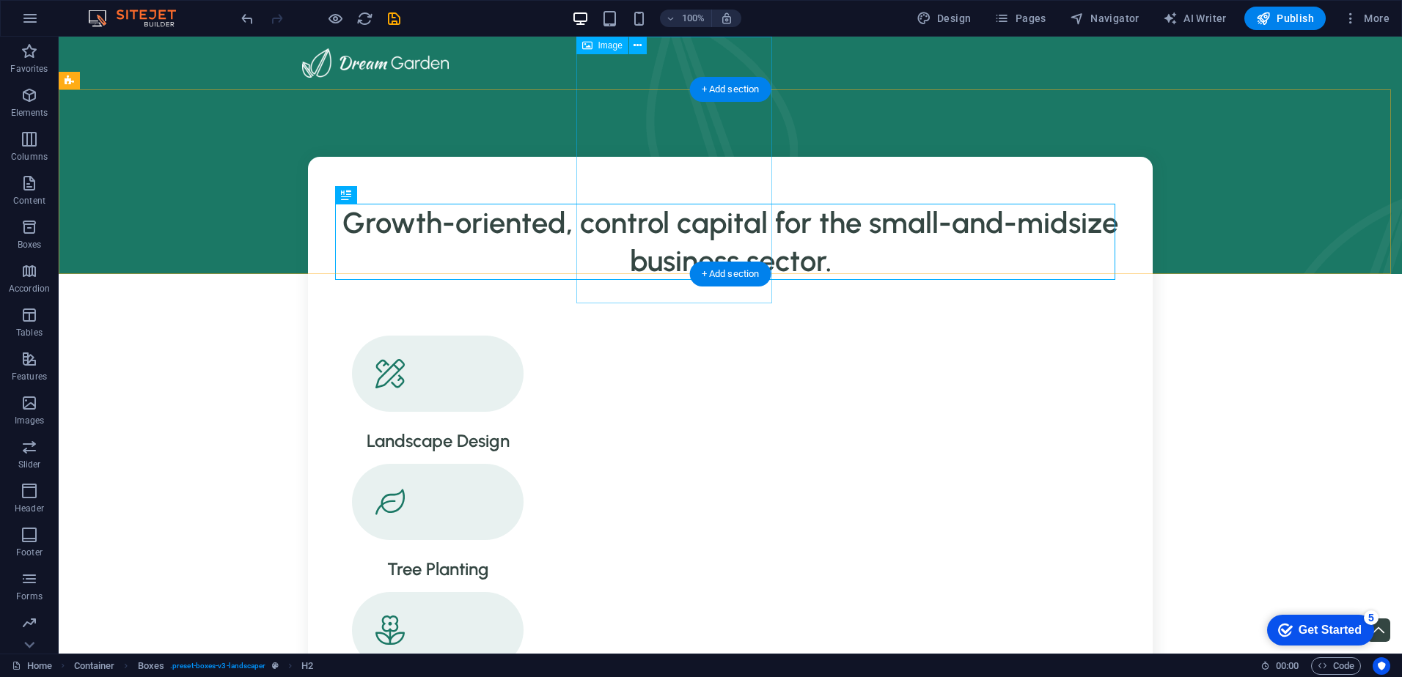
click at [710, 125] on figure at bounding box center [700, 140] width 196 height 267
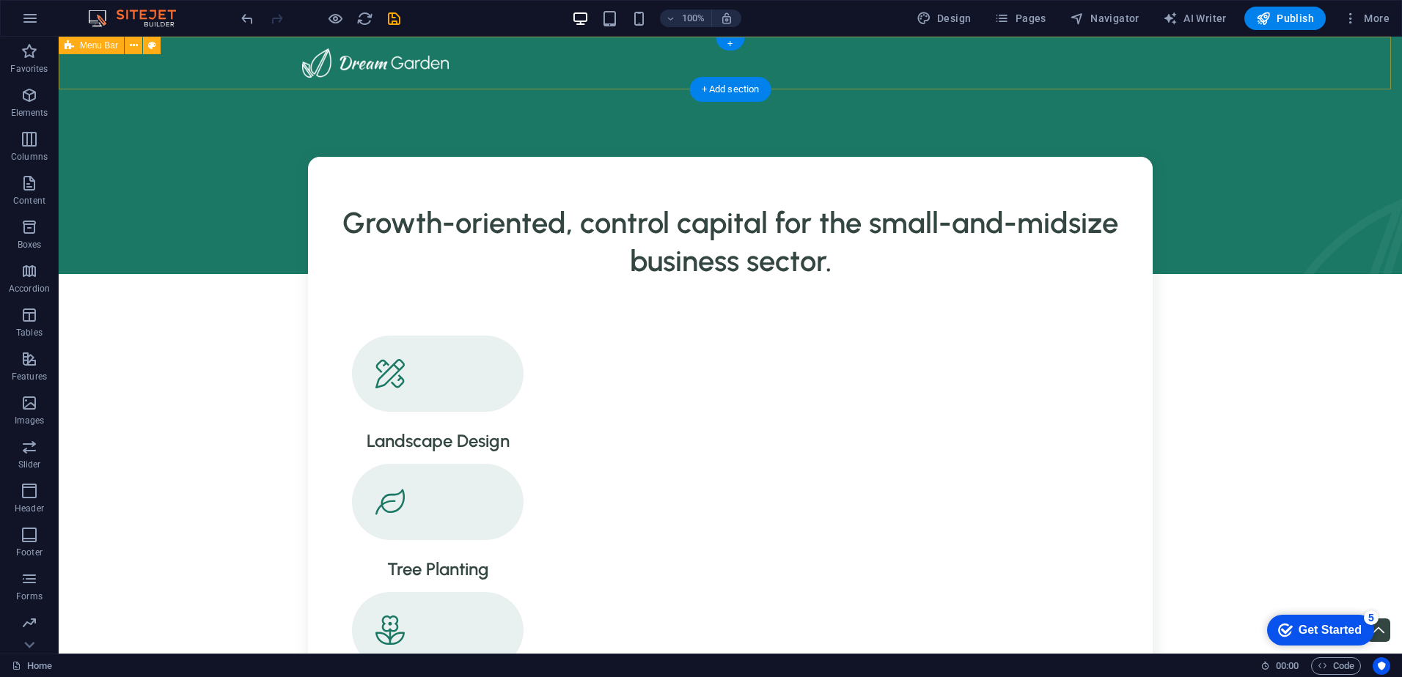
click at [875, 60] on div at bounding box center [730, 63] width 1343 height 53
click at [152, 67] on div at bounding box center [730, 63] width 1343 height 53
click at [105, 43] on span "Menu Bar" at bounding box center [99, 45] width 38 height 9
click at [105, 45] on span "Menu Bar" at bounding box center [99, 45] width 38 height 9
click at [155, 47] on icon at bounding box center [152, 45] width 8 height 15
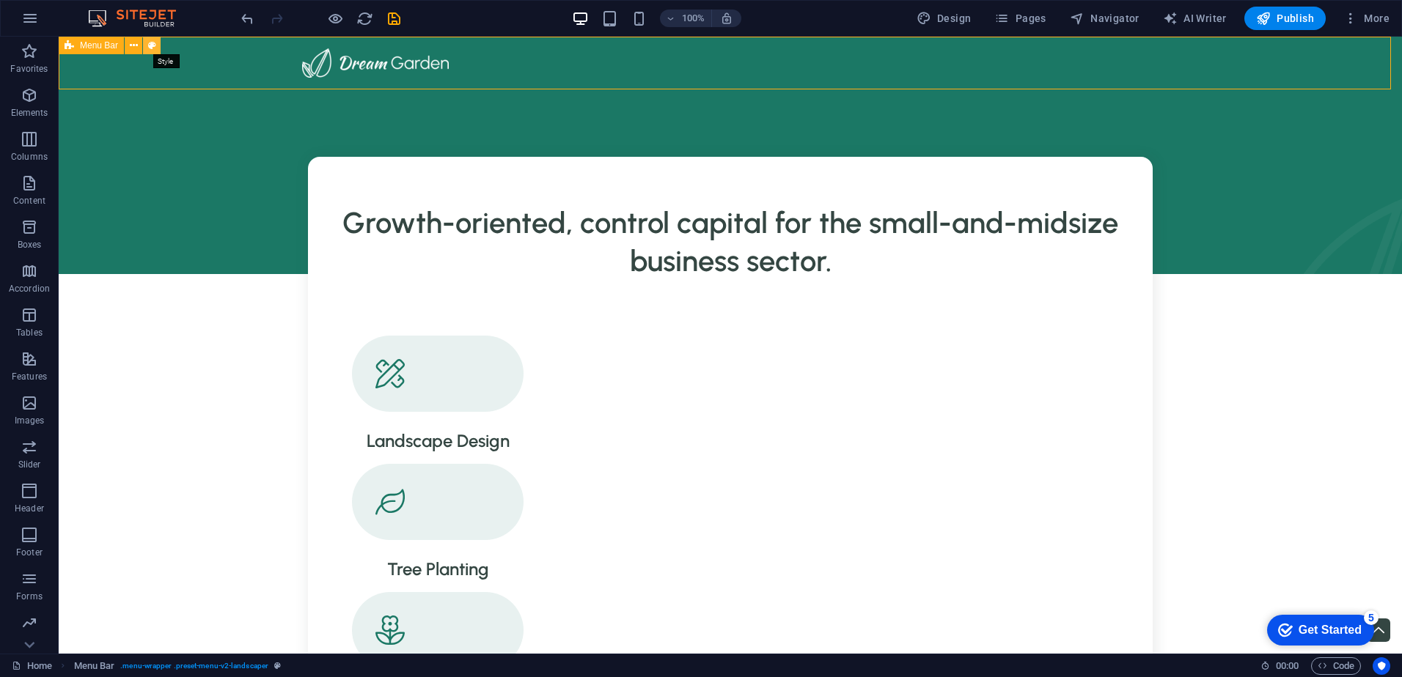
select select "rem"
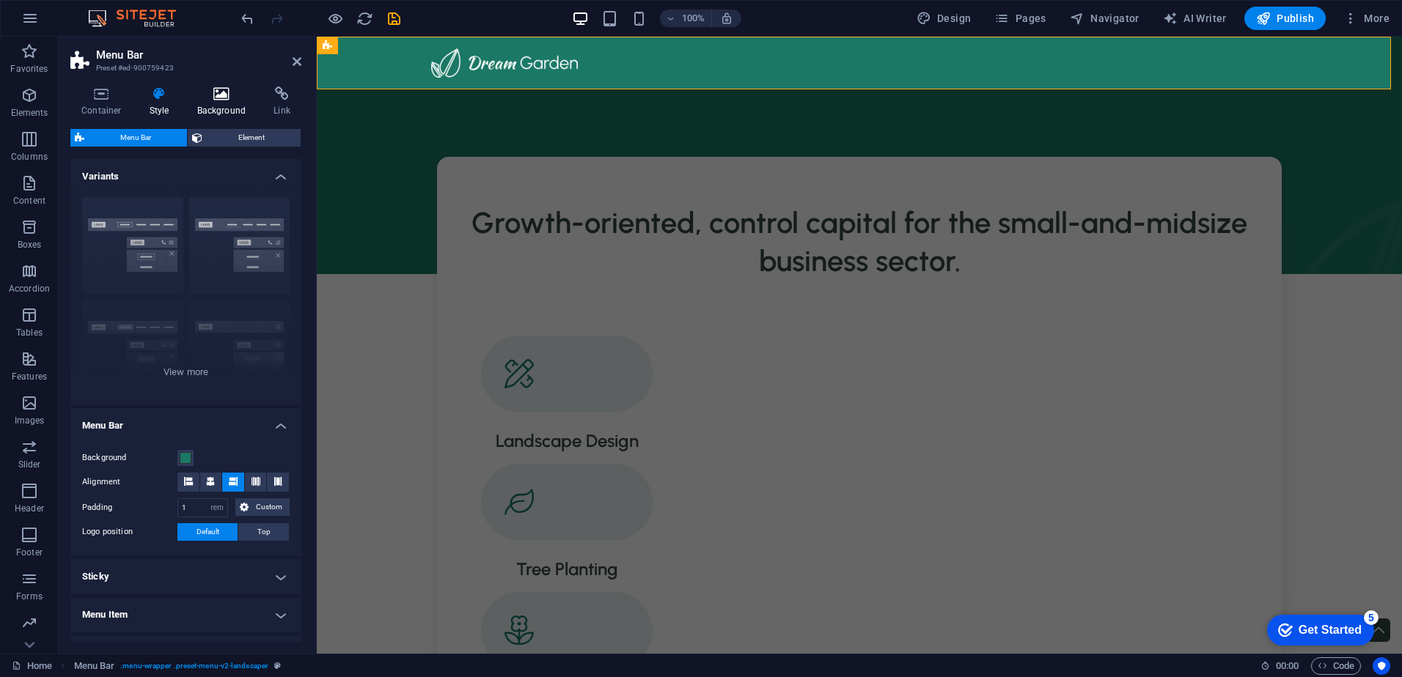
click at [232, 100] on icon at bounding box center [221, 94] width 71 height 15
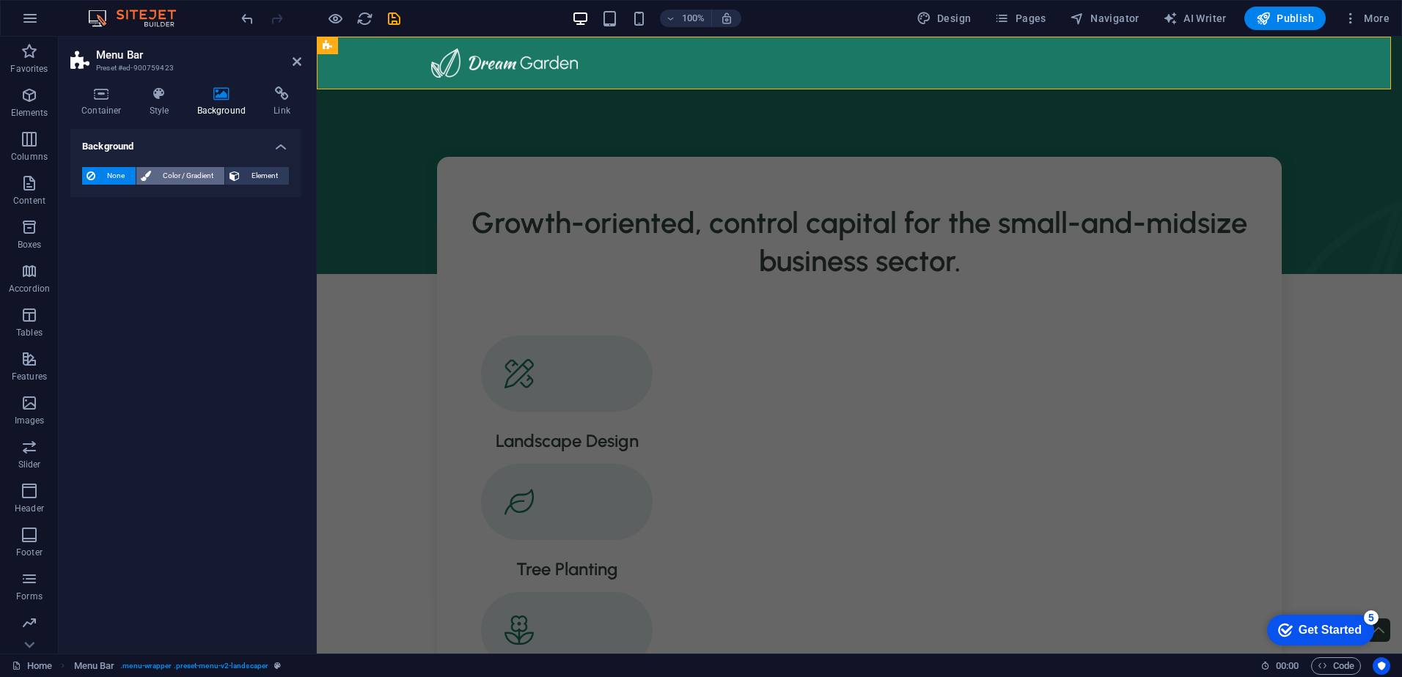
click at [185, 177] on span "Color / Gradient" at bounding box center [187, 176] width 65 height 18
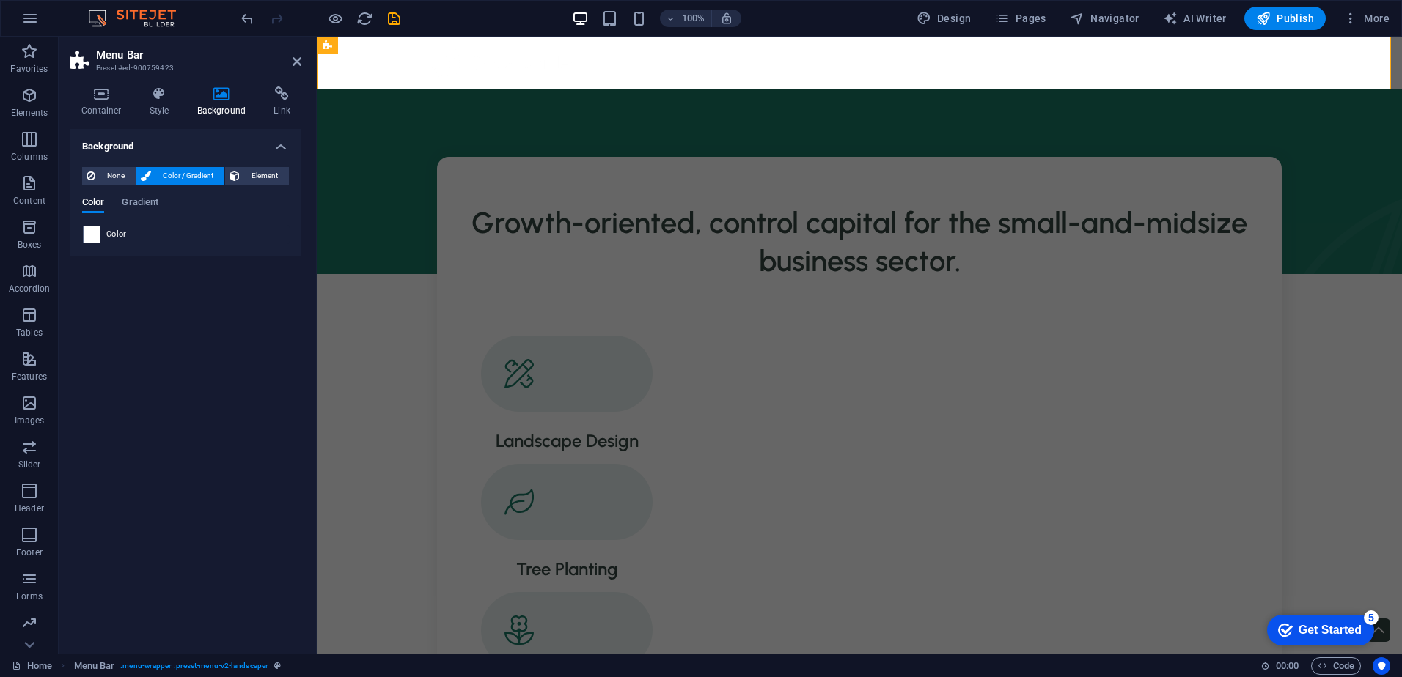
click at [113, 239] on span "Color" at bounding box center [116, 235] width 21 height 12
click at [99, 237] on span at bounding box center [92, 235] width 16 height 16
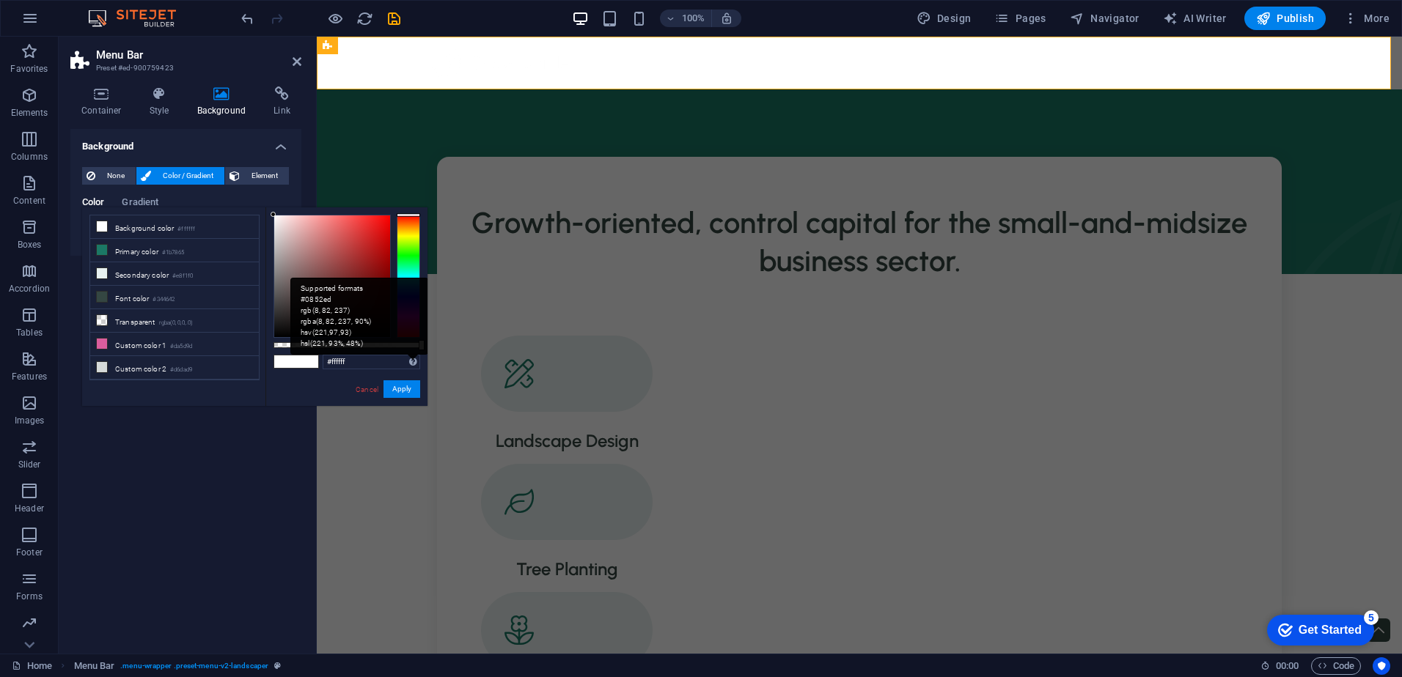
click at [414, 355] on div "Supported formats #0852ed rgb(8, 82, 237) rgba(8, 82, 237, 90%) hsv(221,97,93) …" at bounding box center [359, 316] width 138 height 77
click at [409, 355] on div "Supported formats #0852ed rgb(8, 82, 237) rgba(8, 82, 237, 90%) hsv(221,97,93) …" at bounding box center [359, 316] width 138 height 77
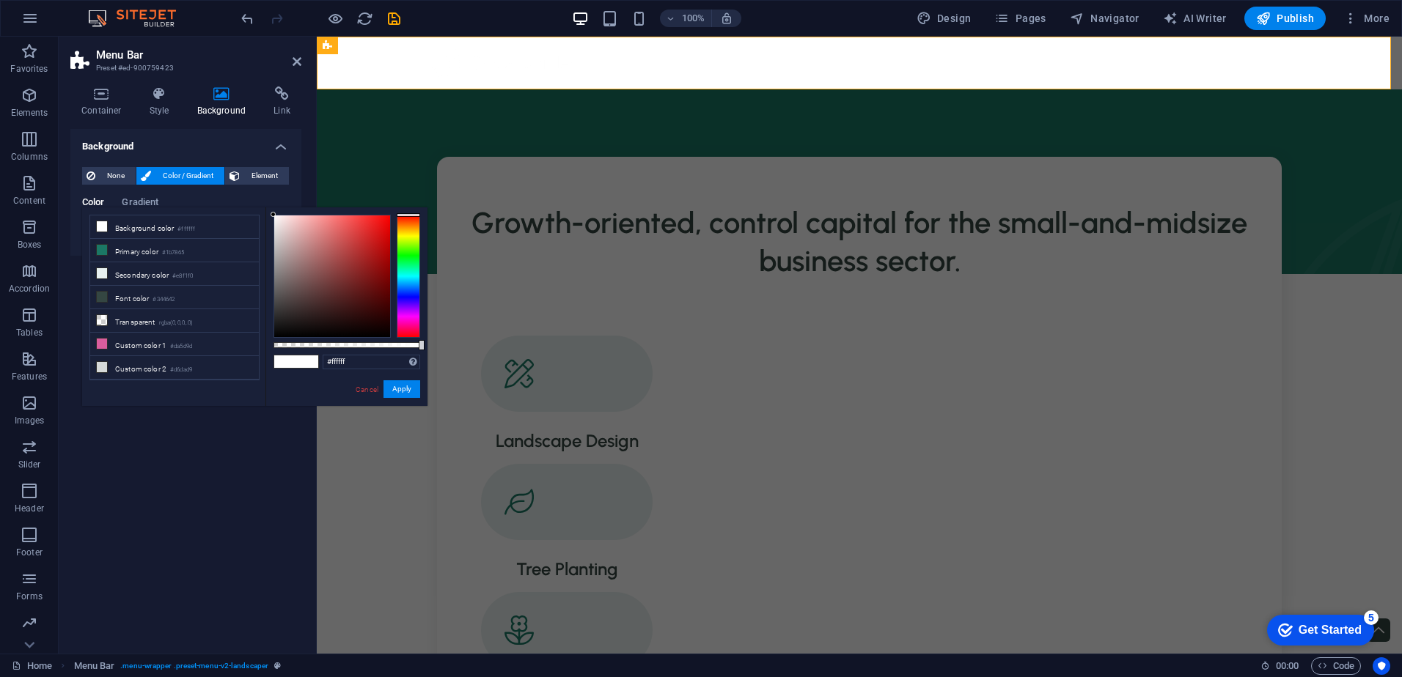
click at [313, 360] on span at bounding box center [307, 362] width 22 height 12
click at [353, 355] on input "#ffffff" at bounding box center [372, 362] width 98 height 15
drag, startPoint x: 357, startPoint y: 360, endPoint x: 323, endPoint y: 359, distance: 33.8
click at [328, 361] on input "#ffffff" at bounding box center [372, 362] width 98 height 15
paste input "101E1F"
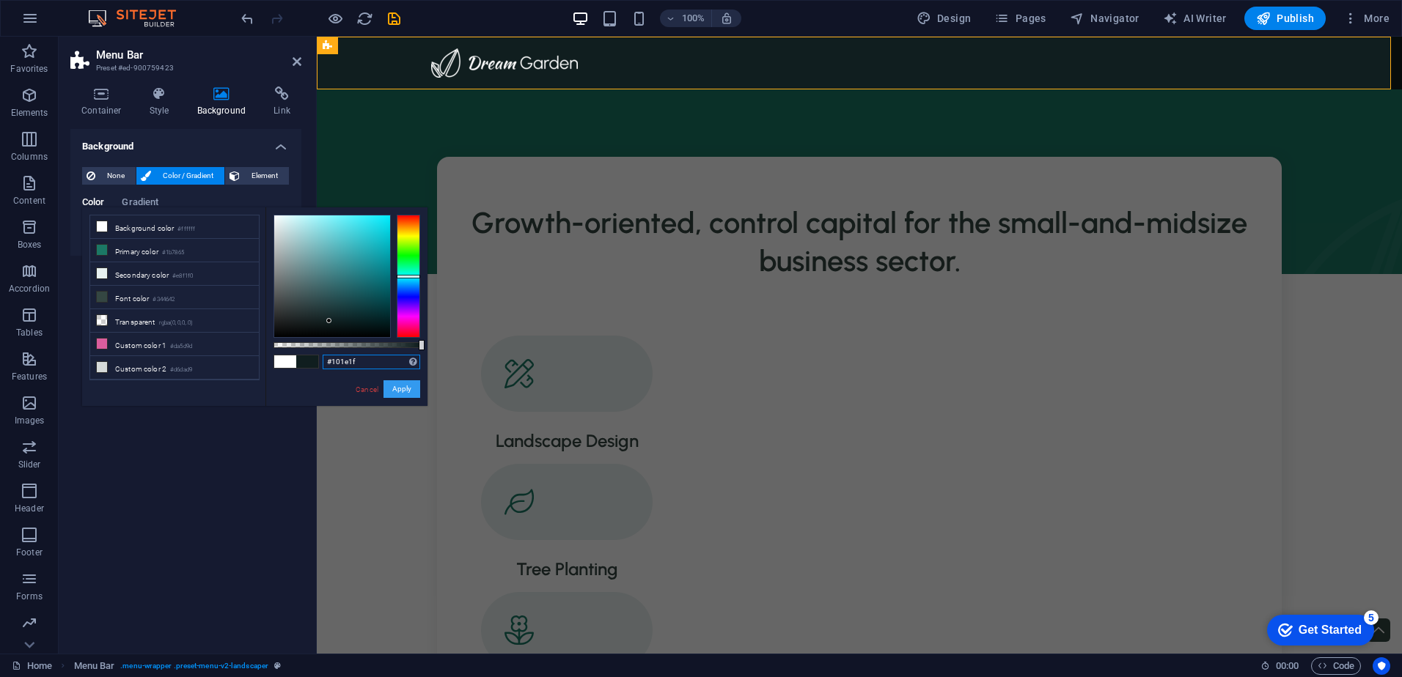
type input "#101e1f"
click at [411, 387] on button "Apply" at bounding box center [401, 390] width 37 height 18
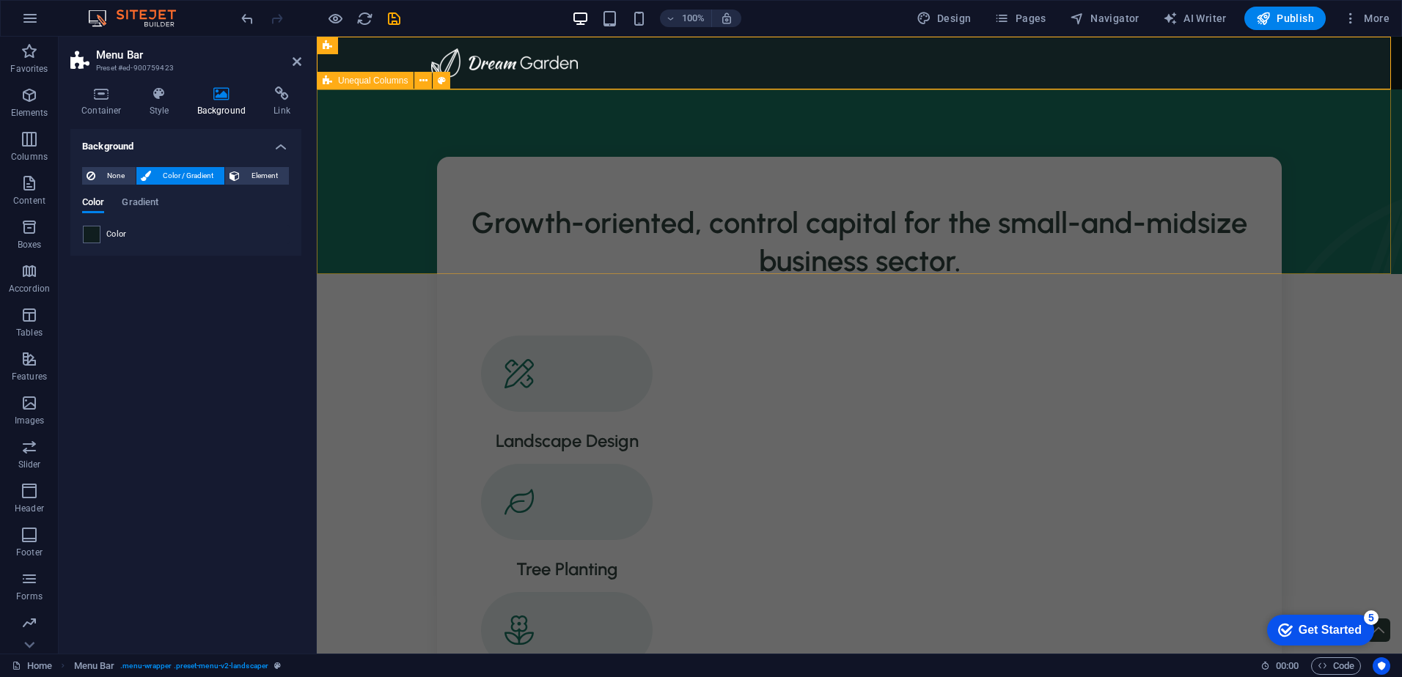
click at [369, 103] on div at bounding box center [859, 181] width 1085 height 185
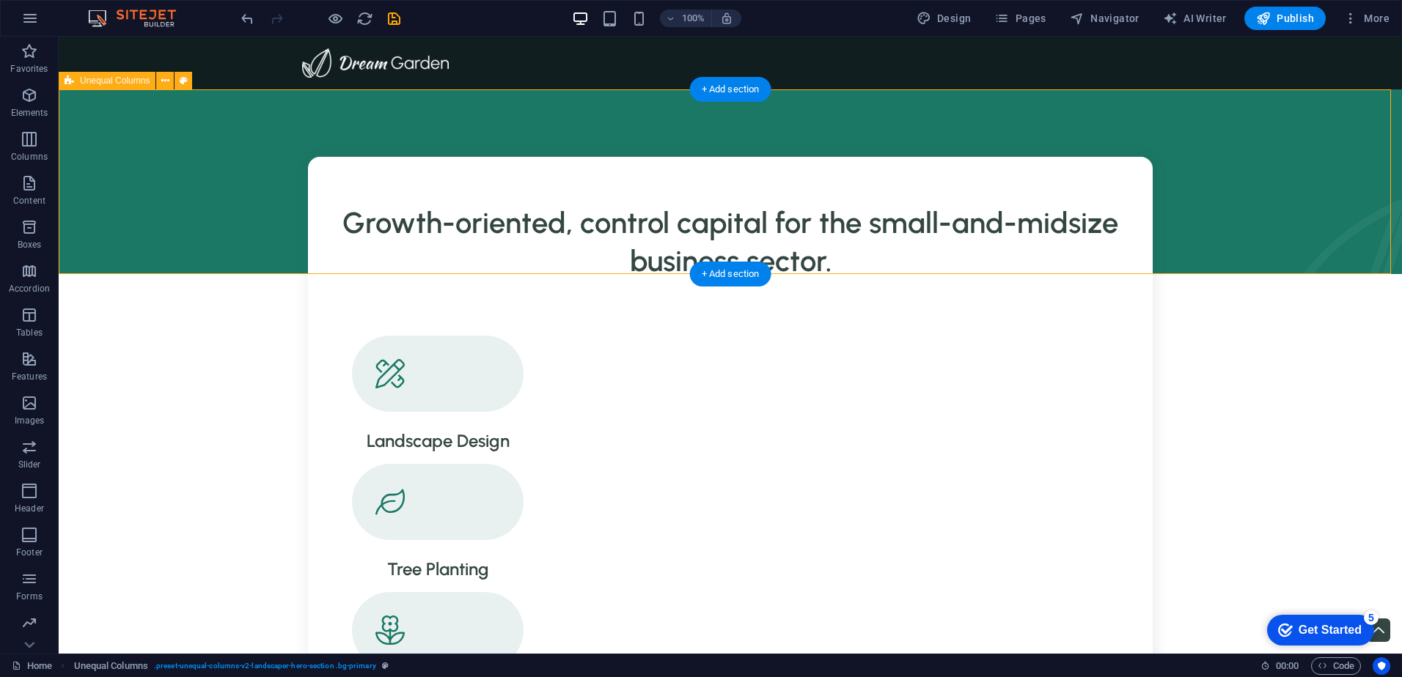
click at [264, 130] on div at bounding box center [730, 181] width 1343 height 185
click at [180, 78] on icon at bounding box center [184, 80] width 8 height 15
select select "%"
select select "px"
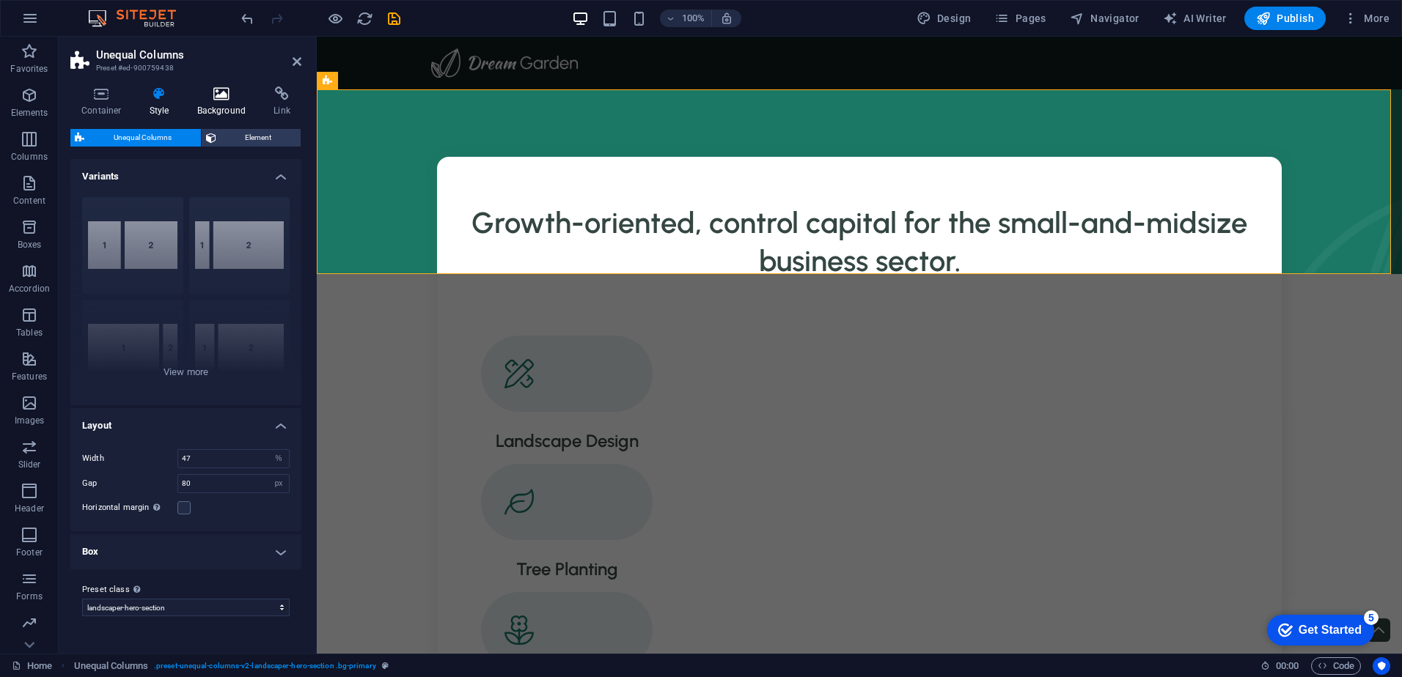
click at [229, 102] on h4 "Background" at bounding box center [224, 102] width 77 height 31
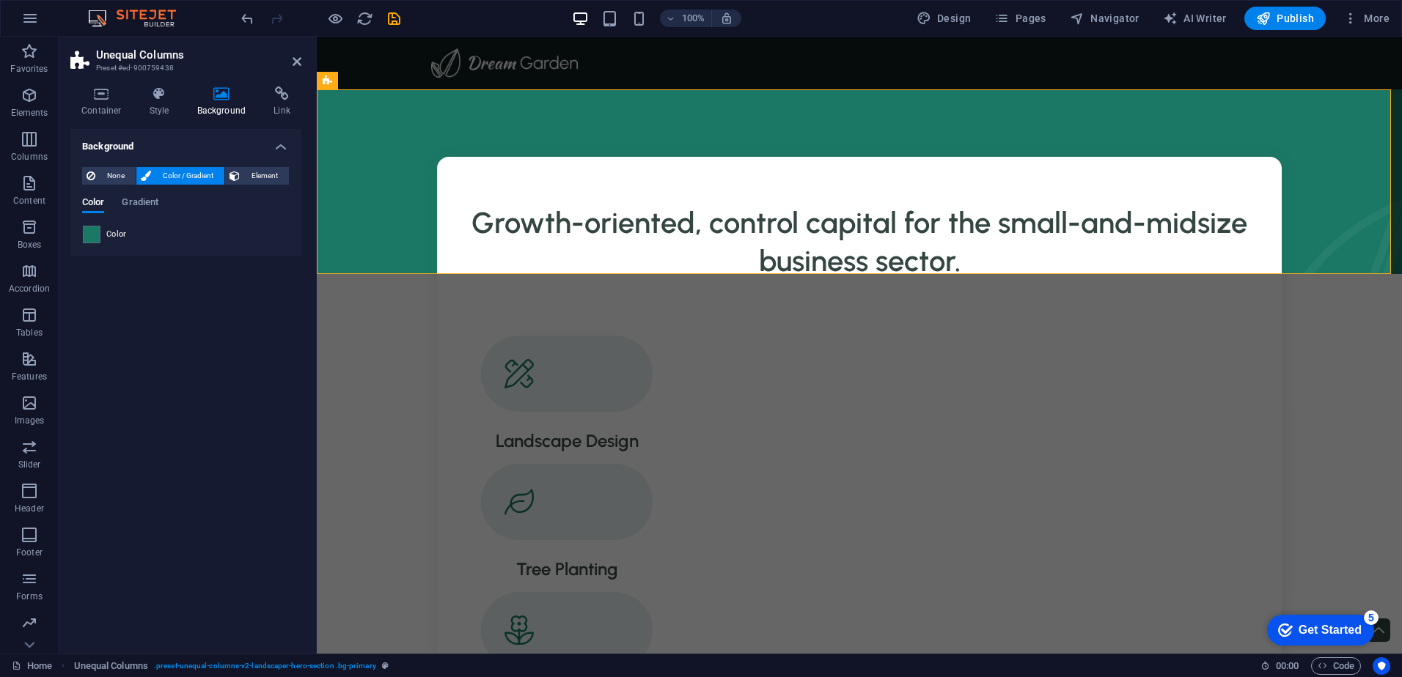
click at [118, 231] on span "Color" at bounding box center [116, 235] width 21 height 12
click at [93, 232] on span at bounding box center [92, 235] width 16 height 16
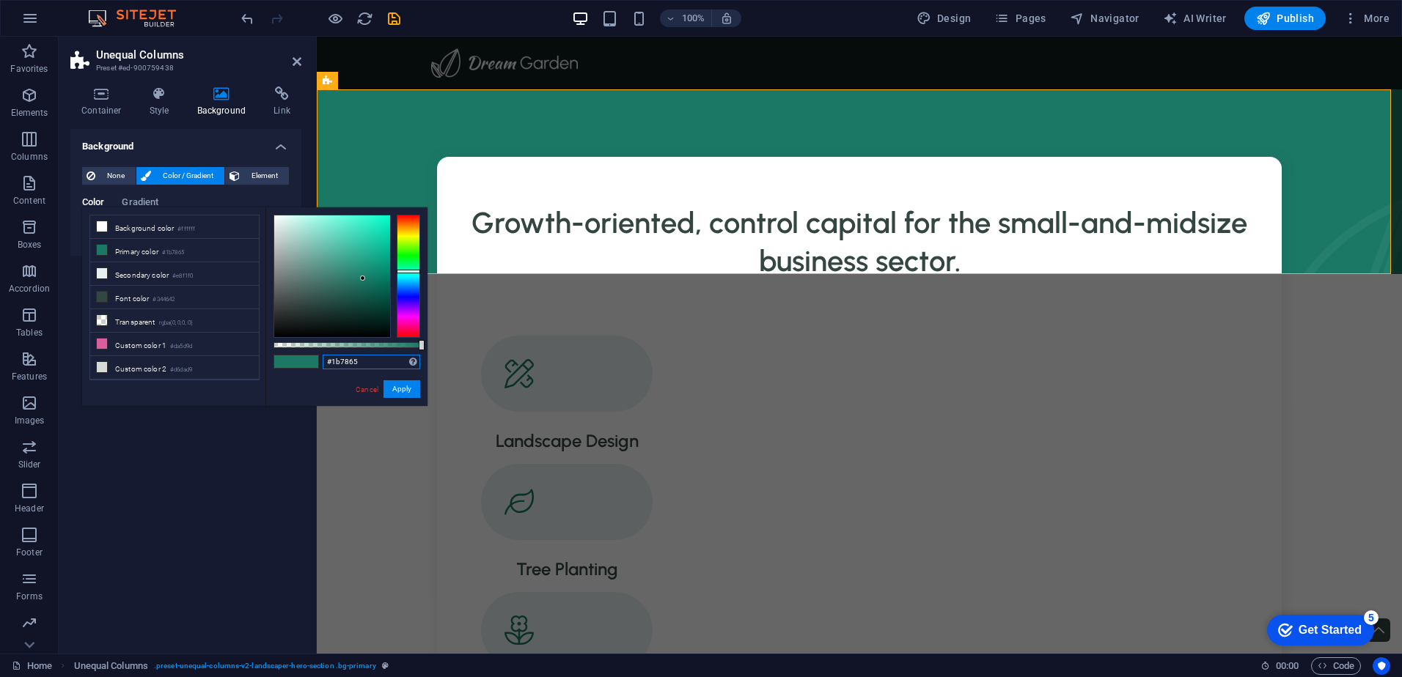
drag, startPoint x: 364, startPoint y: 360, endPoint x: 276, endPoint y: 353, distance: 87.5
click at [284, 355] on div "#1b7865 Supported formats #0852ed rgb(8, 82, 237) rgba(8, 82, 237, 90%) hsv(221…" at bounding box center [346, 412] width 162 height 411
paste input "01E1F"
type input "#101e1f"
click at [405, 385] on button "Apply" at bounding box center [401, 390] width 37 height 18
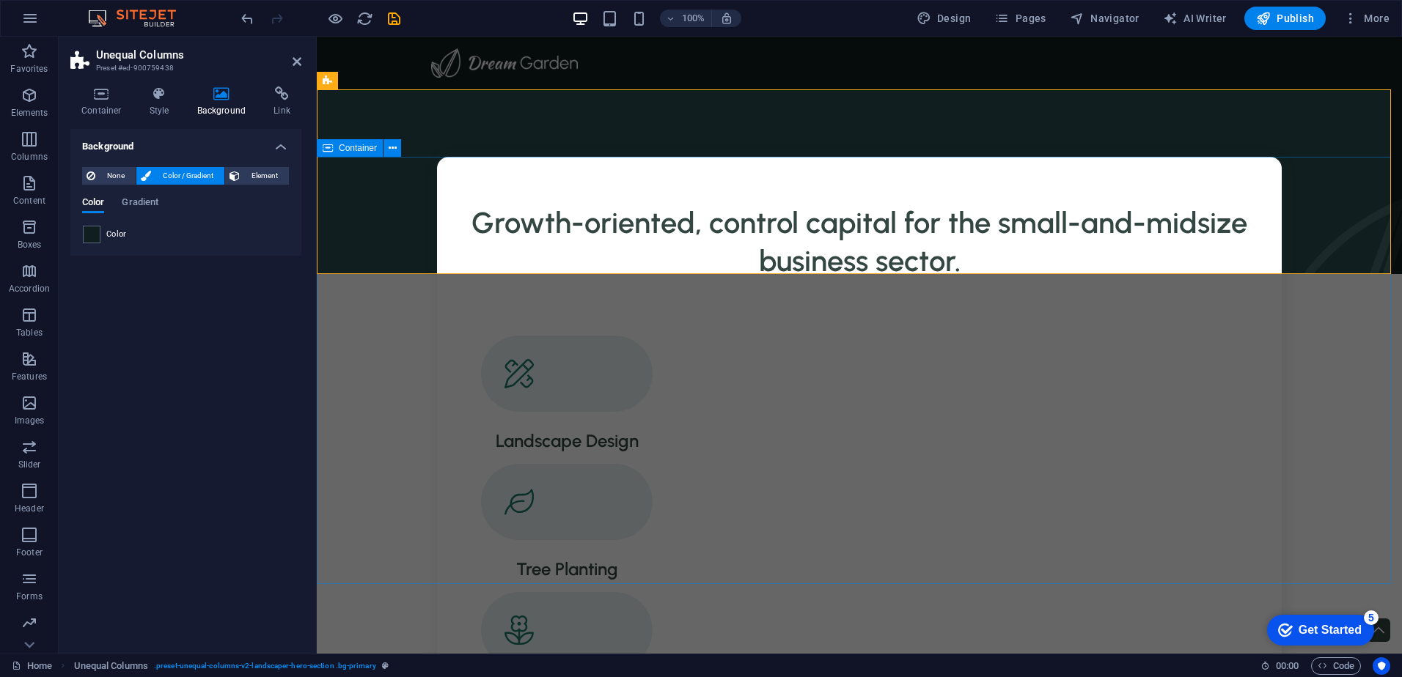
click at [377, 384] on div "Growth-oriented, control capital for the small-and-midsize business sector. Lan…" at bounding box center [859, 575] width 1085 height 836
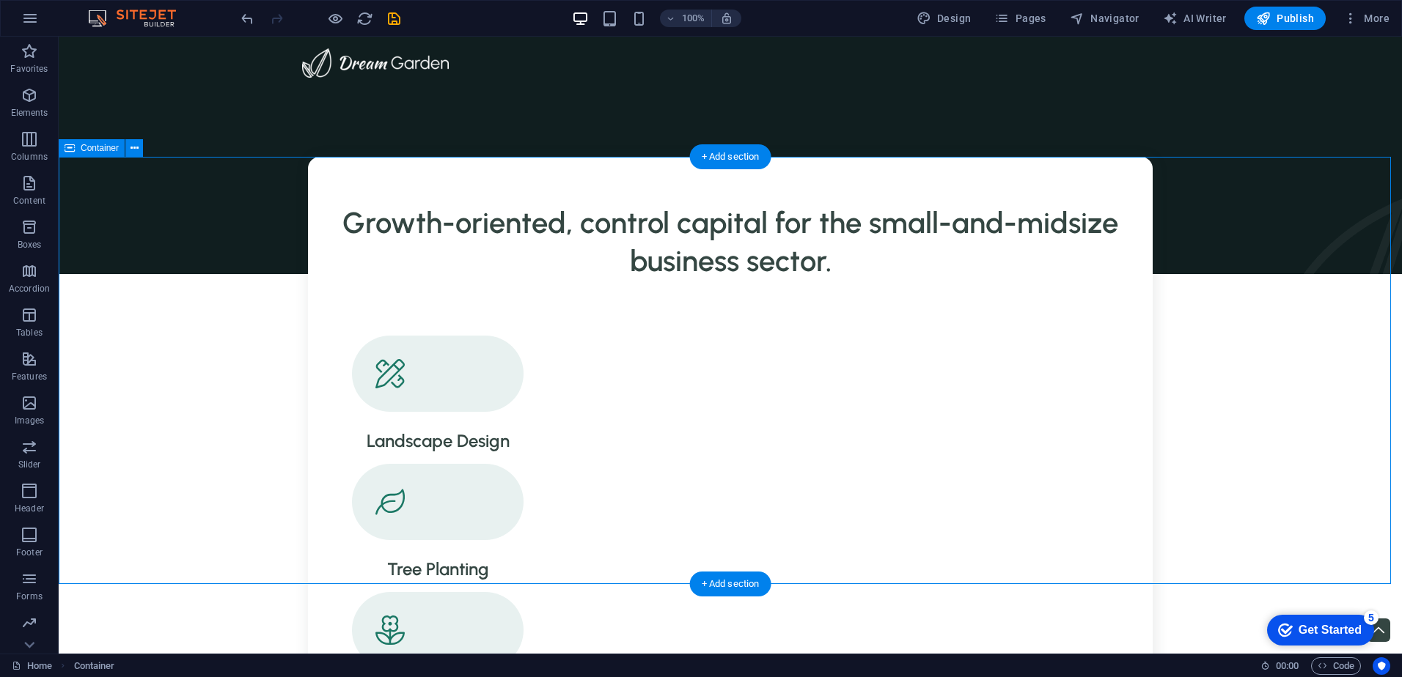
click at [260, 332] on div "Growth-oriented, control capital for the small-and-midsize business sector. Lan…" at bounding box center [730, 575] width 1343 height 836
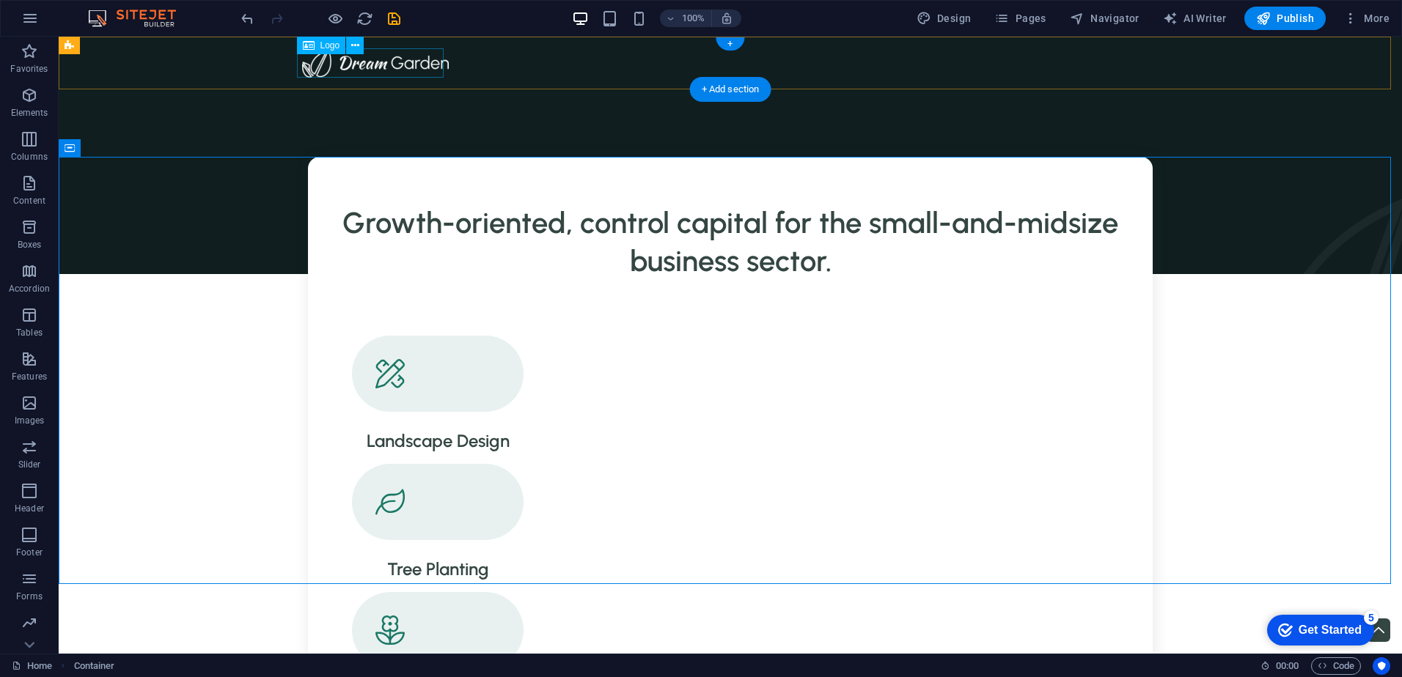
click at [338, 56] on div at bounding box center [730, 62] width 856 height 29
